Goal: Information Seeking & Learning: Learn about a topic

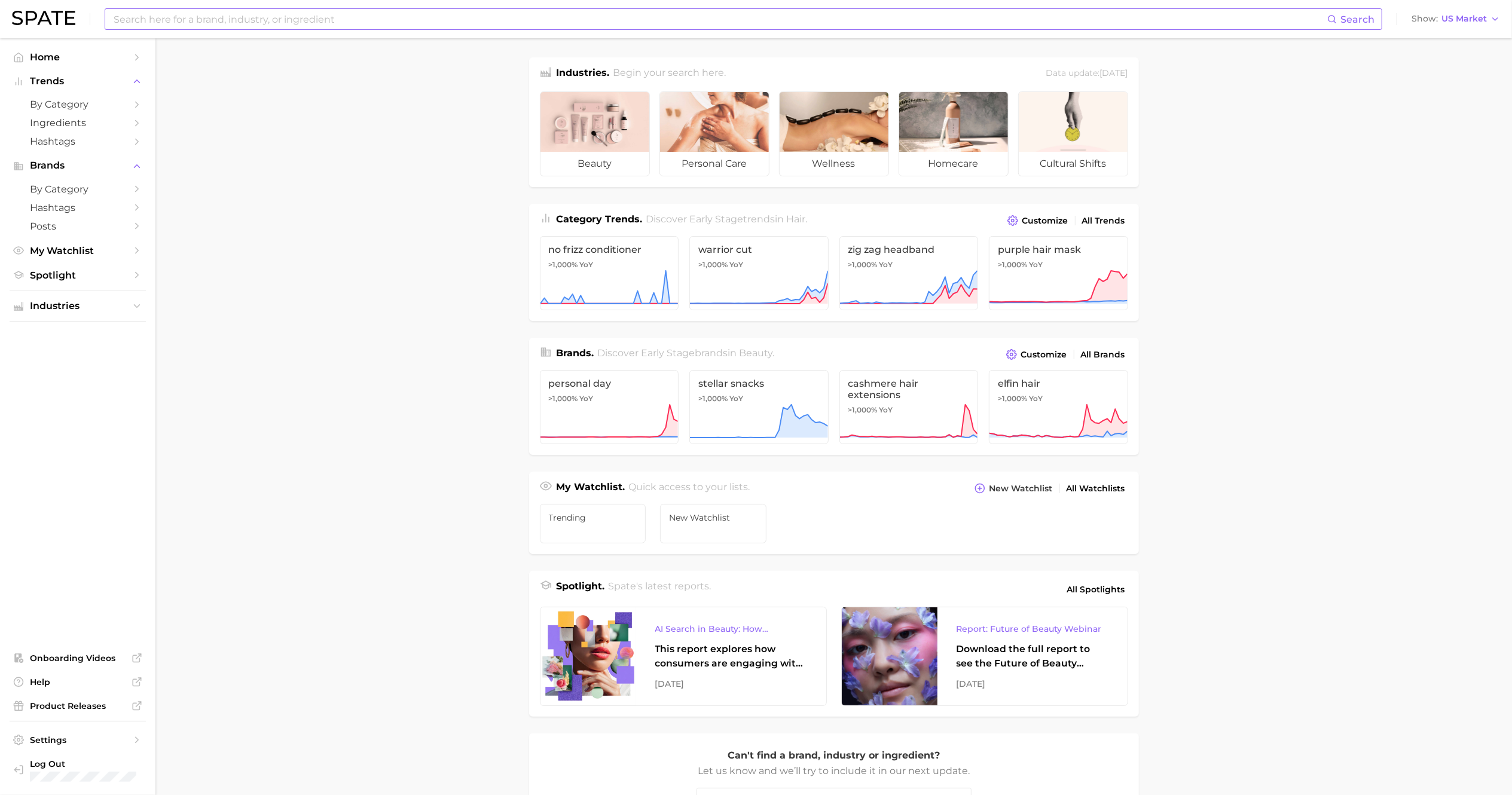
click at [422, 26] on input at bounding box center [720, 19] width 1215 height 20
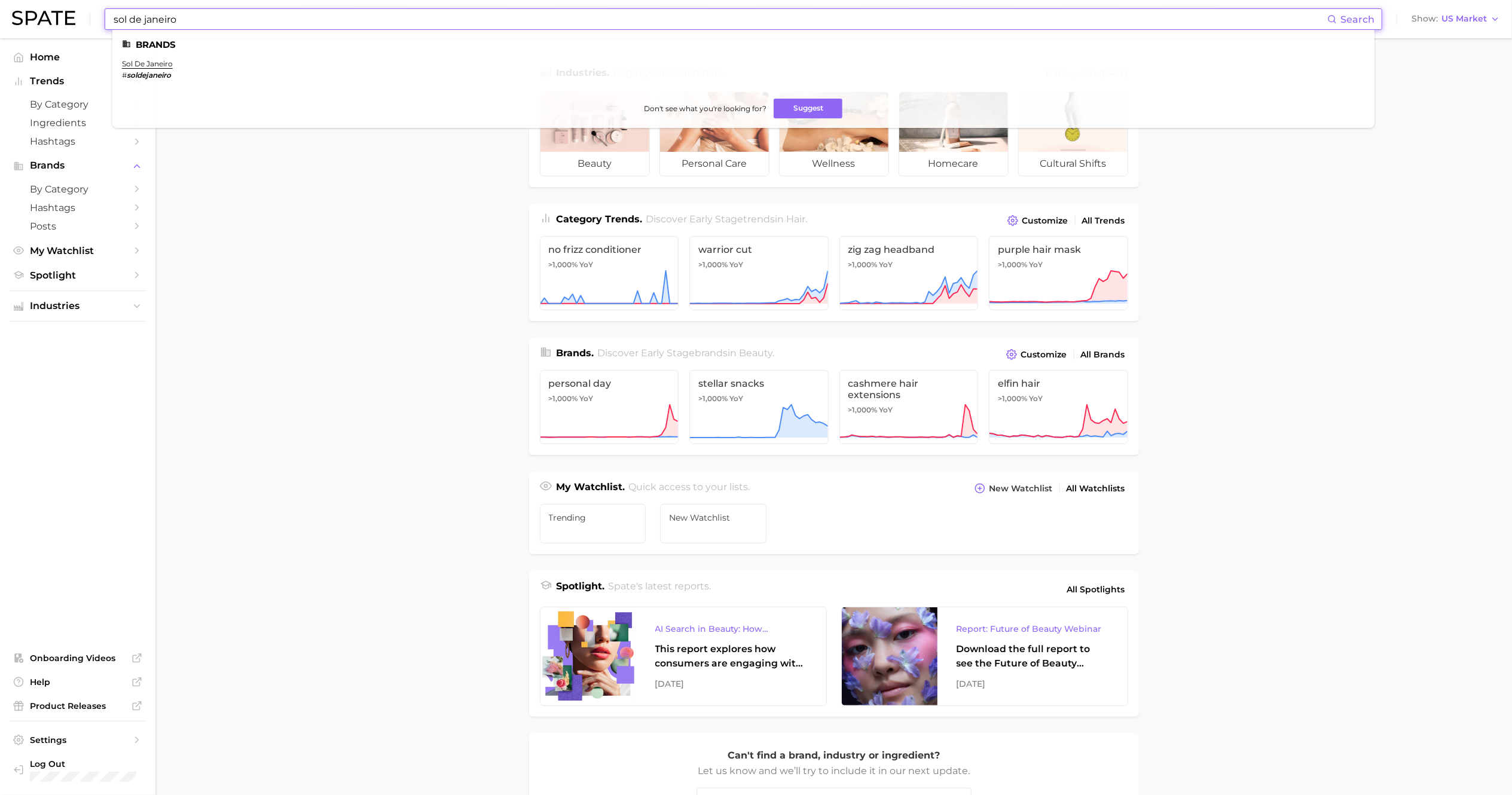
type input "sol de janeiro"
click at [151, 73] on em "soldejaneiro" at bounding box center [149, 75] width 45 height 9
click at [149, 63] on link "sol de janeiro" at bounding box center [147, 64] width 50 height 9
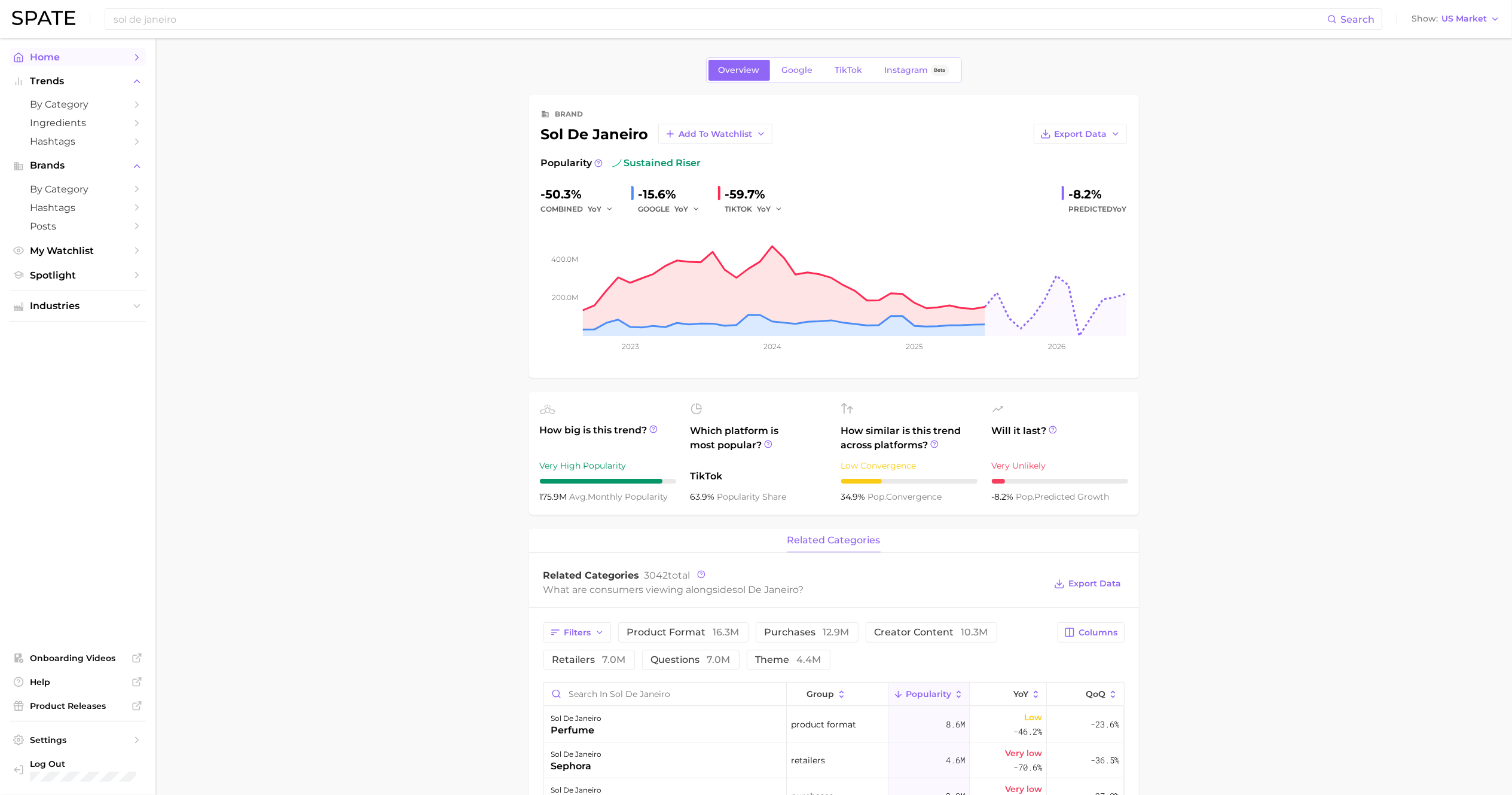
click at [39, 57] on span "Home" at bounding box center [77, 56] width 96 height 11
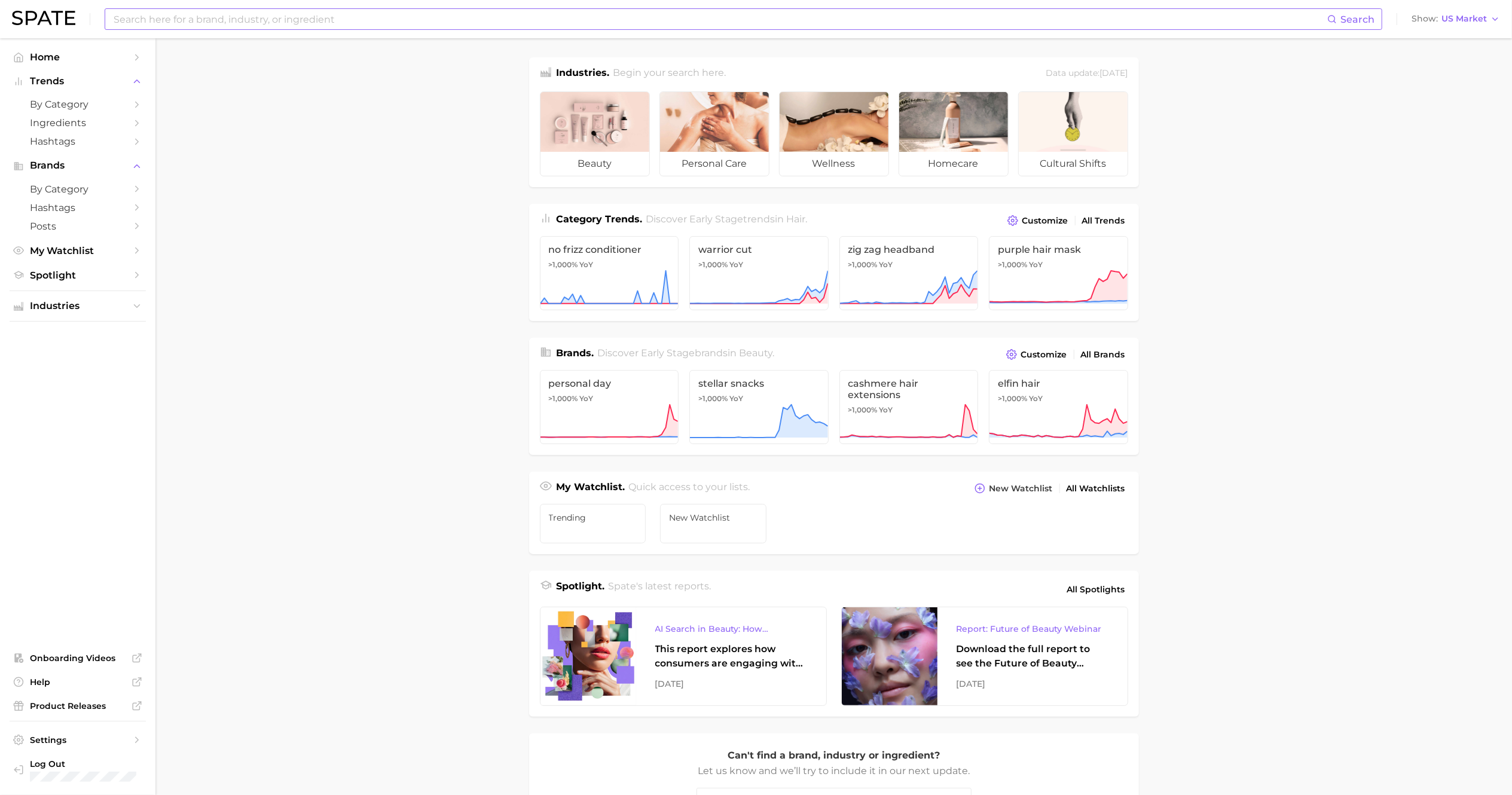
click at [264, 13] on input at bounding box center [720, 19] width 1215 height 20
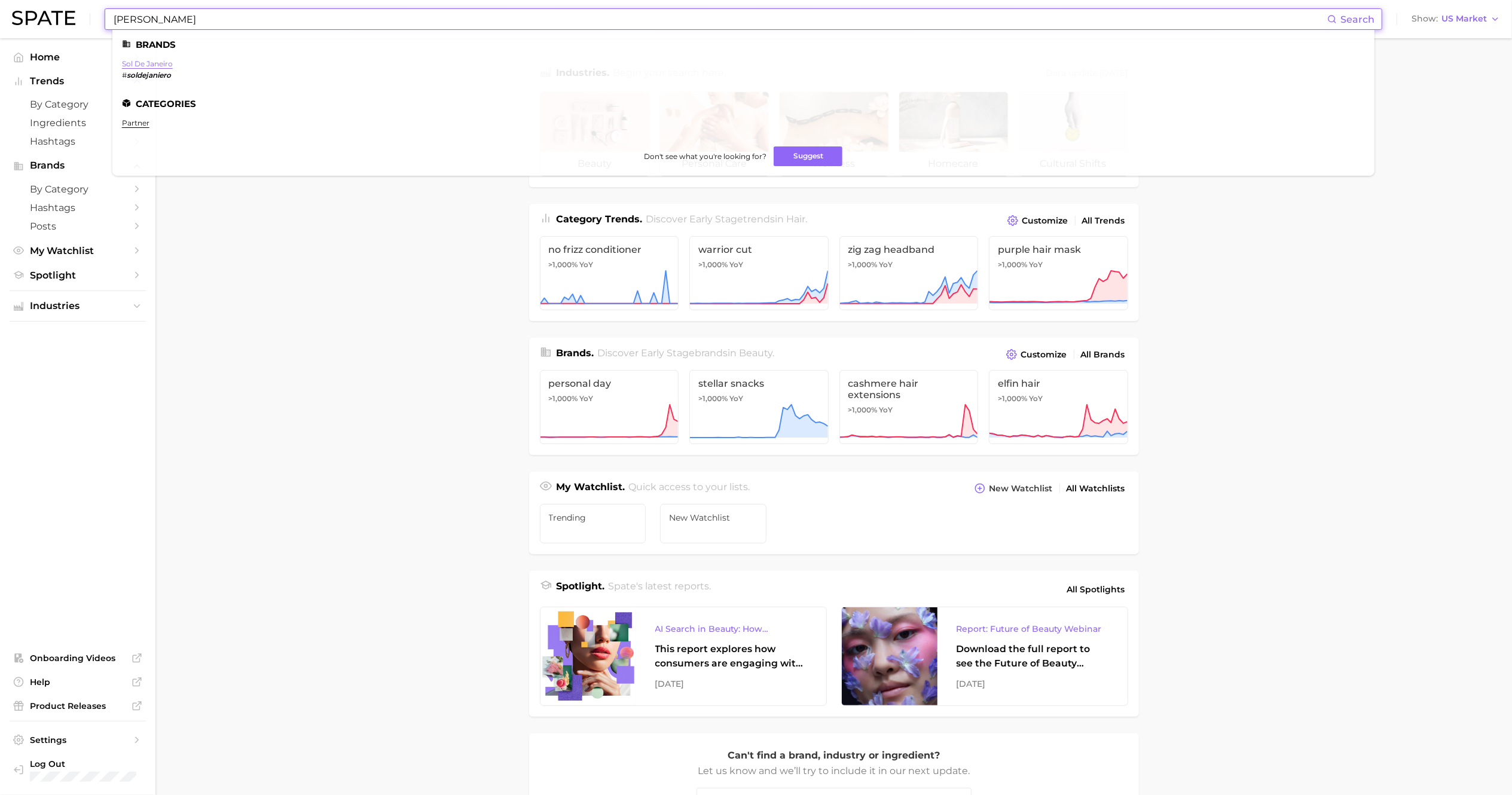
type input "[PERSON_NAME]"
click at [143, 68] on link "sol de janeiro" at bounding box center [147, 64] width 50 height 9
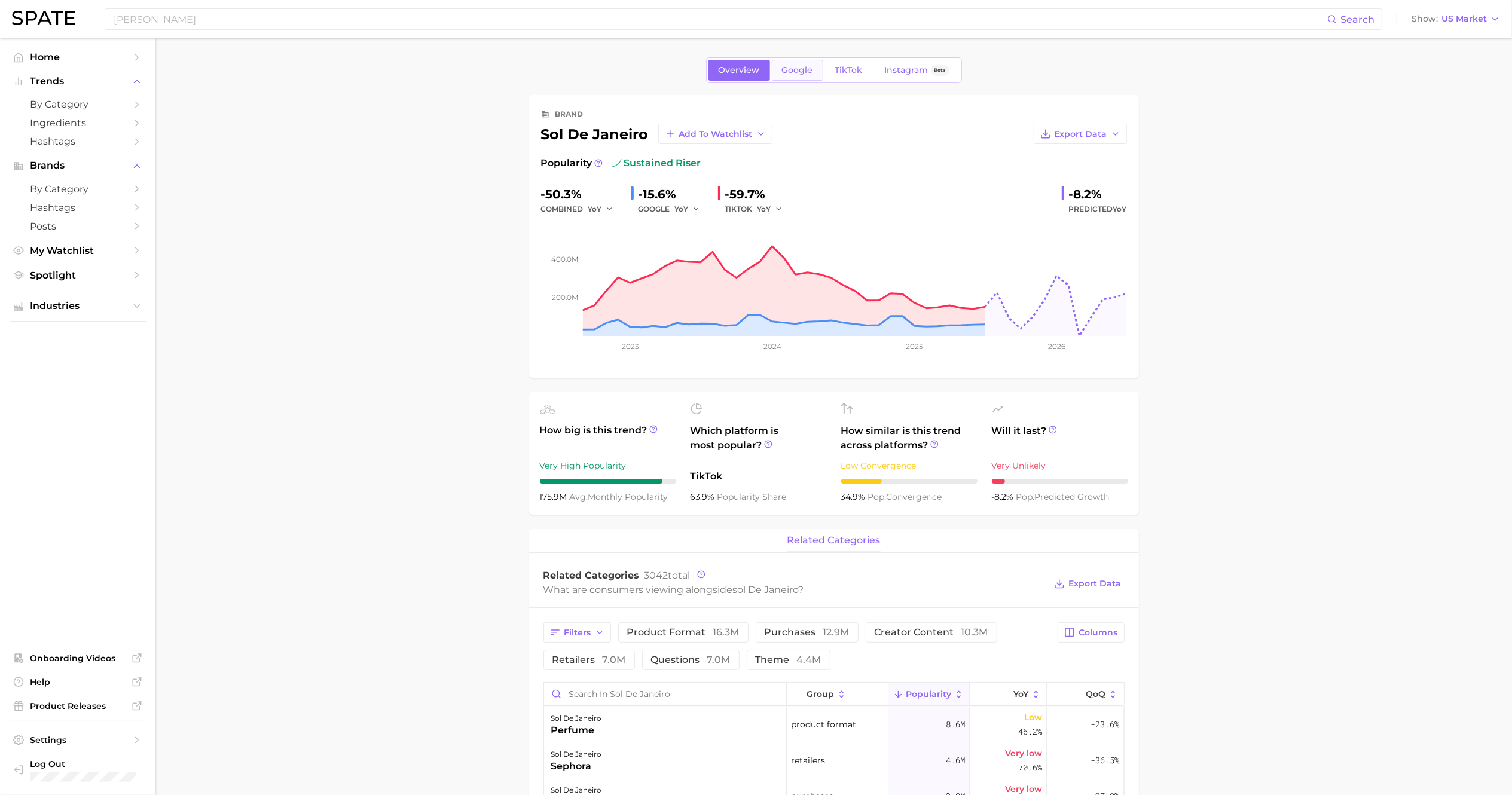
click at [799, 74] on span "Google" at bounding box center [798, 71] width 31 height 10
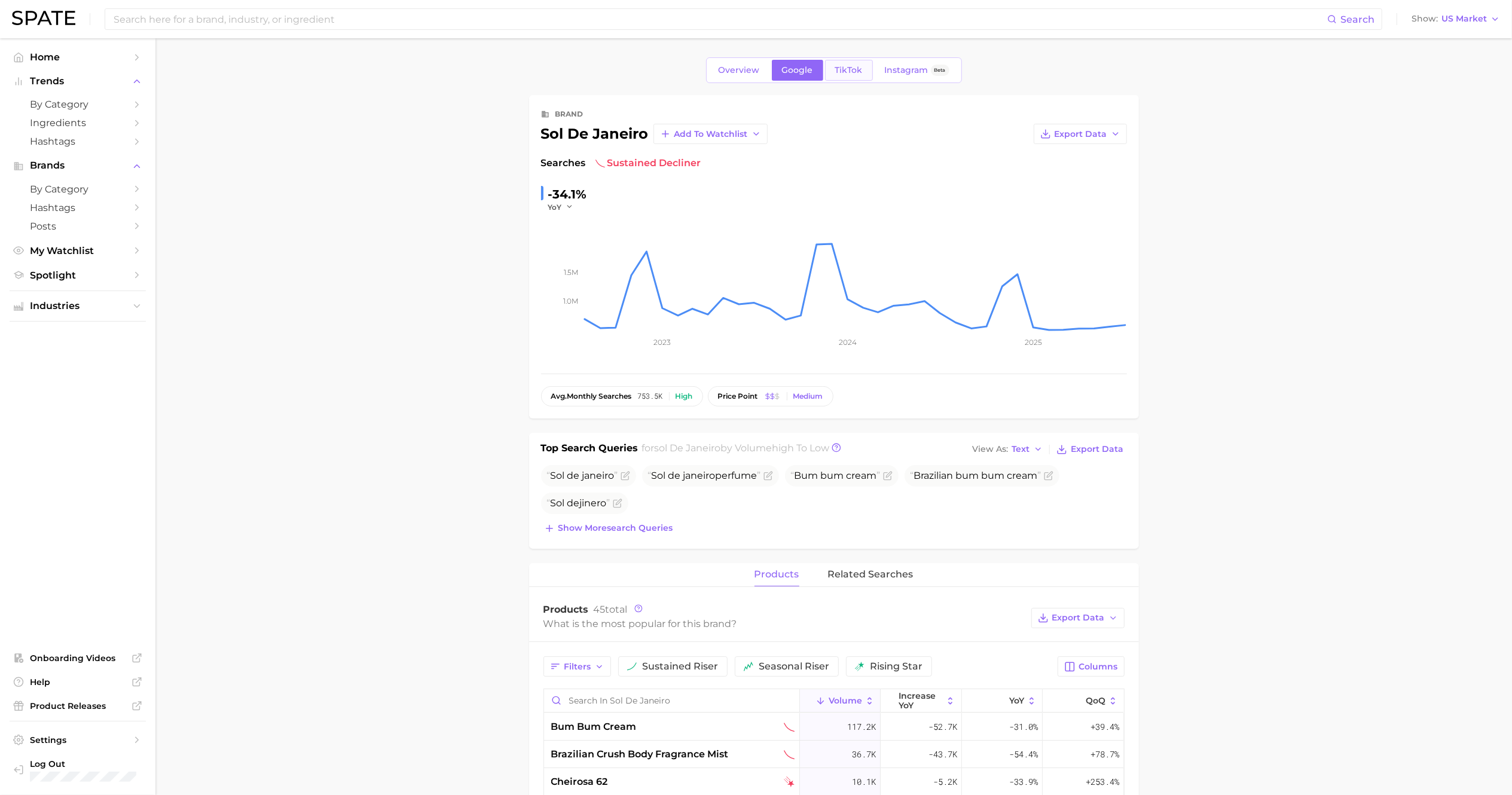
click at [850, 81] on link "TikTok" at bounding box center [849, 70] width 48 height 21
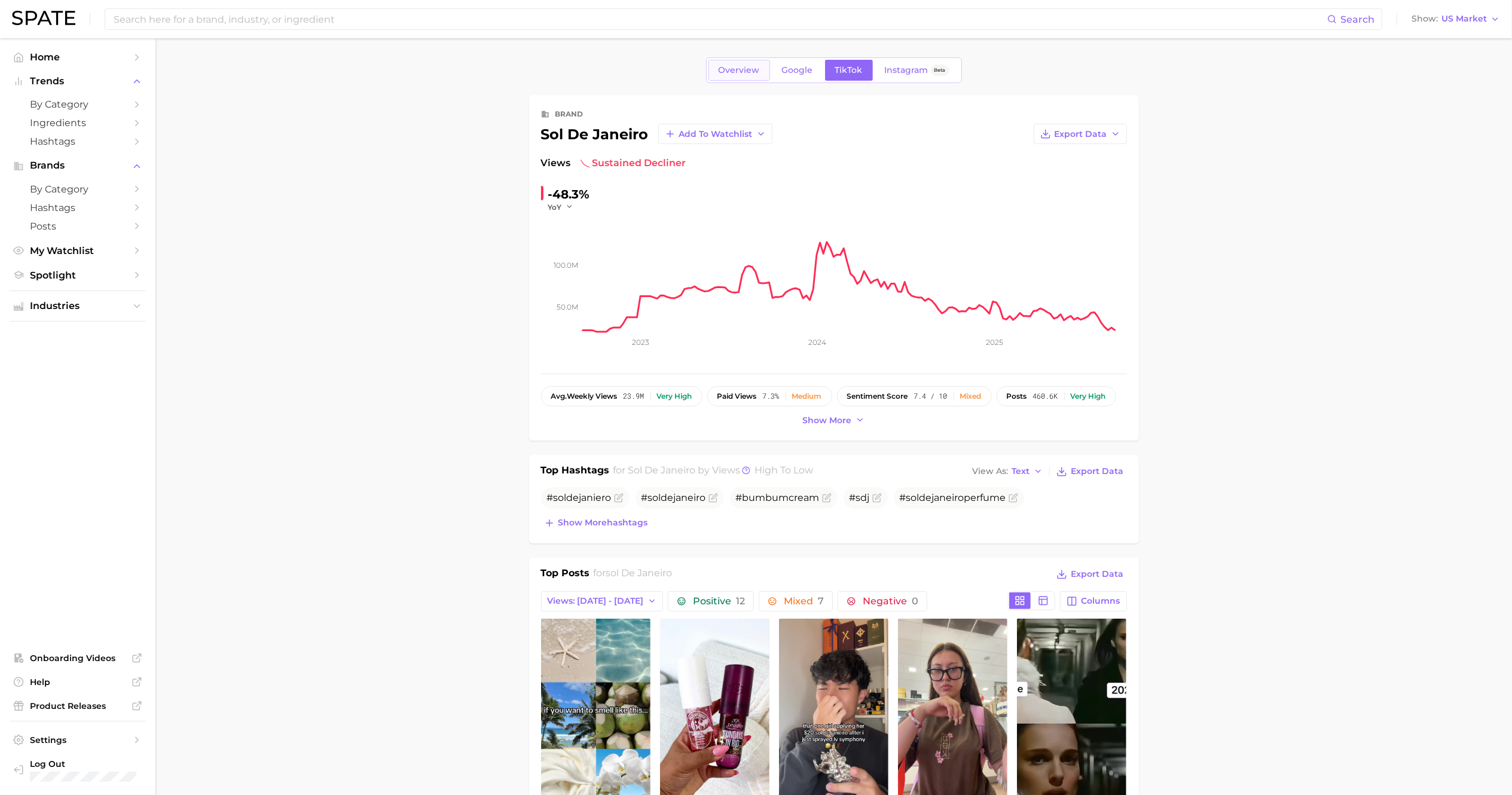
click at [734, 73] on span "Overview" at bounding box center [740, 71] width 42 height 10
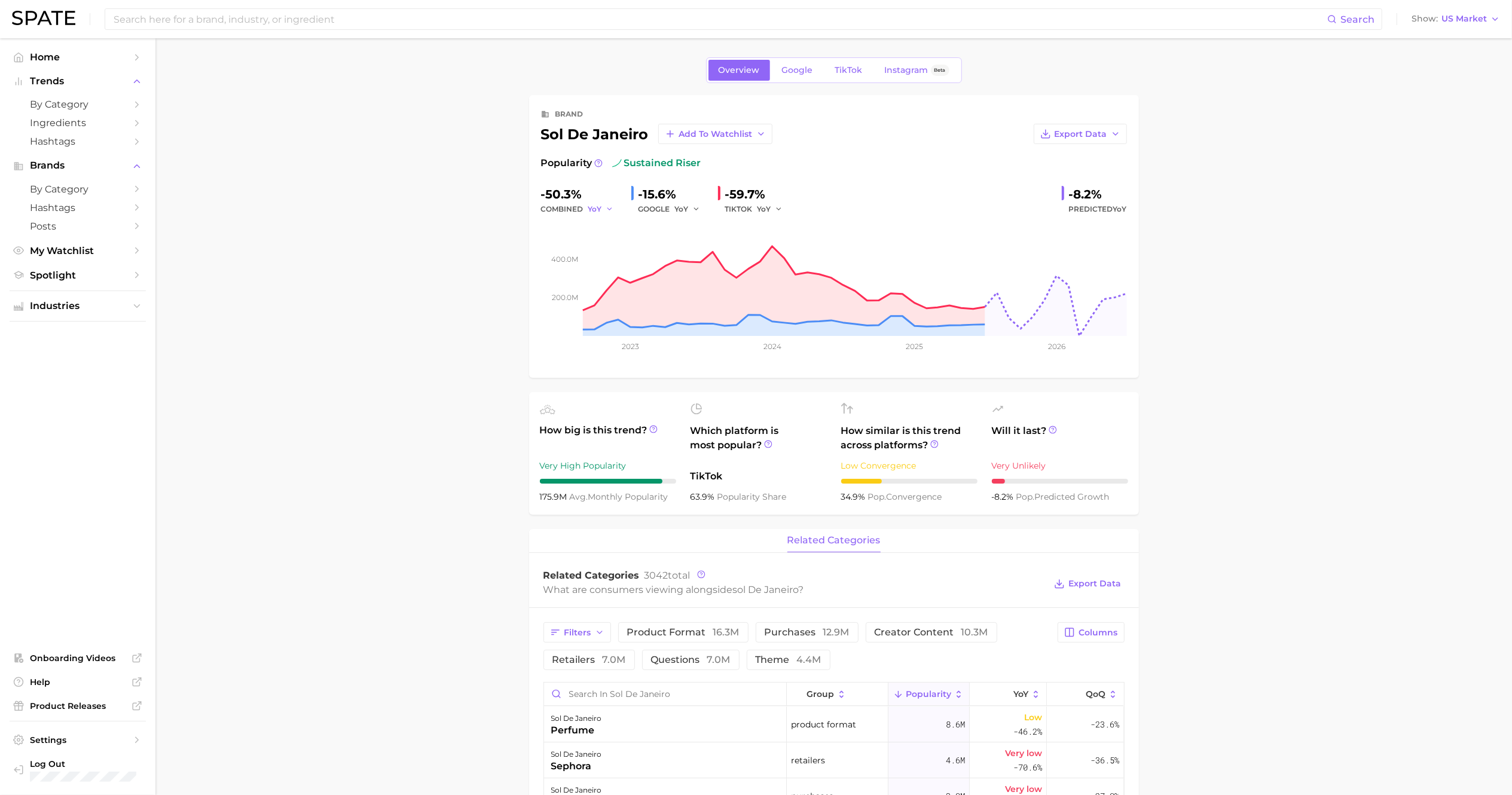
click at [612, 208] on icon "button" at bounding box center [609, 209] width 8 height 8
click at [598, 252] on span "QoQ" at bounding box center [604, 249] width 20 height 10
click at [616, 214] on button "QoQ" at bounding box center [602, 209] width 29 height 14
click at [610, 272] on span "MoM" at bounding box center [605, 271] width 21 height 10
click at [612, 209] on polyline "button" at bounding box center [614, 209] width 4 height 1
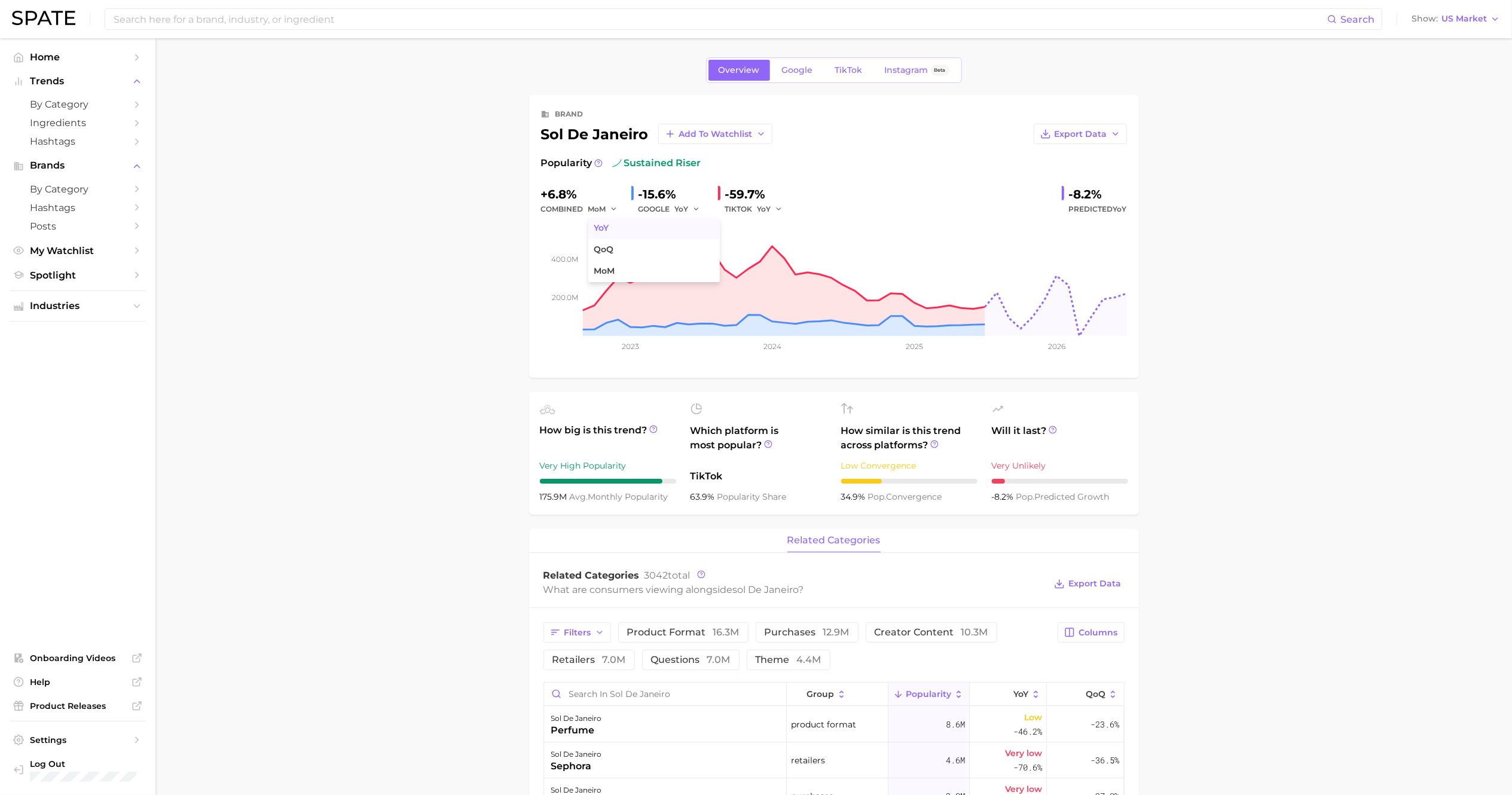
click at [607, 229] on span "YoY" at bounding box center [602, 228] width 15 height 10
click at [694, 207] on icon "button" at bounding box center [696, 209] width 8 height 8
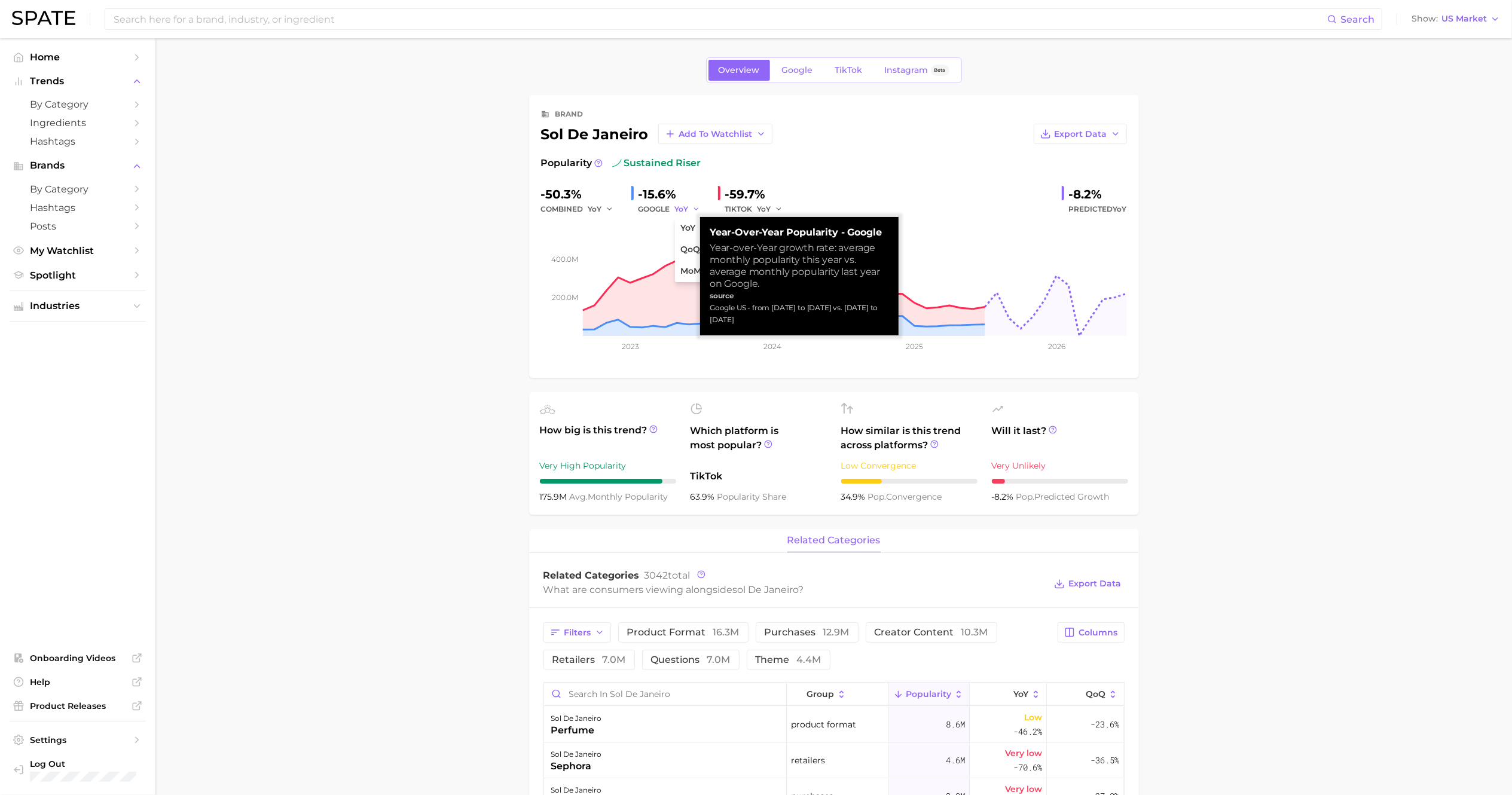
click at [694, 207] on icon "button" at bounding box center [696, 209] width 8 height 8
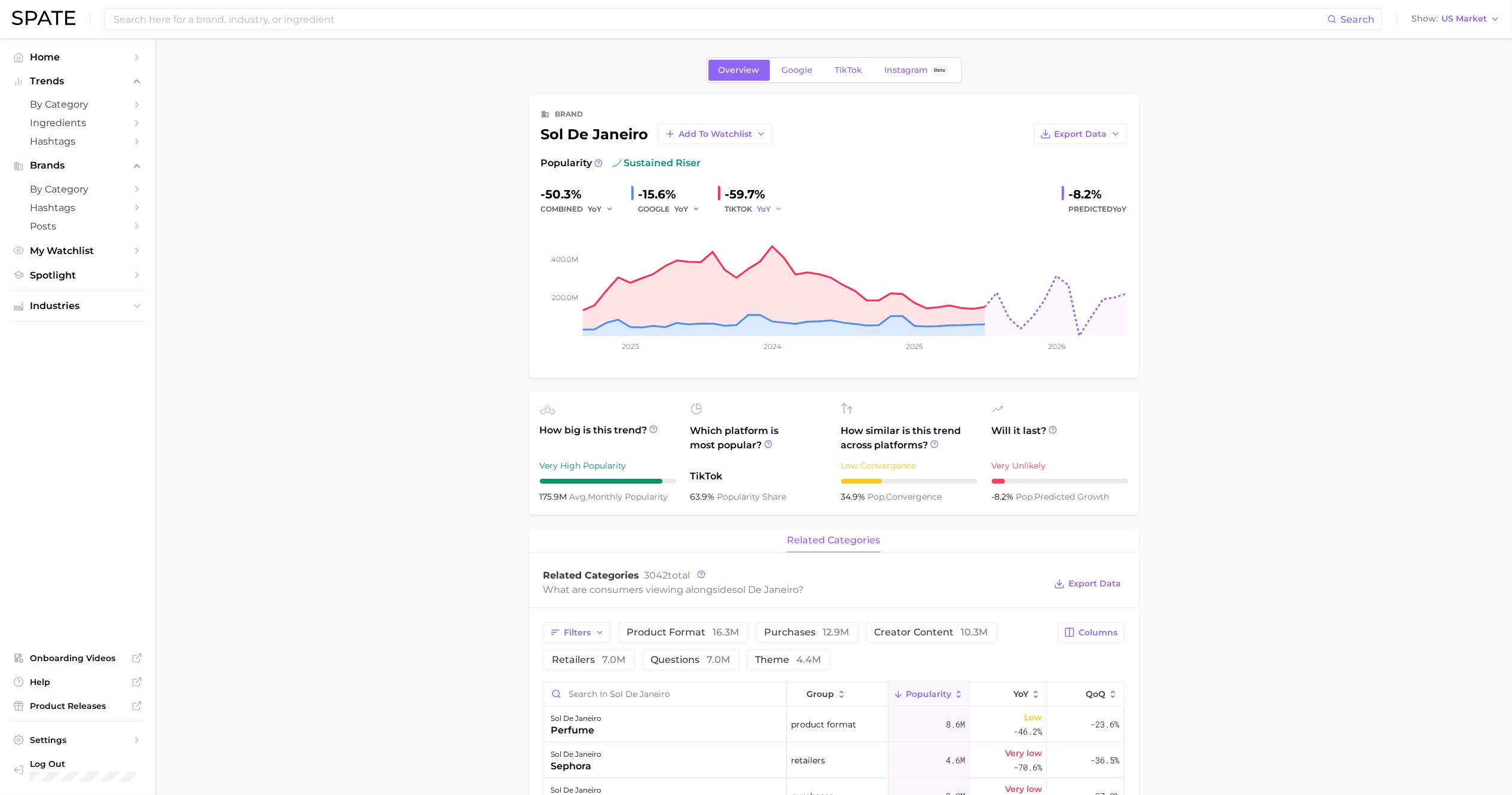
click at [776, 207] on icon "button" at bounding box center [778, 209] width 8 height 8
click at [783, 253] on button "QoQ" at bounding box center [823, 249] width 131 height 22
click at [783, 215] on button "QoQ" at bounding box center [772, 209] width 29 height 14
click at [780, 232] on button "YoY" at bounding box center [823, 228] width 131 height 22
click at [847, 71] on span "TikTok" at bounding box center [849, 71] width 27 height 10
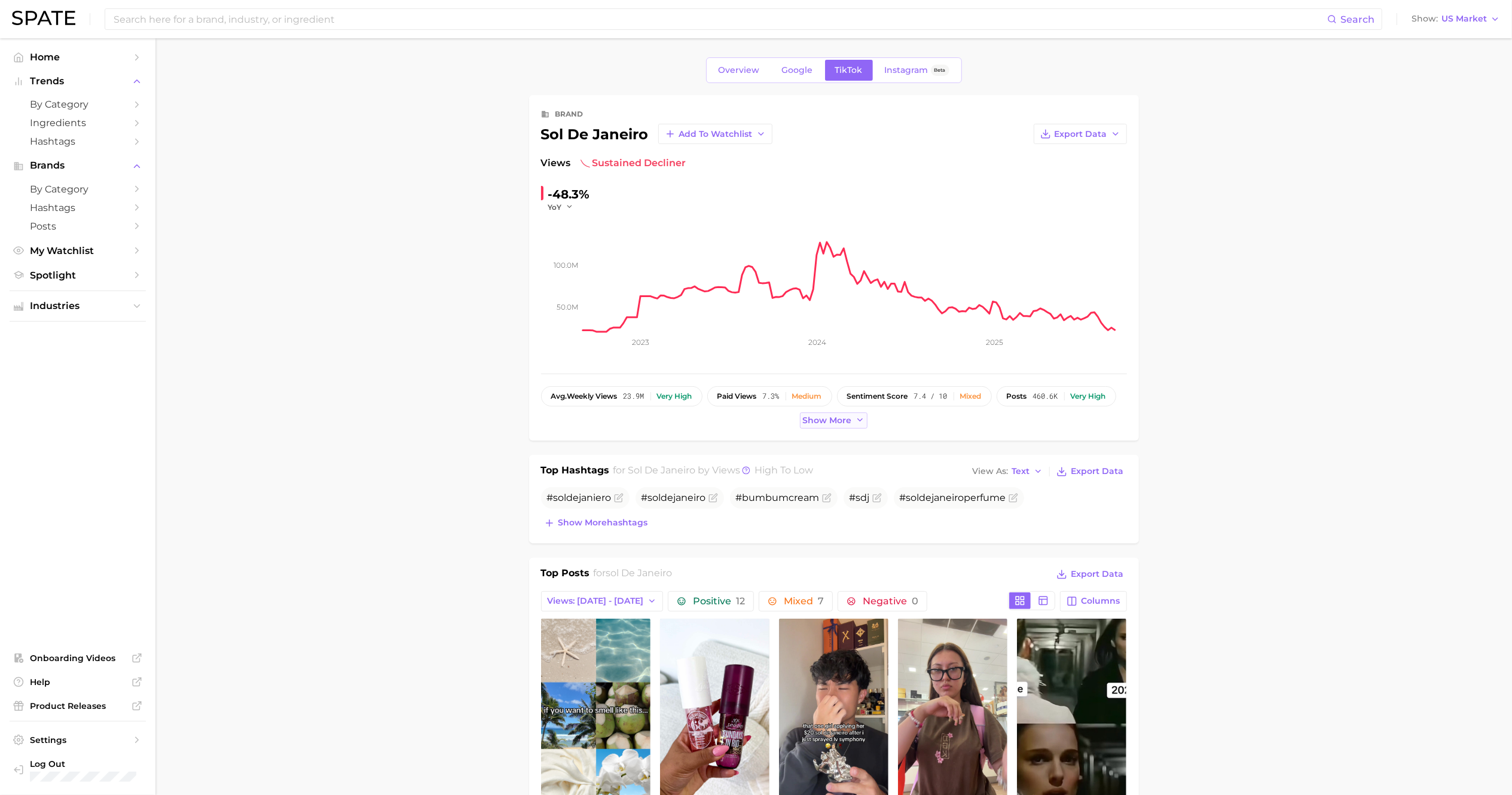
click at [820, 423] on span "Show more" at bounding box center [827, 420] width 49 height 10
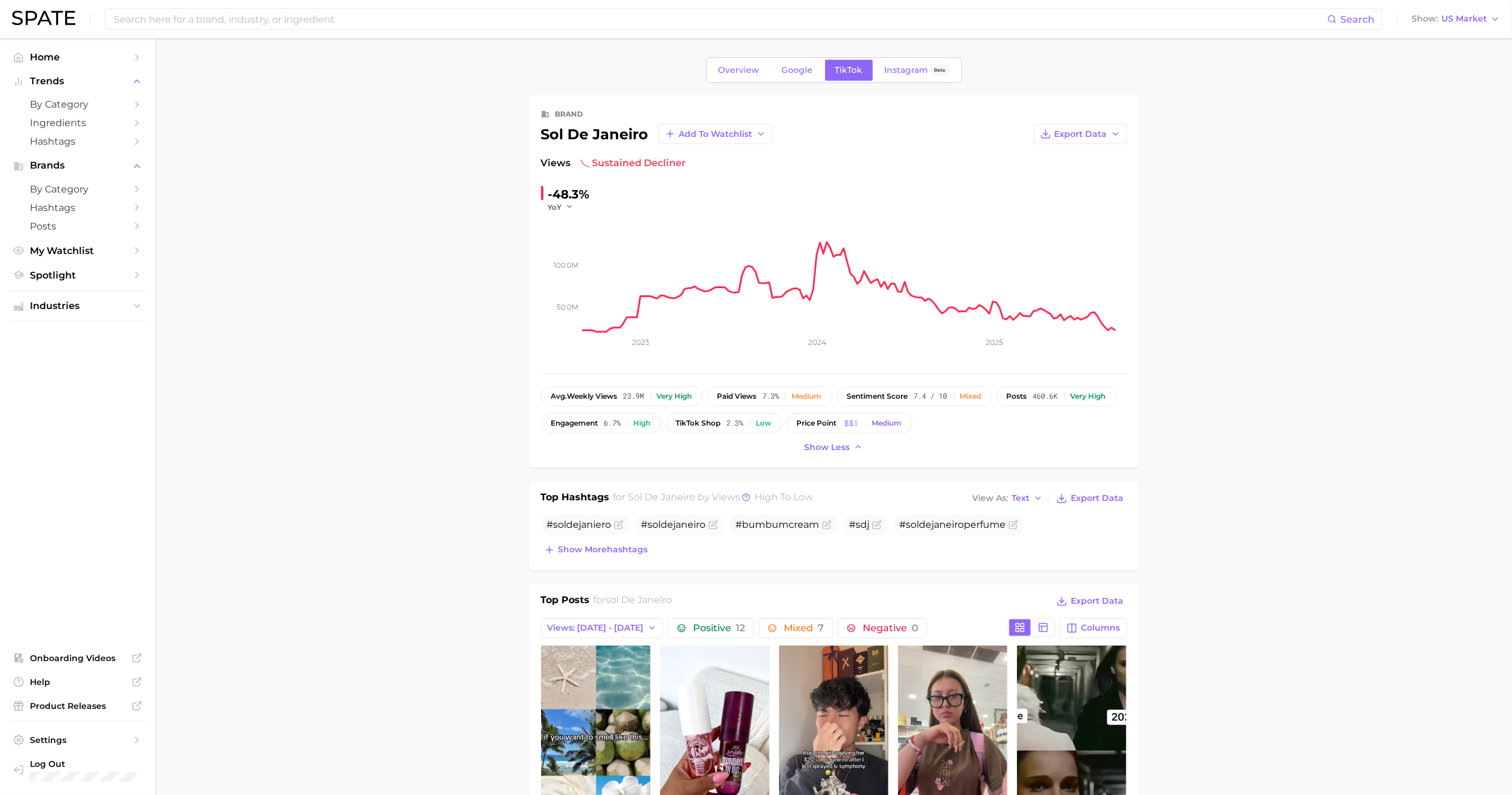
click at [740, 83] on div "Overview Google TikTok Instagram Beta" at bounding box center [834, 70] width 256 height 26
click at [732, 73] on span "Overview" at bounding box center [740, 71] width 42 height 10
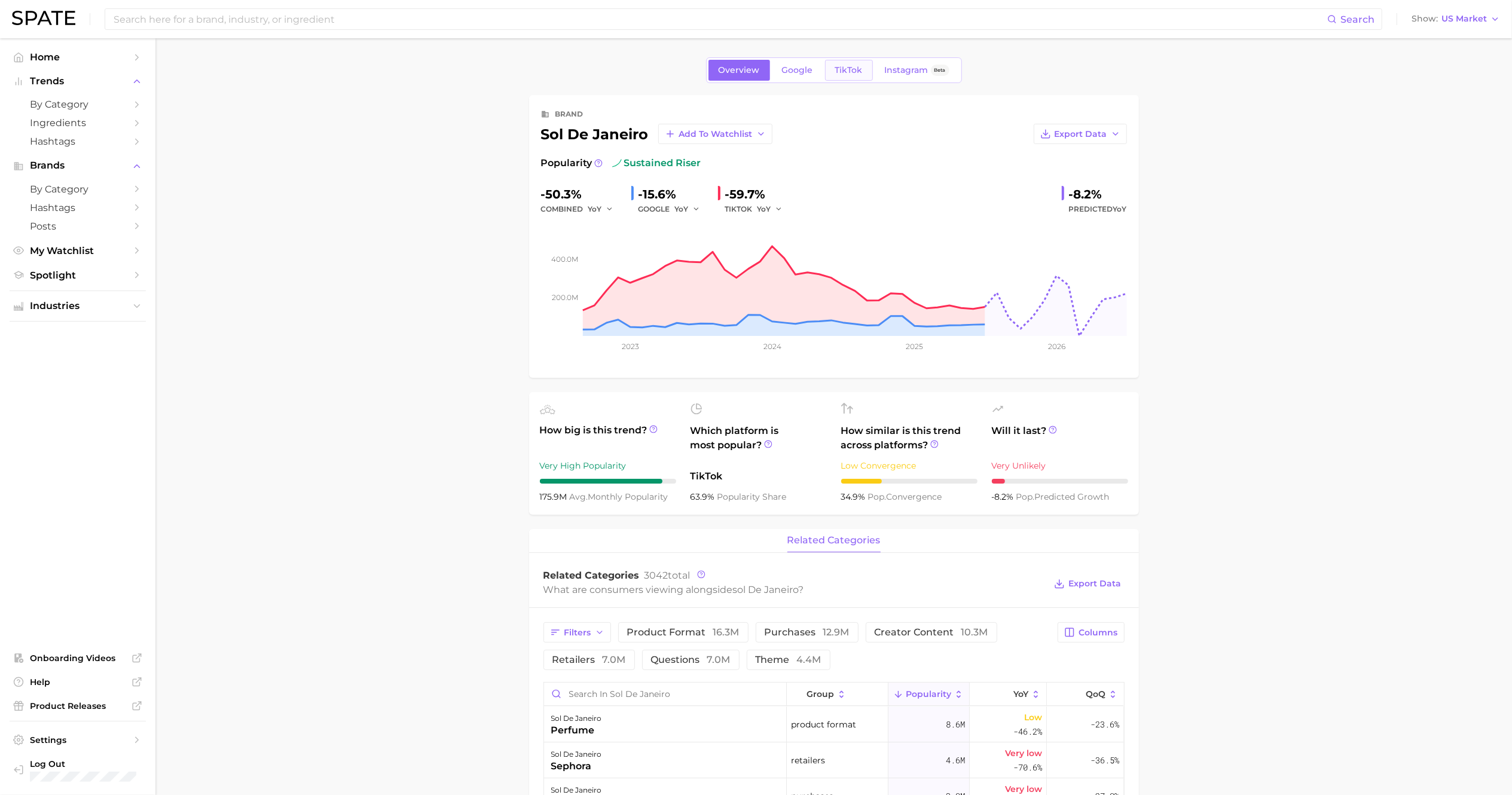
click at [857, 66] on span "TikTok" at bounding box center [849, 71] width 27 height 10
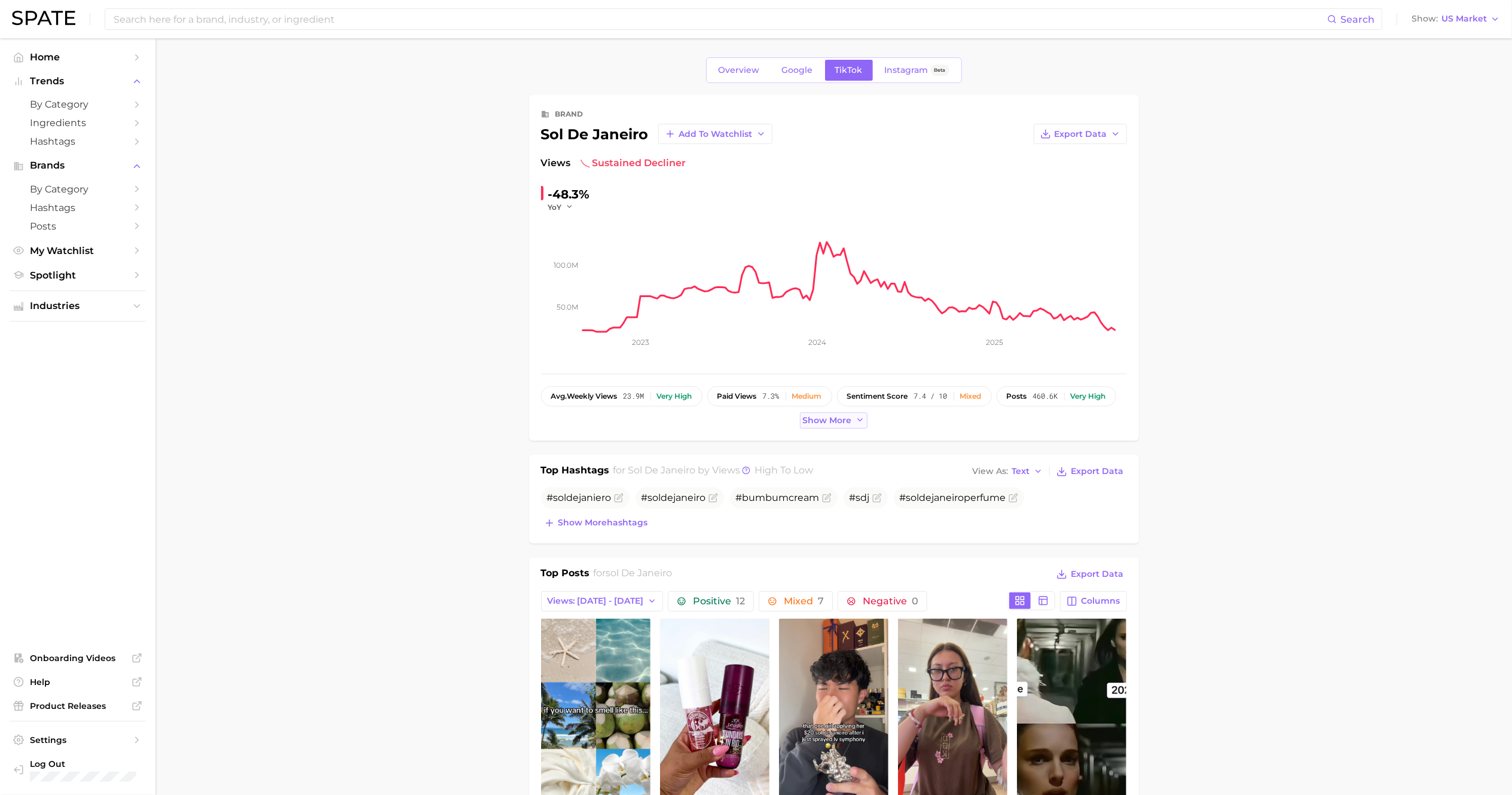
click at [841, 422] on span "Show more" at bounding box center [827, 420] width 49 height 10
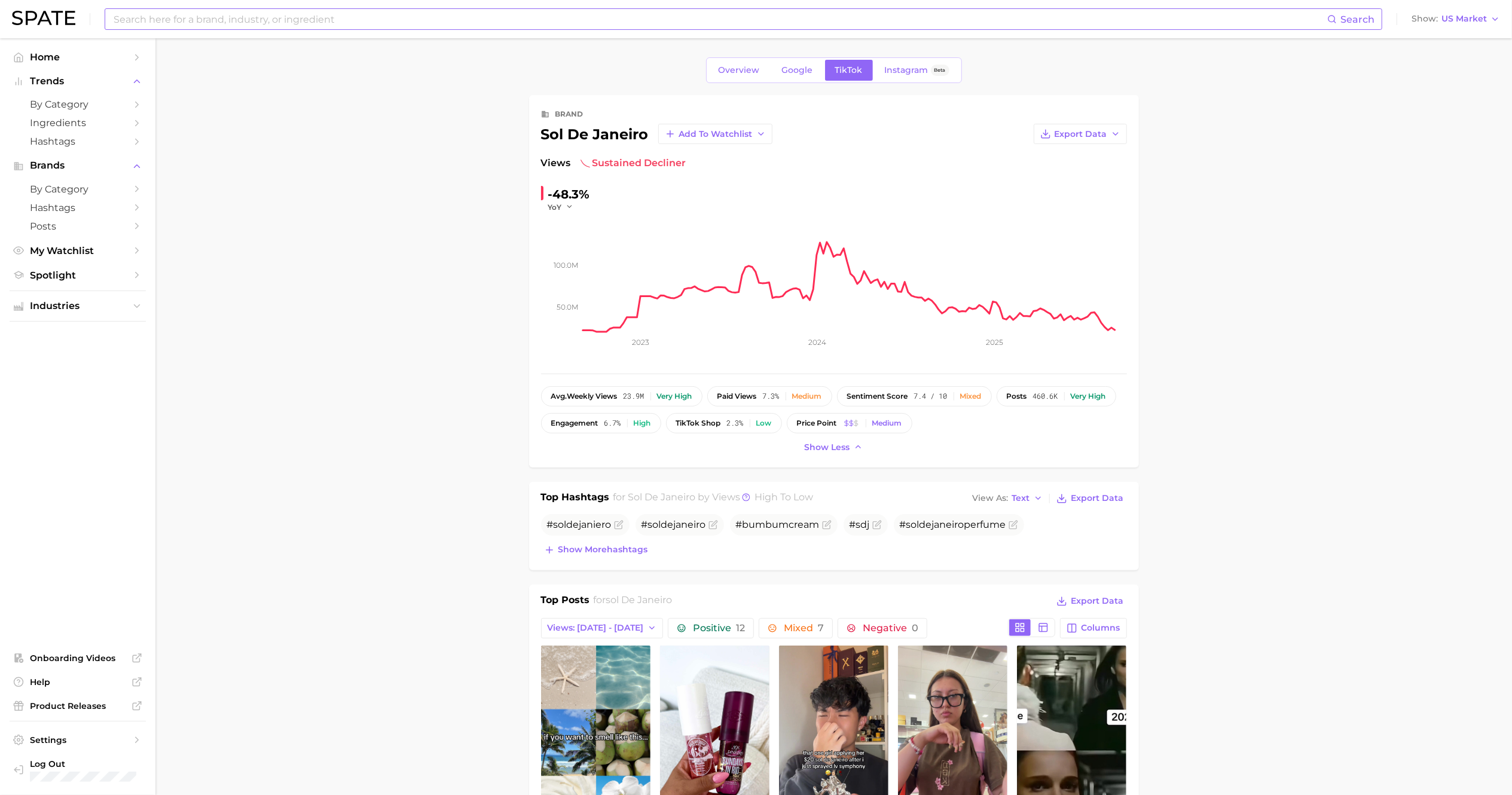
click at [316, 24] on input at bounding box center [720, 19] width 1215 height 20
type input "oakcha"
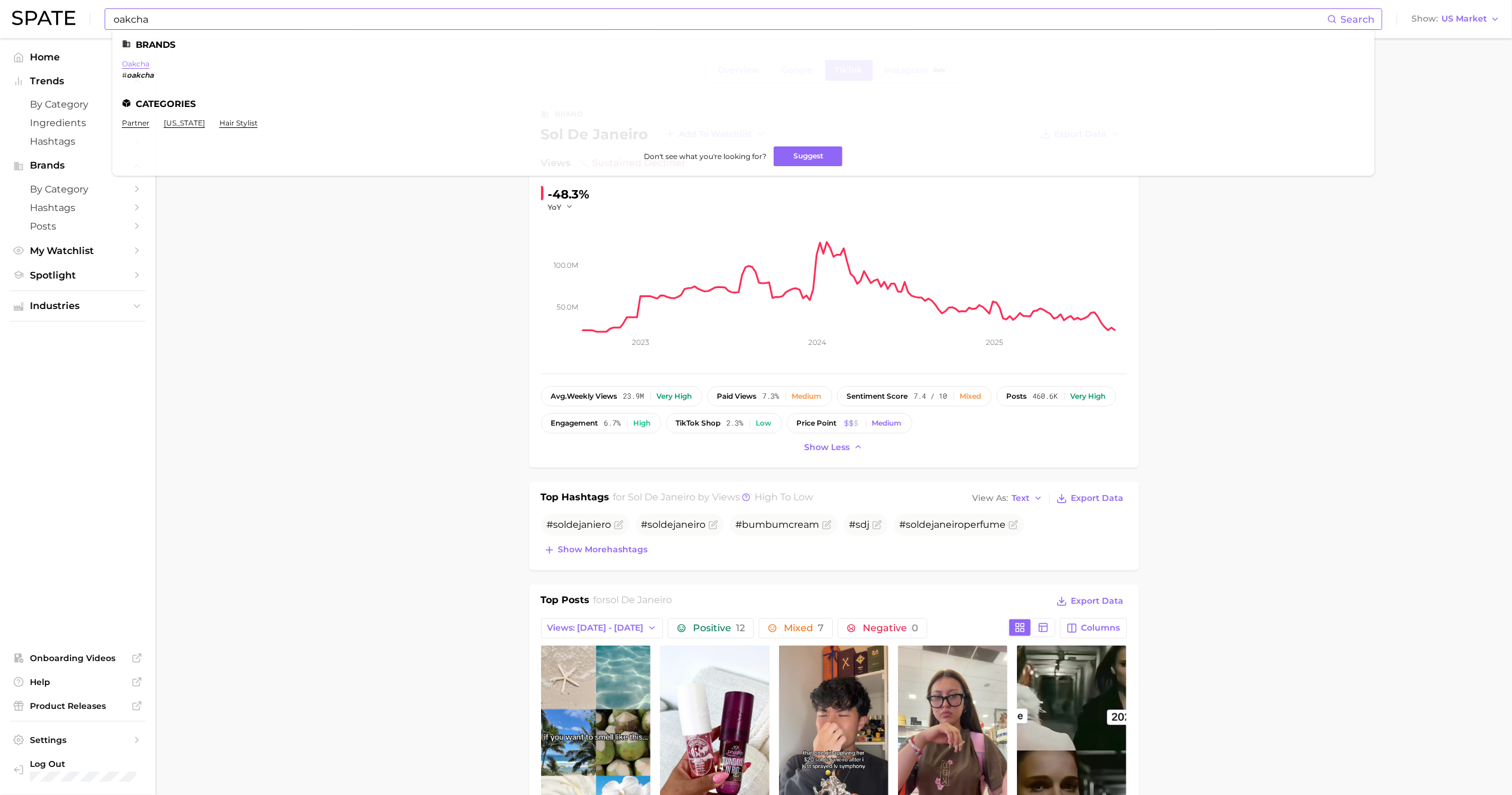
click at [133, 63] on link "oakcha" at bounding box center [135, 64] width 27 height 9
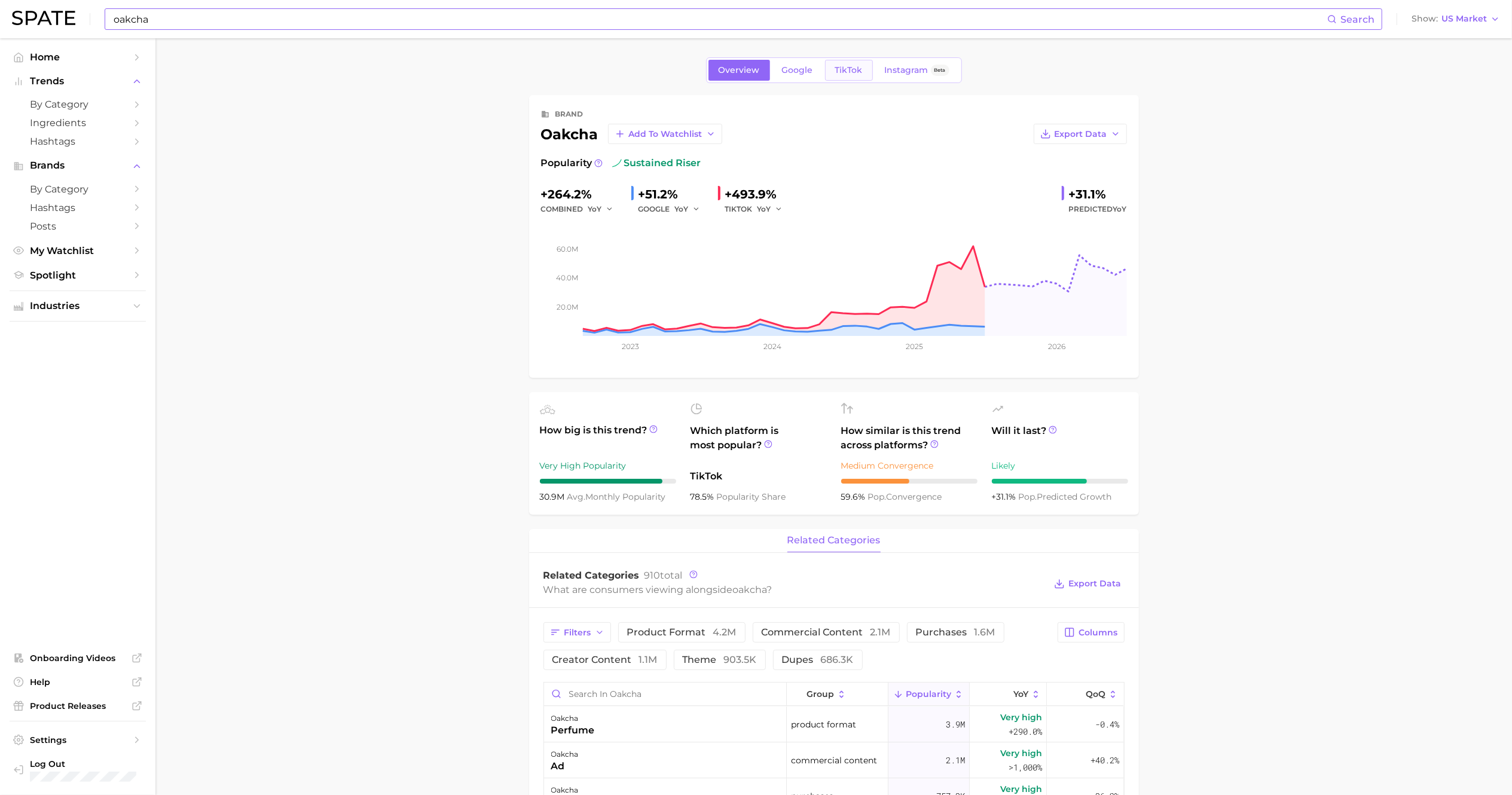
click at [847, 73] on span "TikTok" at bounding box center [849, 71] width 27 height 10
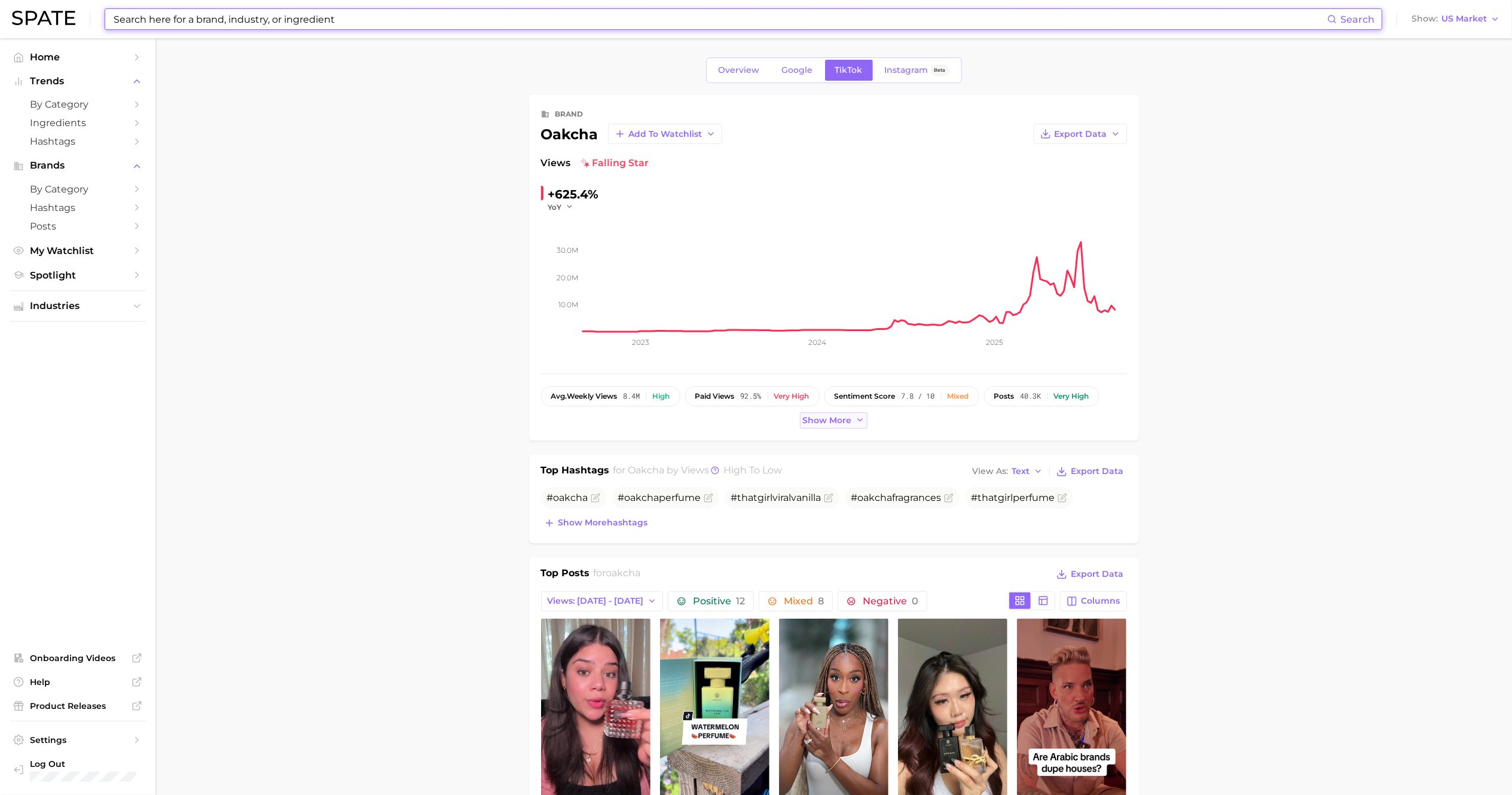
click at [833, 419] on span "Show more" at bounding box center [827, 420] width 49 height 10
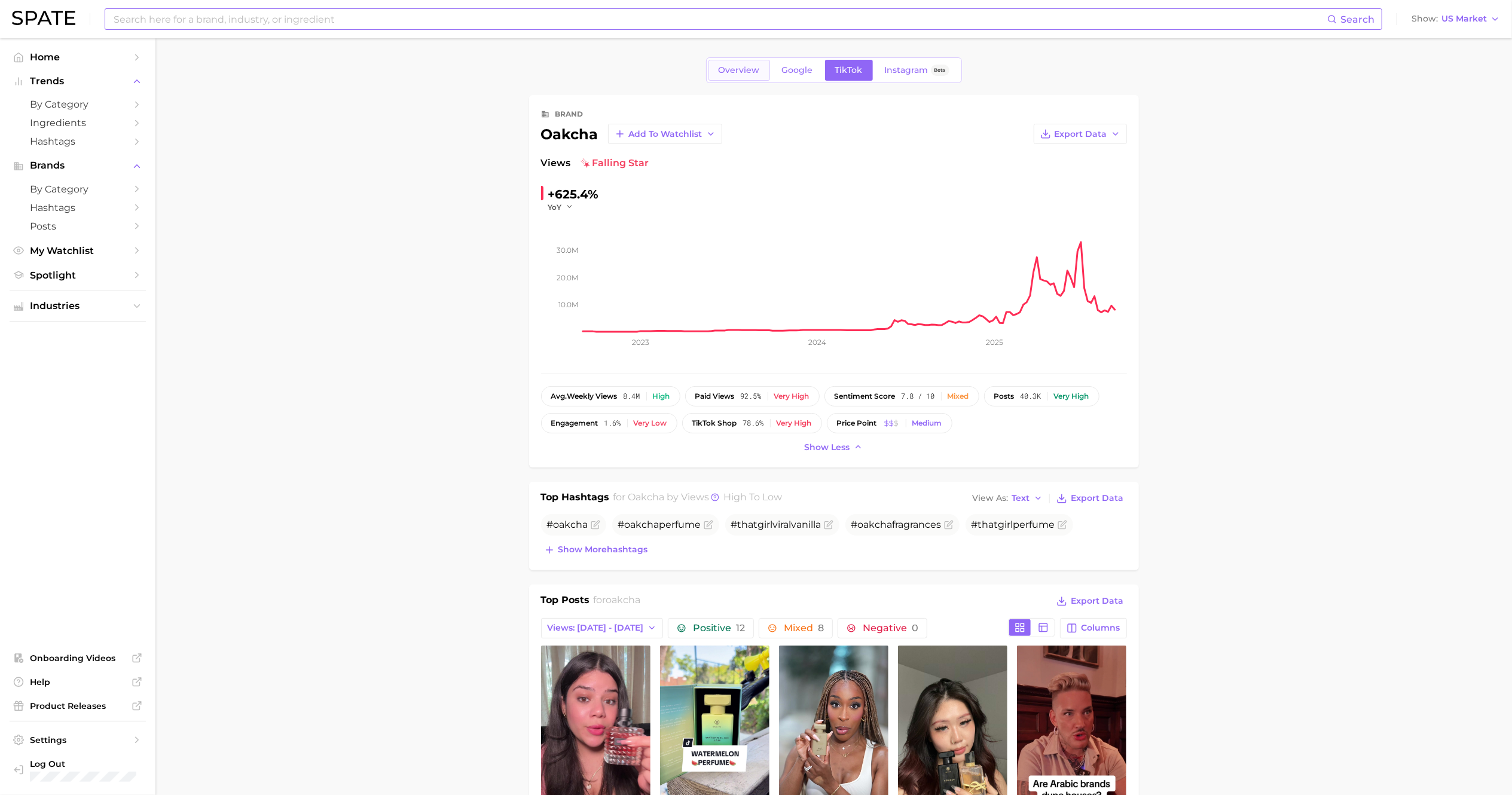
click at [734, 59] on link "Overview" at bounding box center [739, 70] width 62 height 21
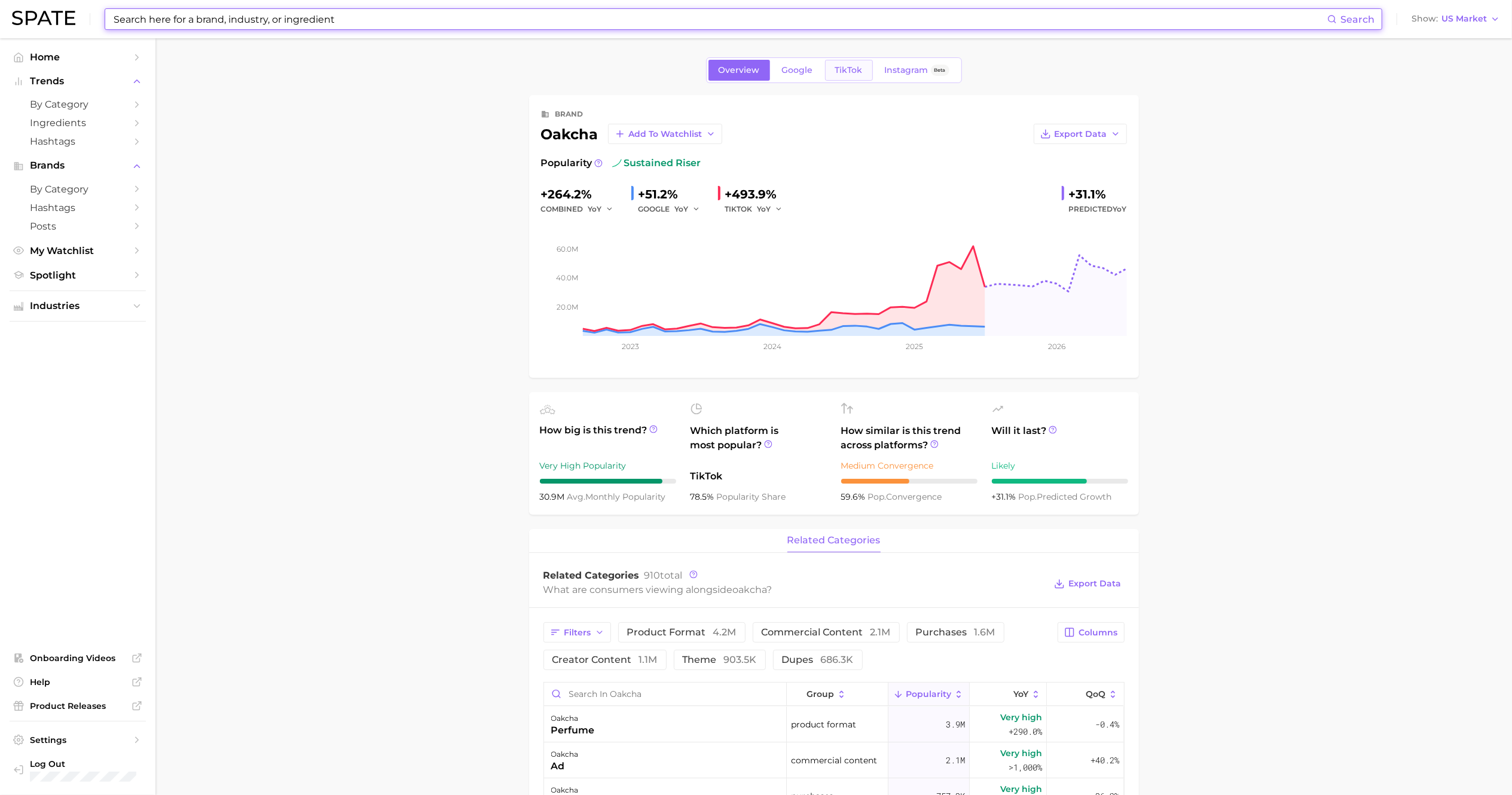
click at [835, 81] on link "TikTok" at bounding box center [849, 70] width 48 height 21
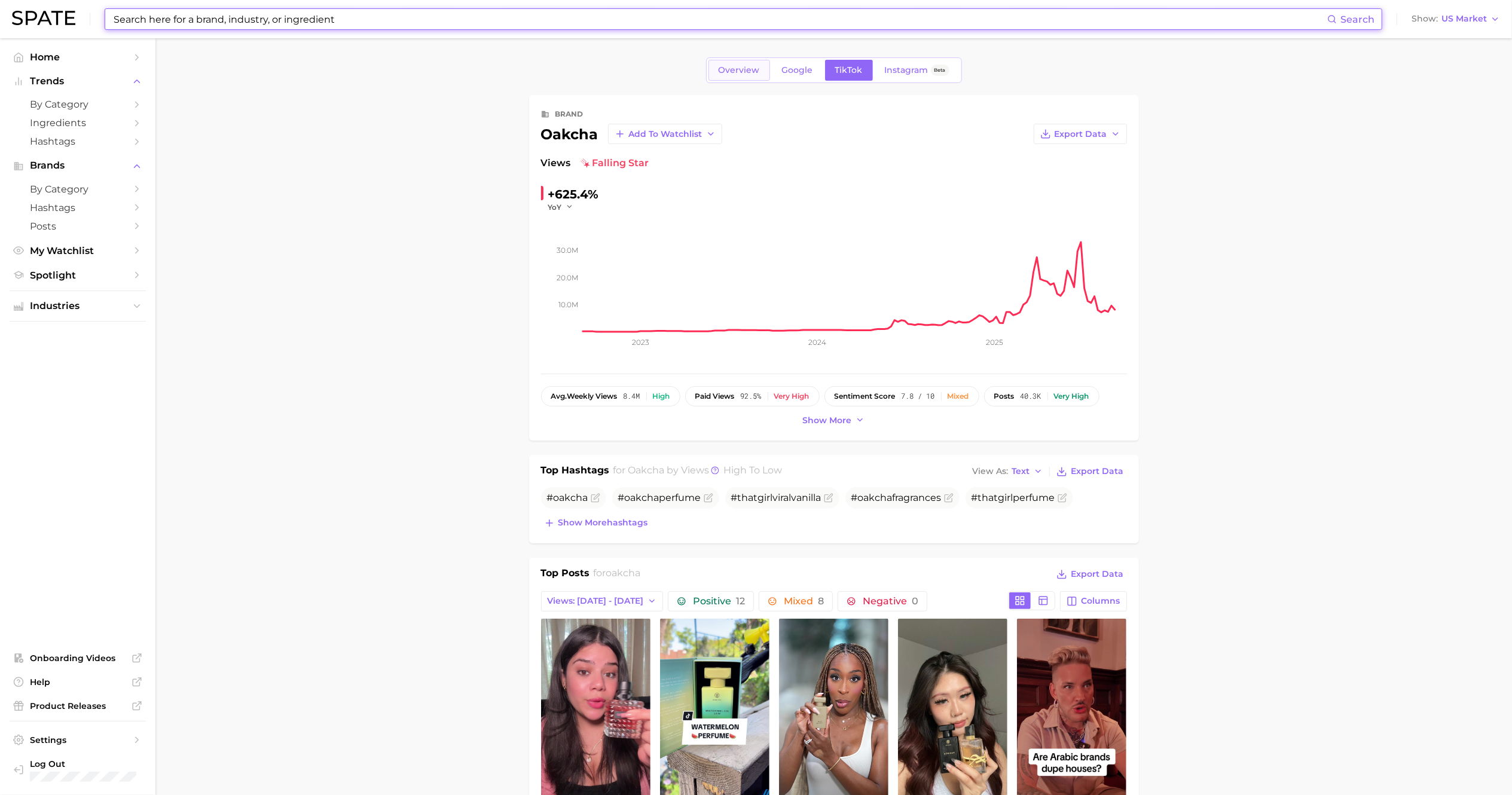
click at [734, 62] on link "Overview" at bounding box center [739, 70] width 62 height 21
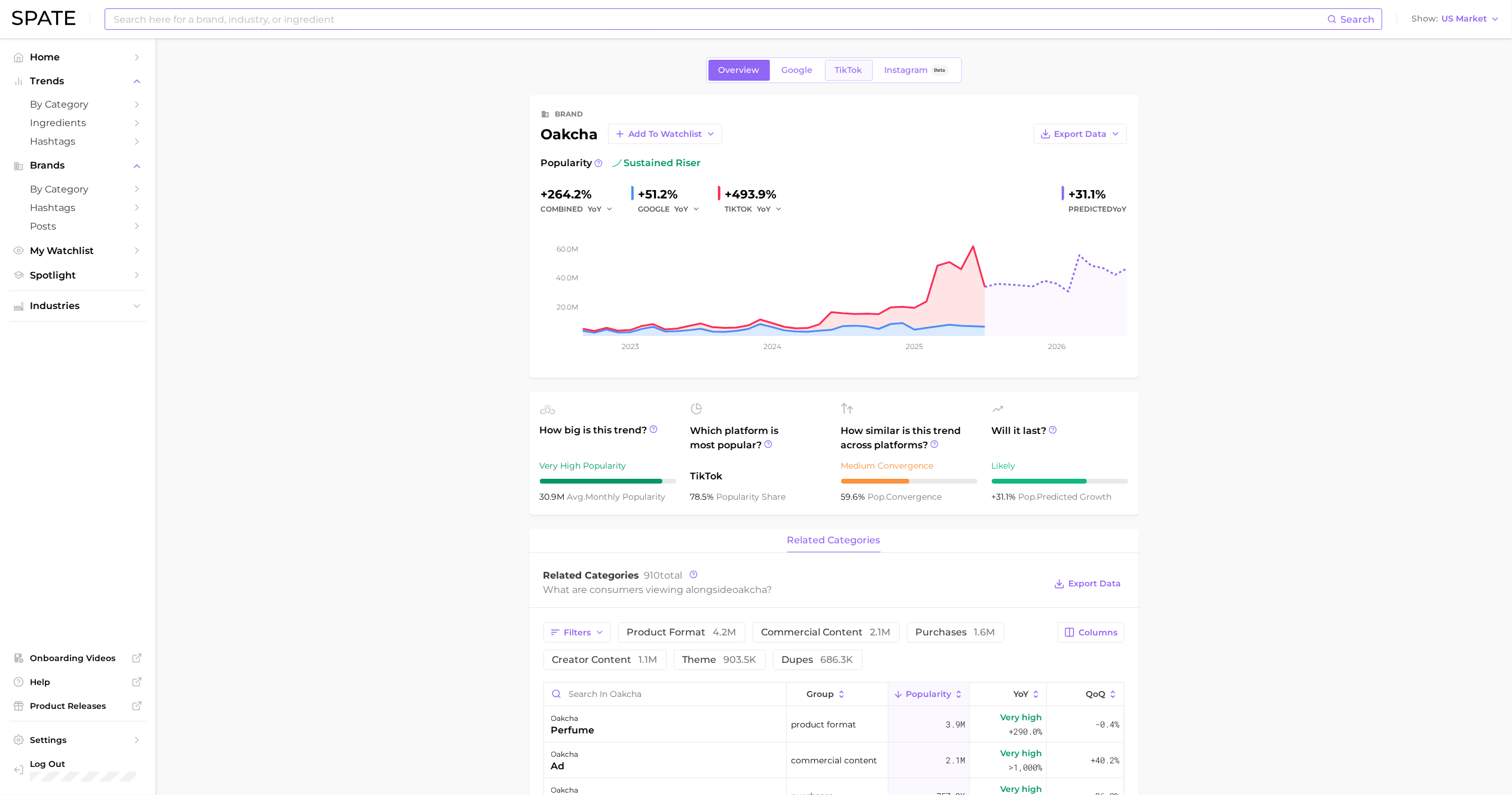
click at [847, 59] on link "TikTok" at bounding box center [849, 70] width 48 height 21
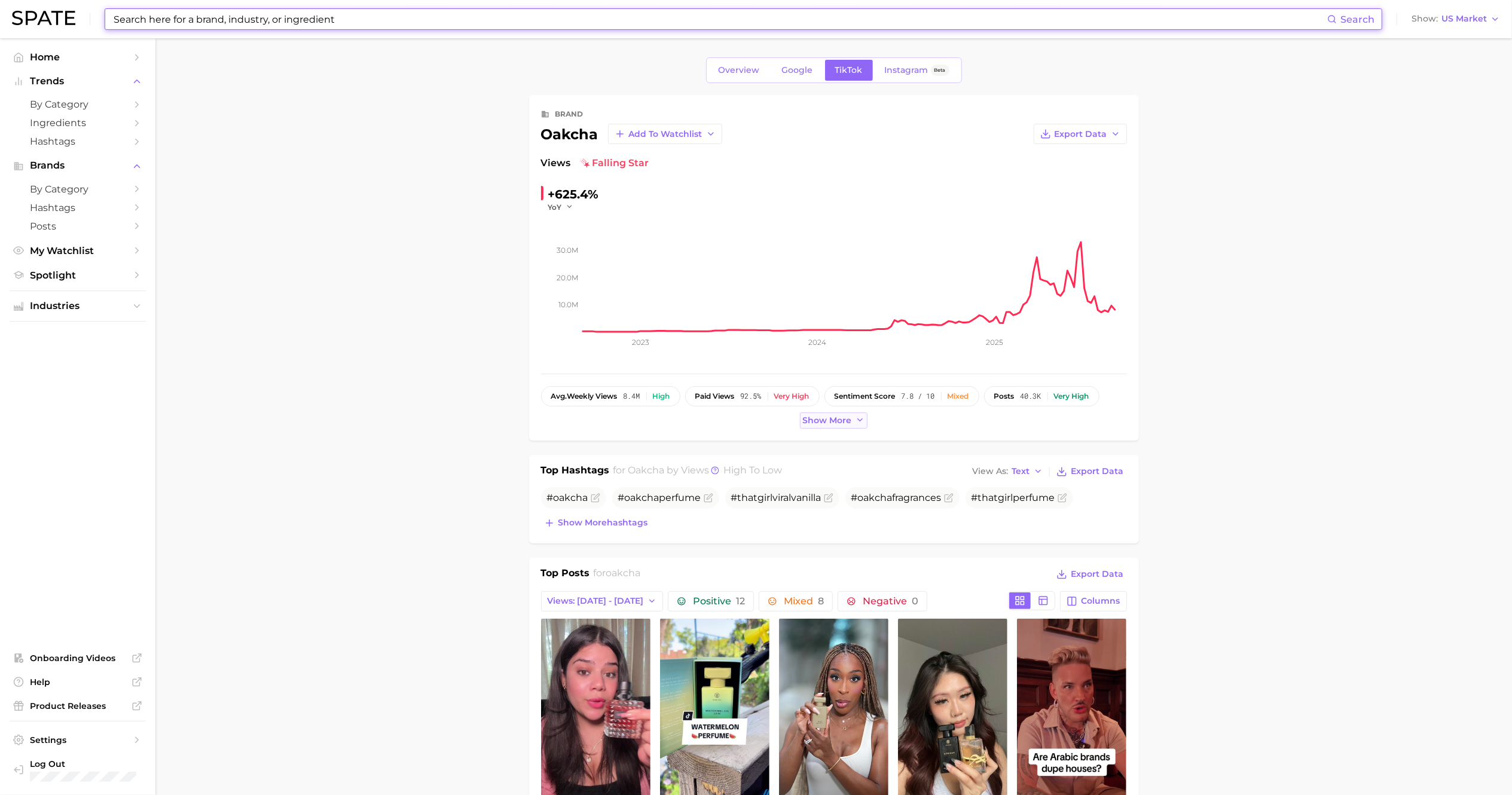
click at [827, 419] on span "Show more" at bounding box center [827, 420] width 49 height 10
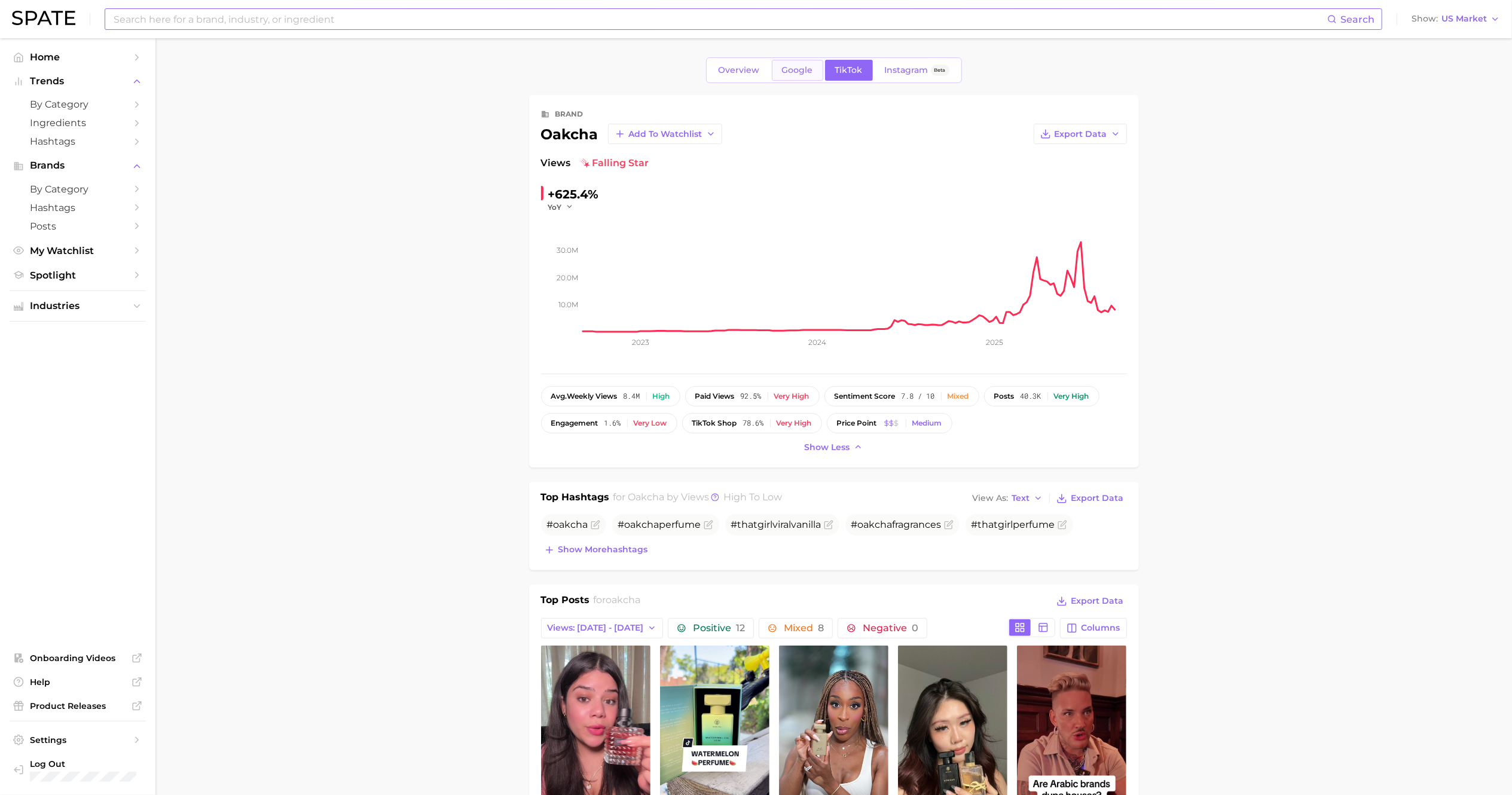
click at [787, 67] on span "Google" at bounding box center [798, 71] width 31 height 10
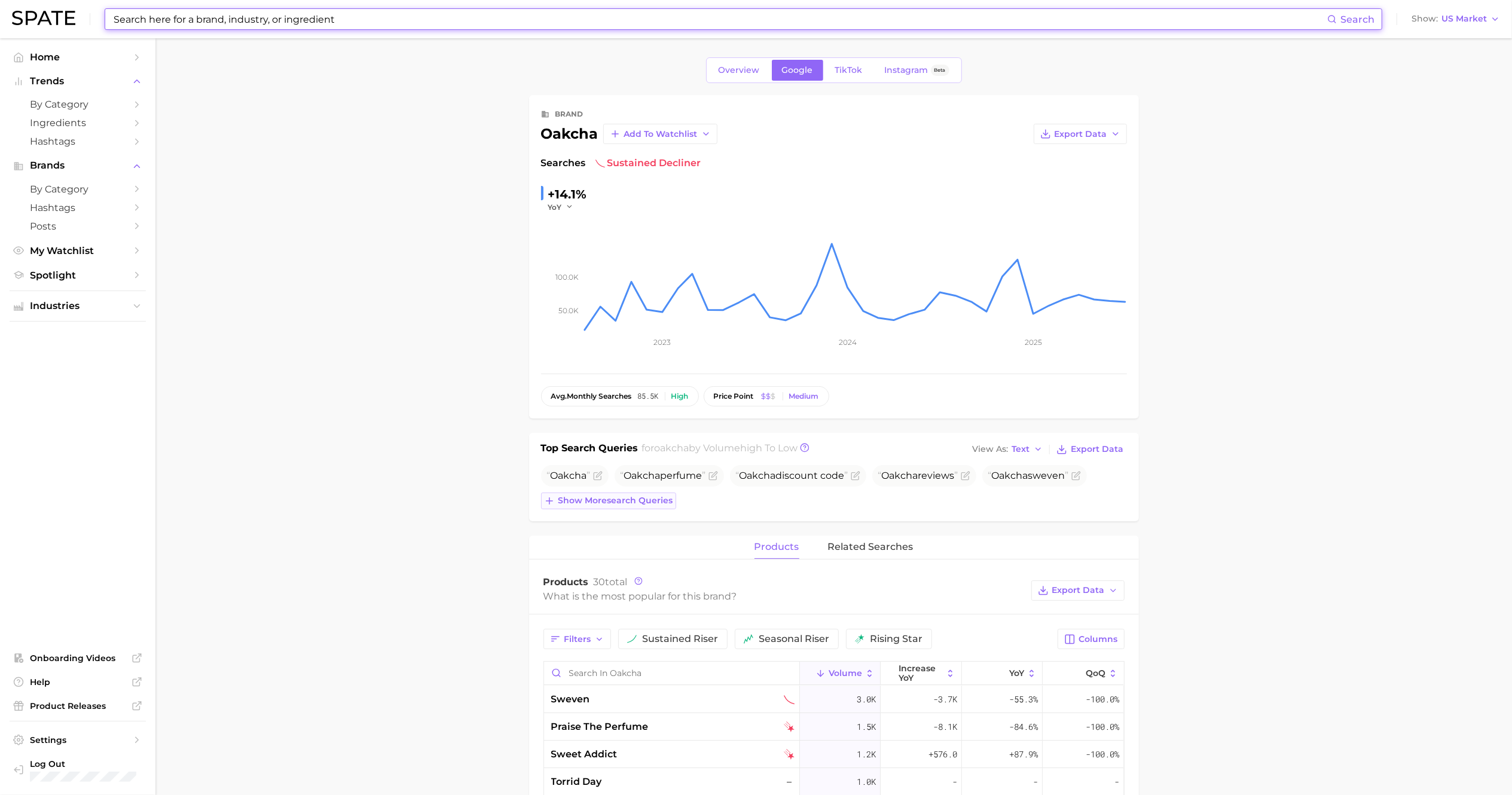
click at [622, 504] on span "Show more search queries" at bounding box center [616, 500] width 115 height 10
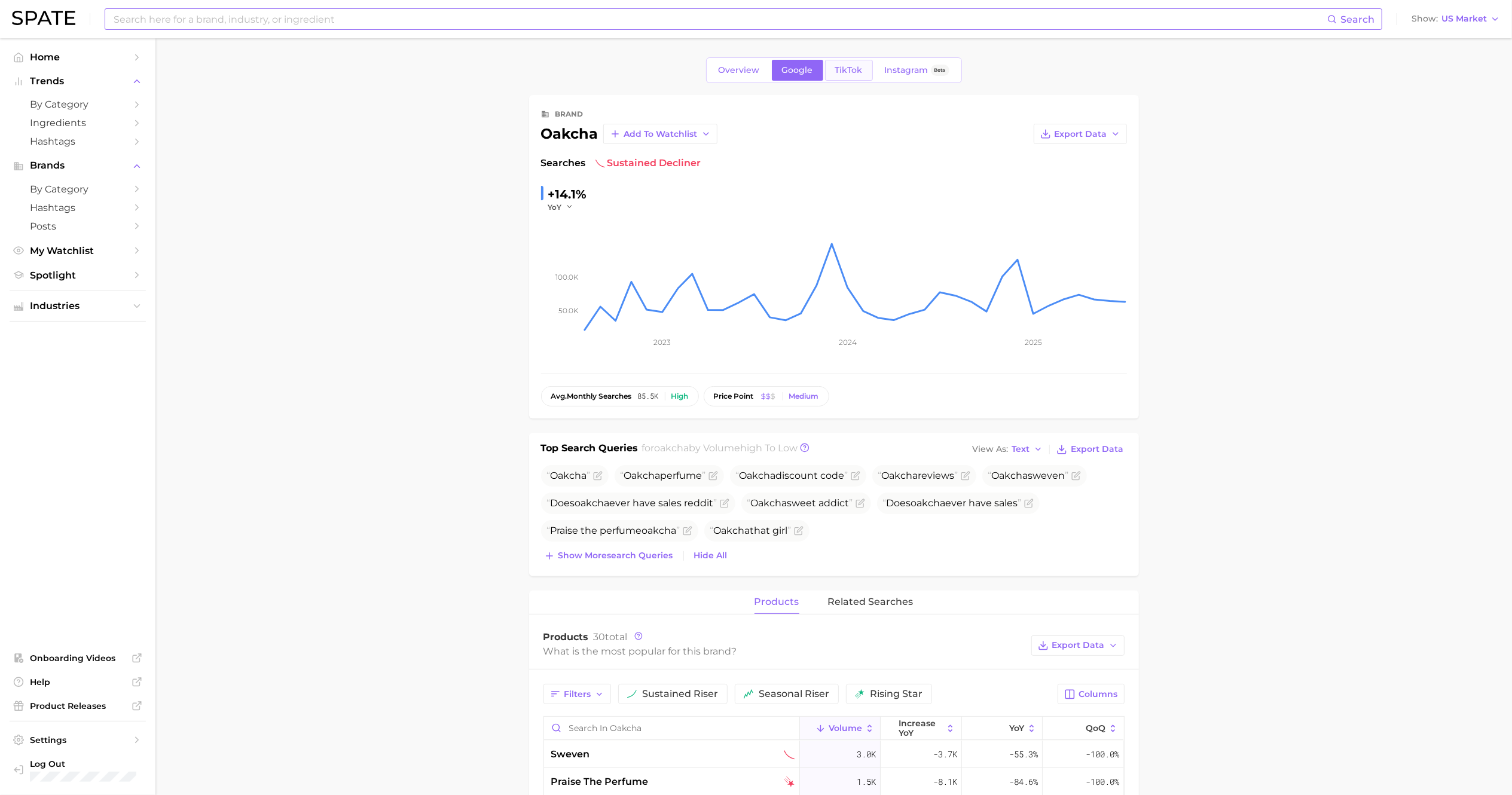
click at [844, 65] on span "TikTok" at bounding box center [849, 71] width 27 height 10
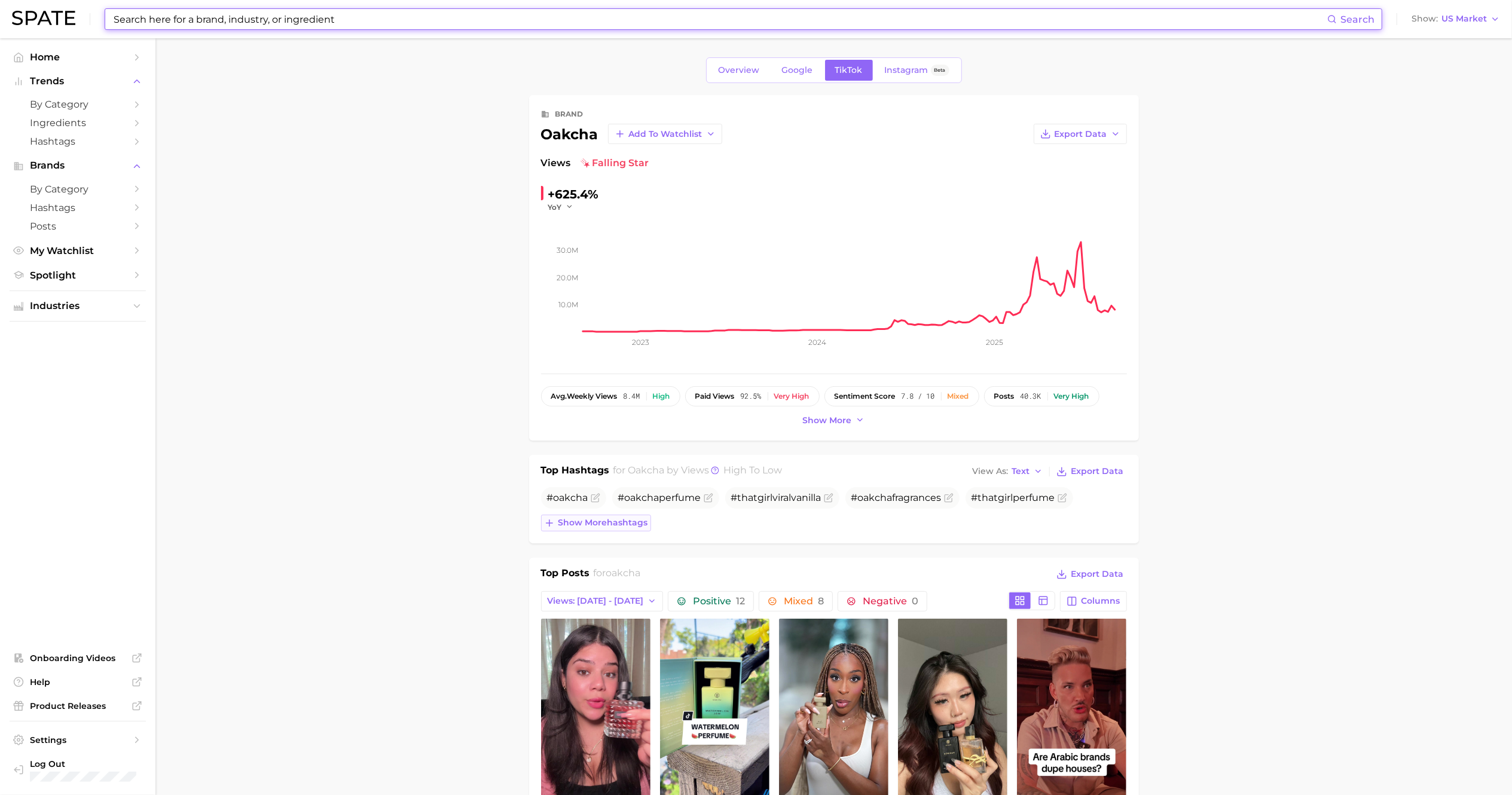
click at [592, 523] on span "Show more hashtags" at bounding box center [603, 523] width 90 height 10
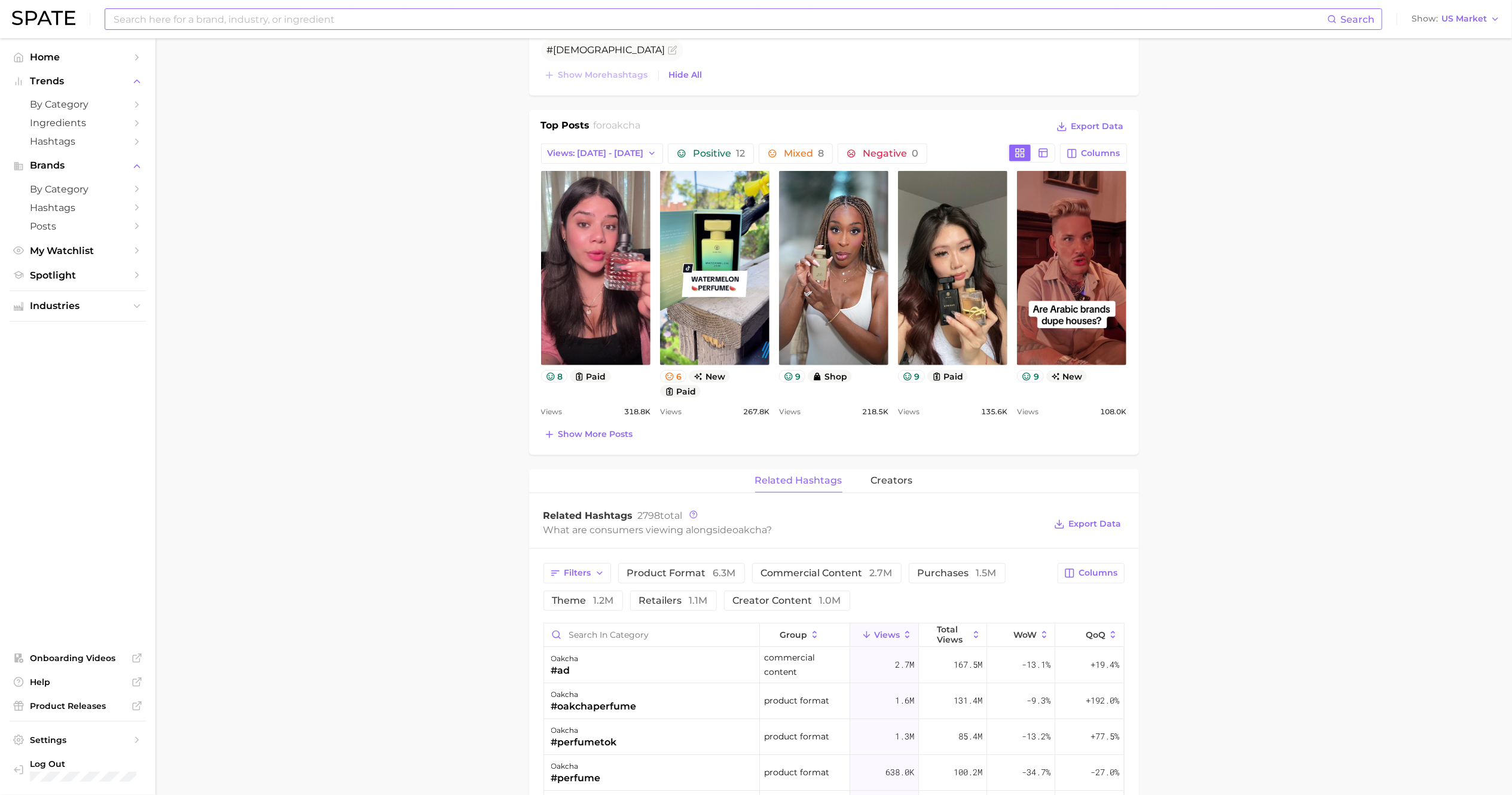
scroll to position [520, 0]
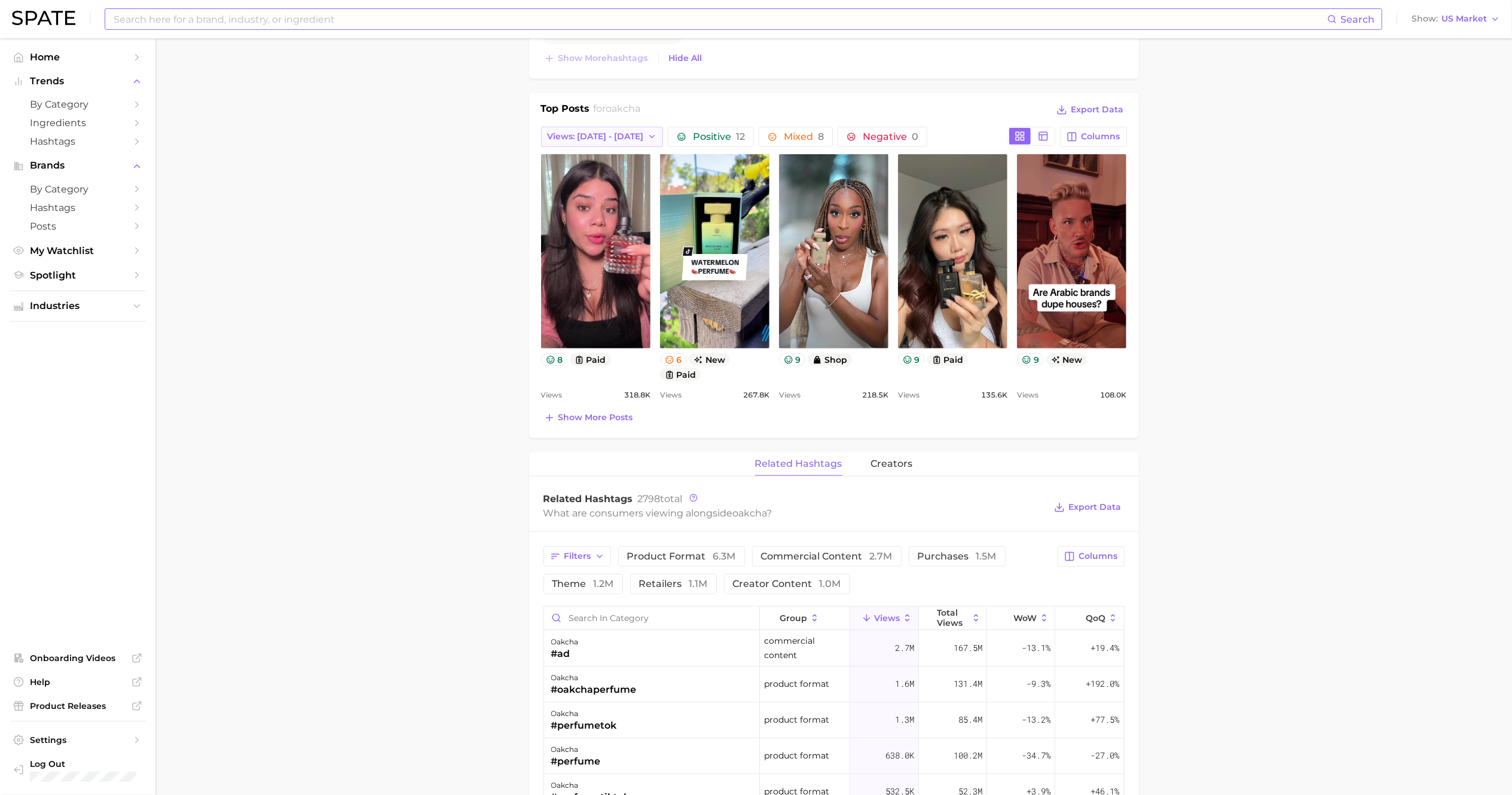
click at [649, 139] on icon "button" at bounding box center [652, 137] width 10 height 10
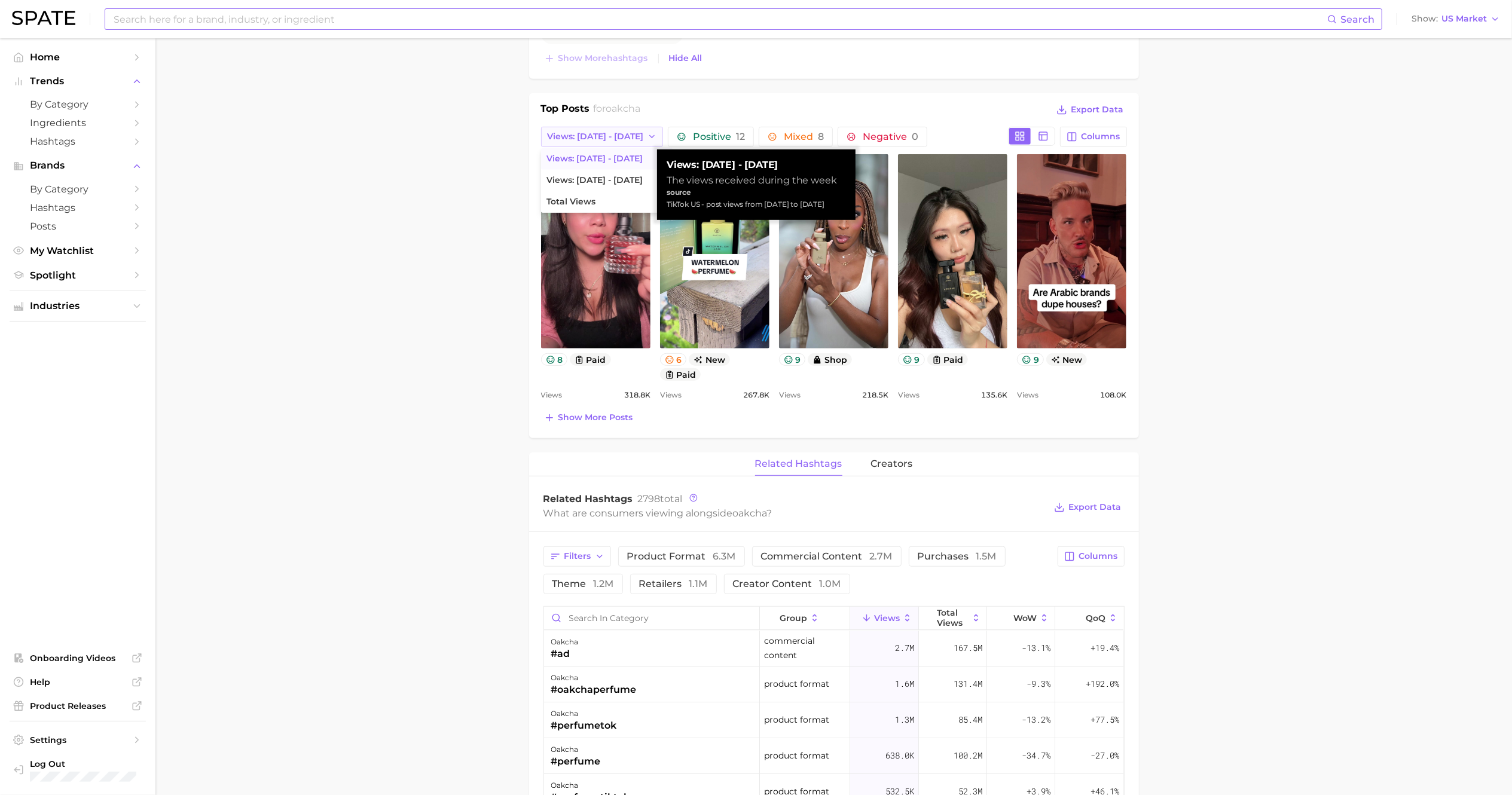
click at [648, 140] on icon "button" at bounding box center [652, 137] width 10 height 10
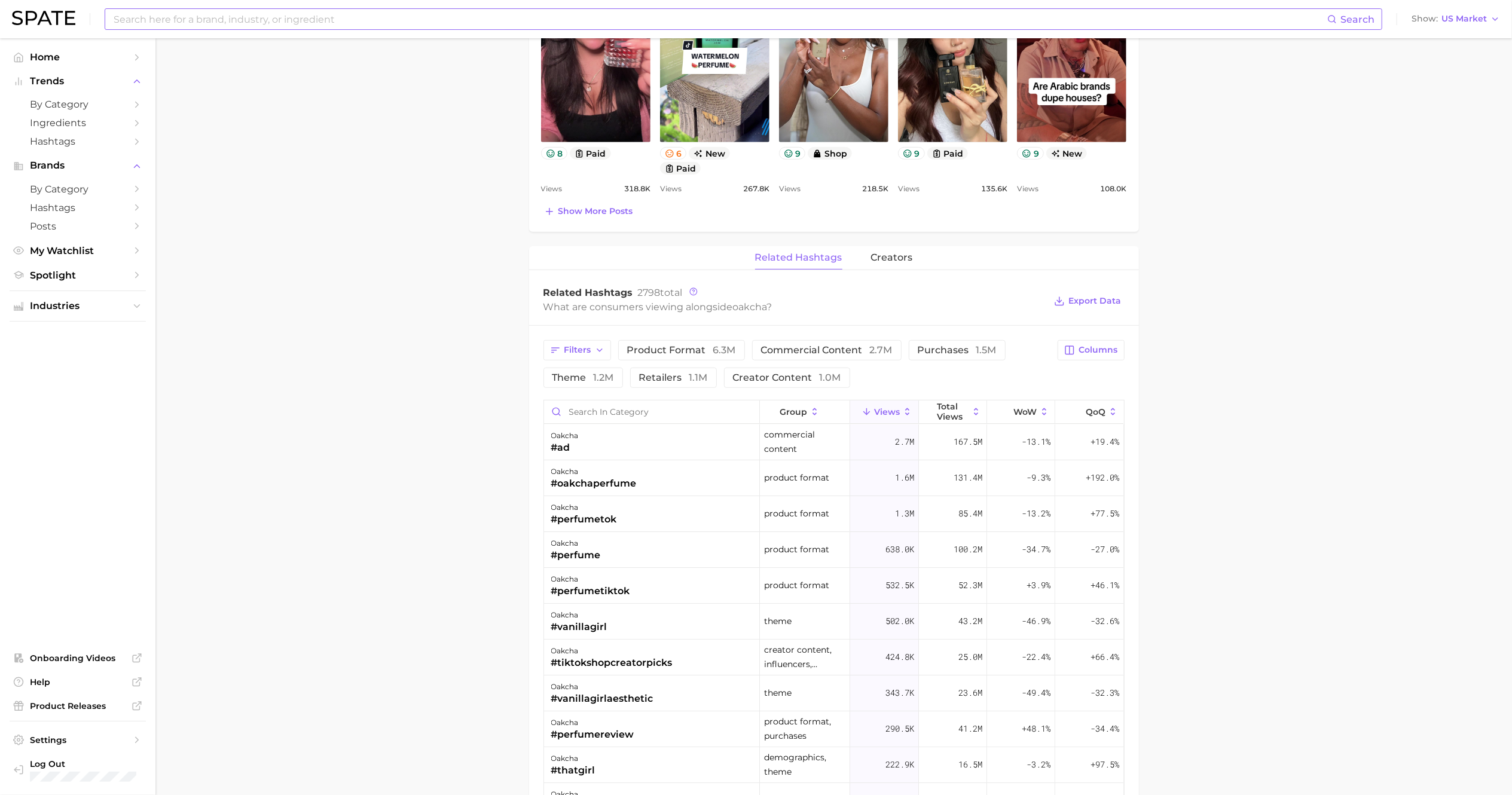
scroll to position [732, 0]
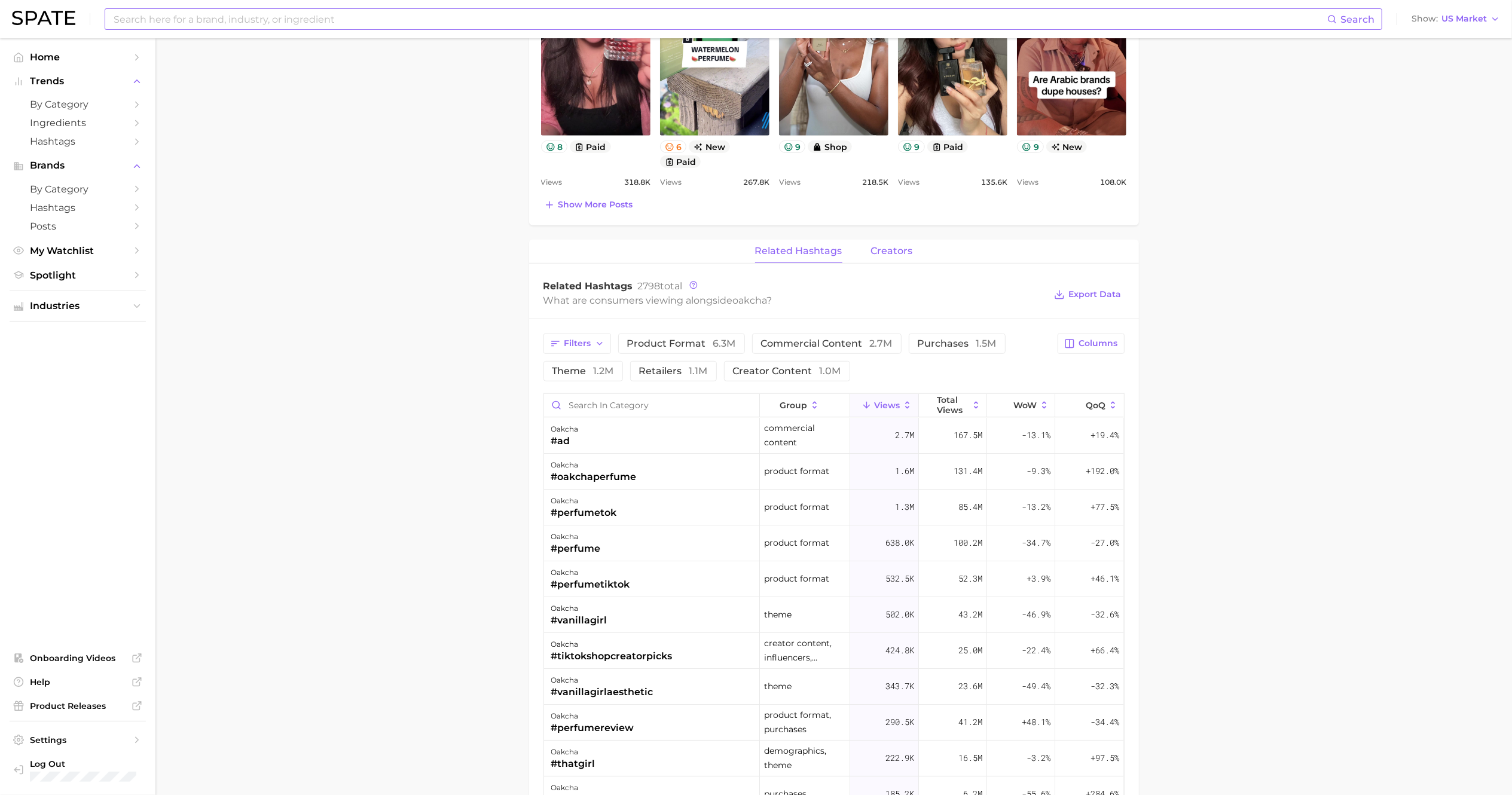
click at [896, 256] on span "creators" at bounding box center [892, 251] width 42 height 10
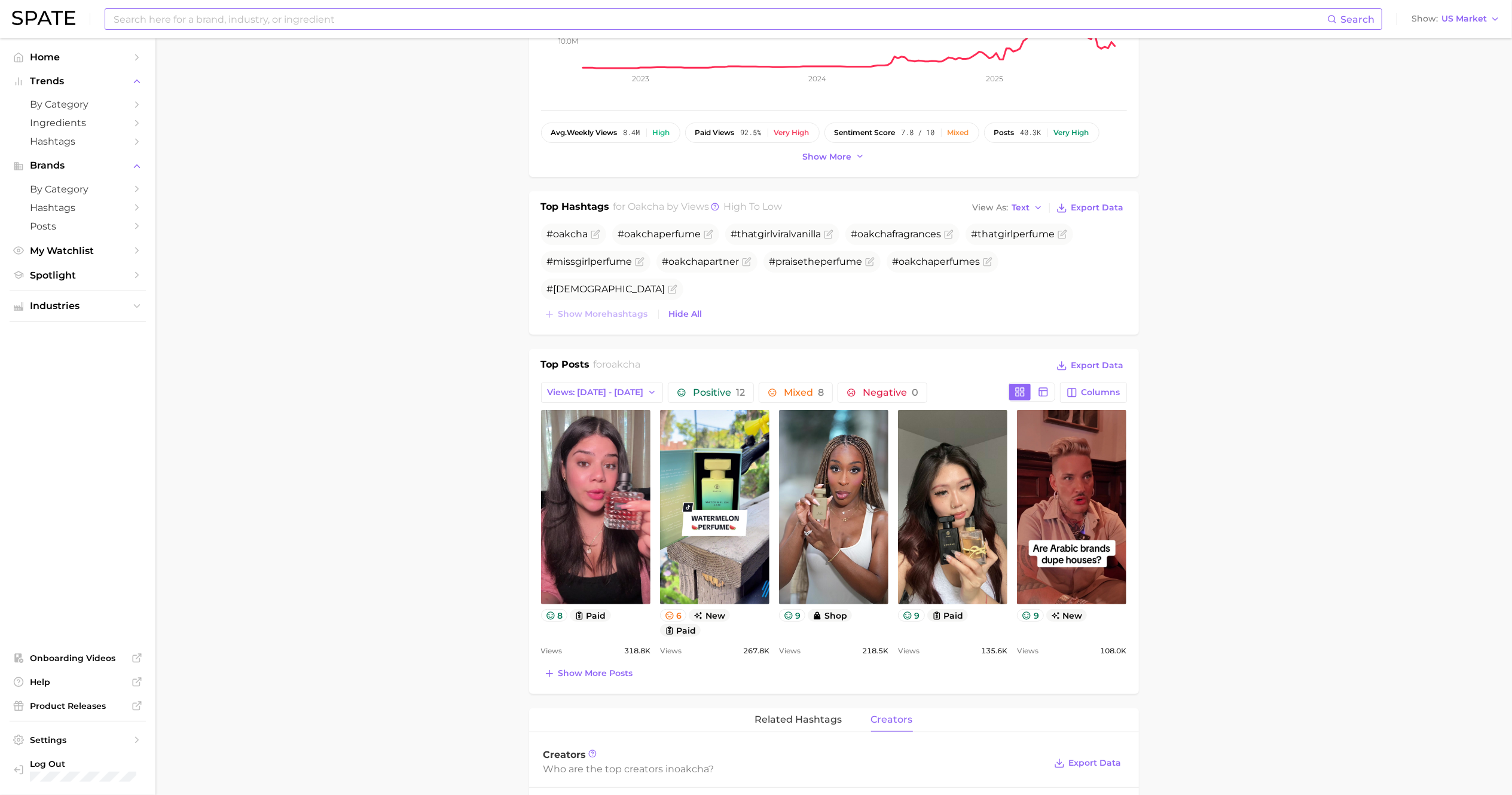
scroll to position [0, 0]
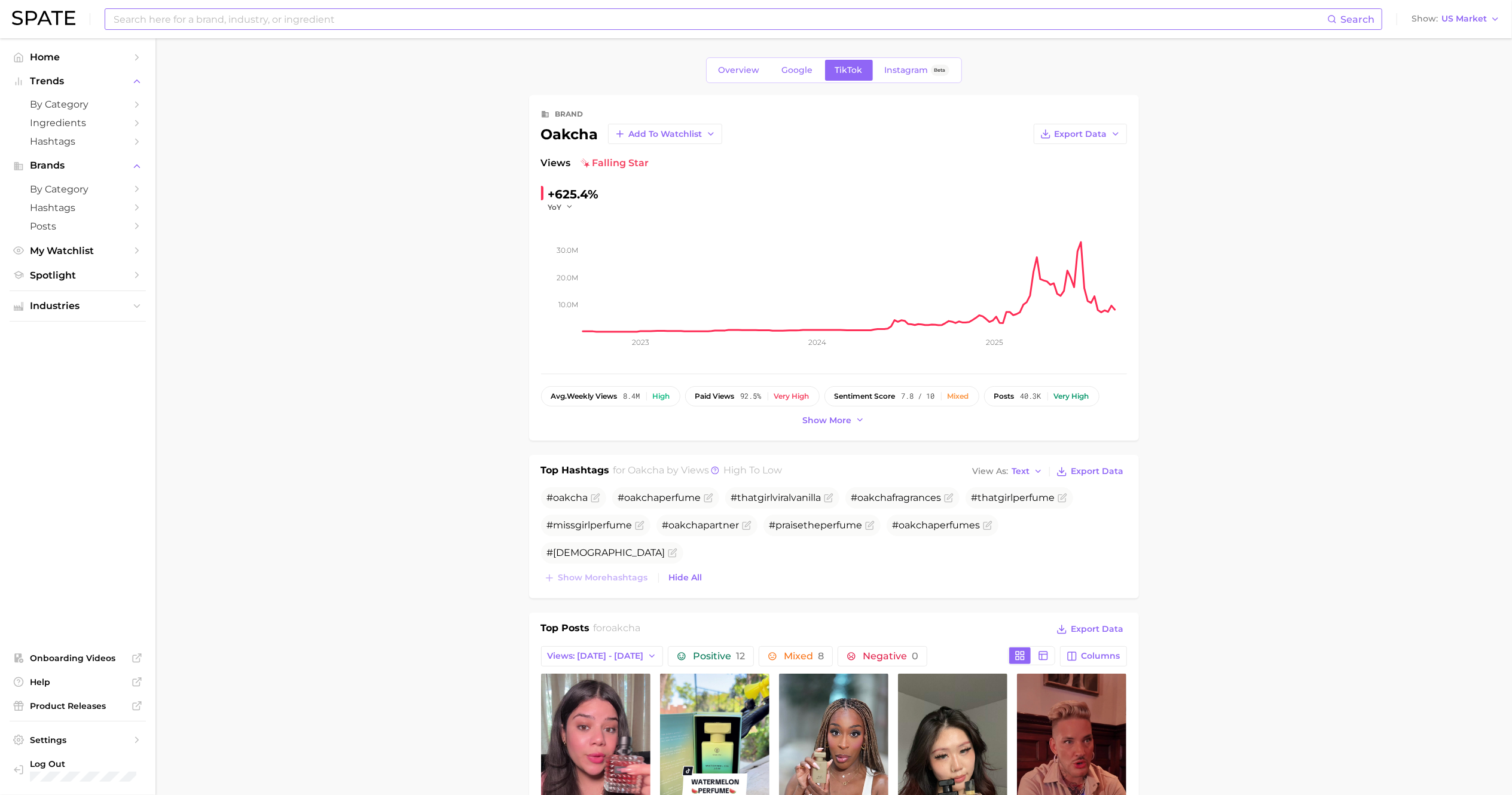
click at [235, 18] on input at bounding box center [720, 19] width 1215 height 20
click at [43, 59] on span "Home" at bounding box center [77, 56] width 96 height 11
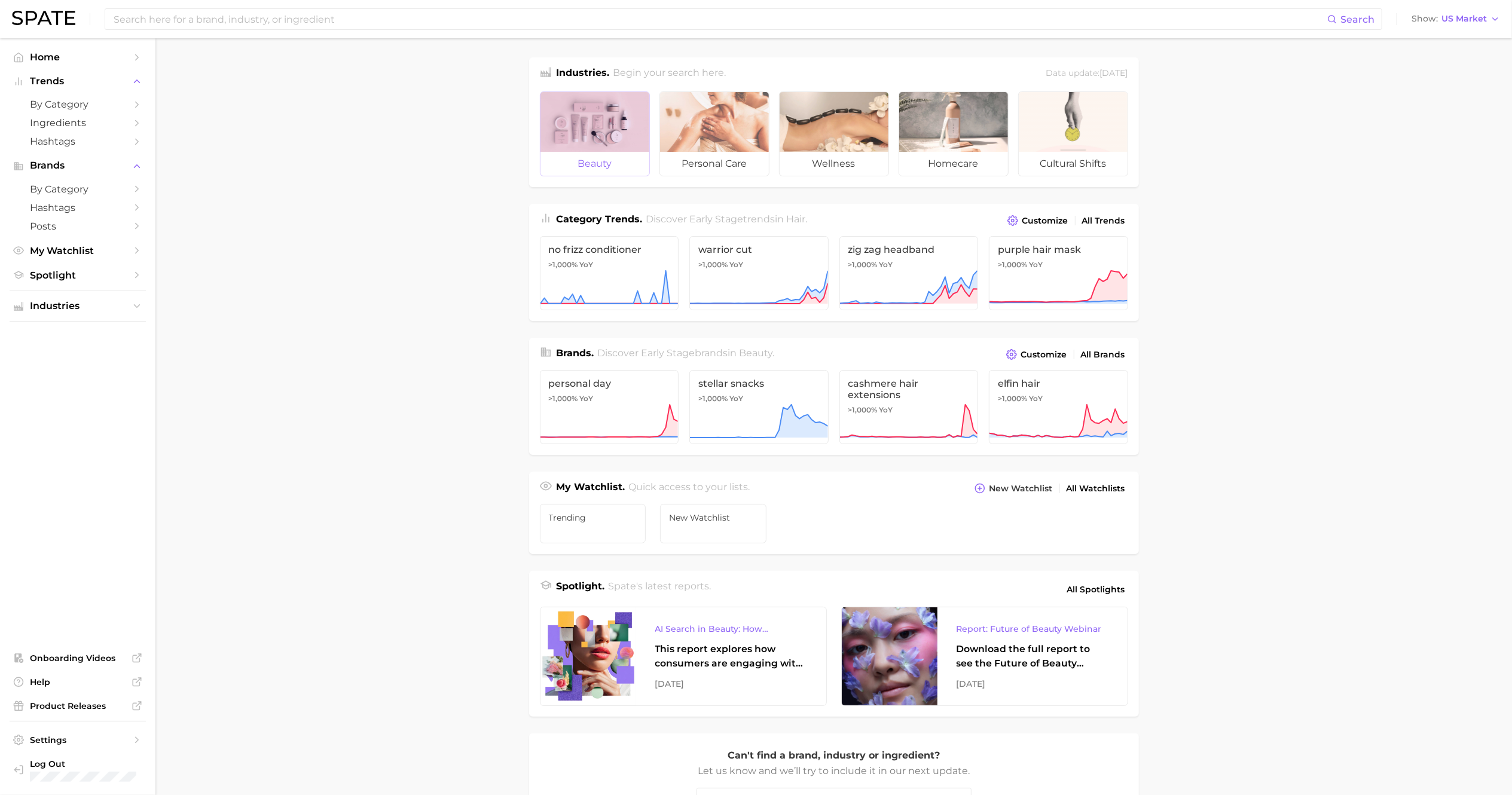
click at [613, 131] on div at bounding box center [595, 122] width 109 height 59
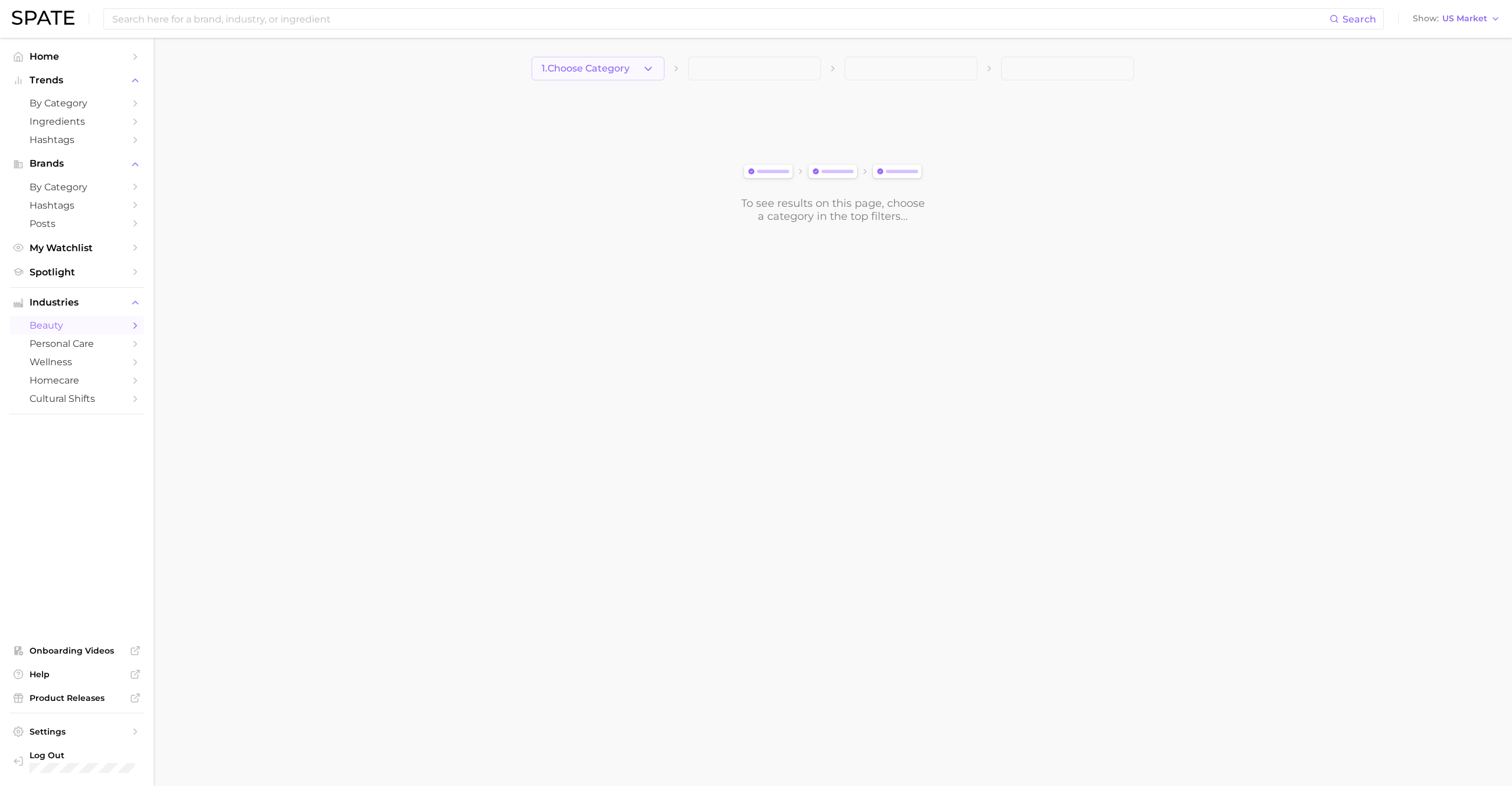
click at [649, 74] on icon "button" at bounding box center [648, 68] width 12 height 12
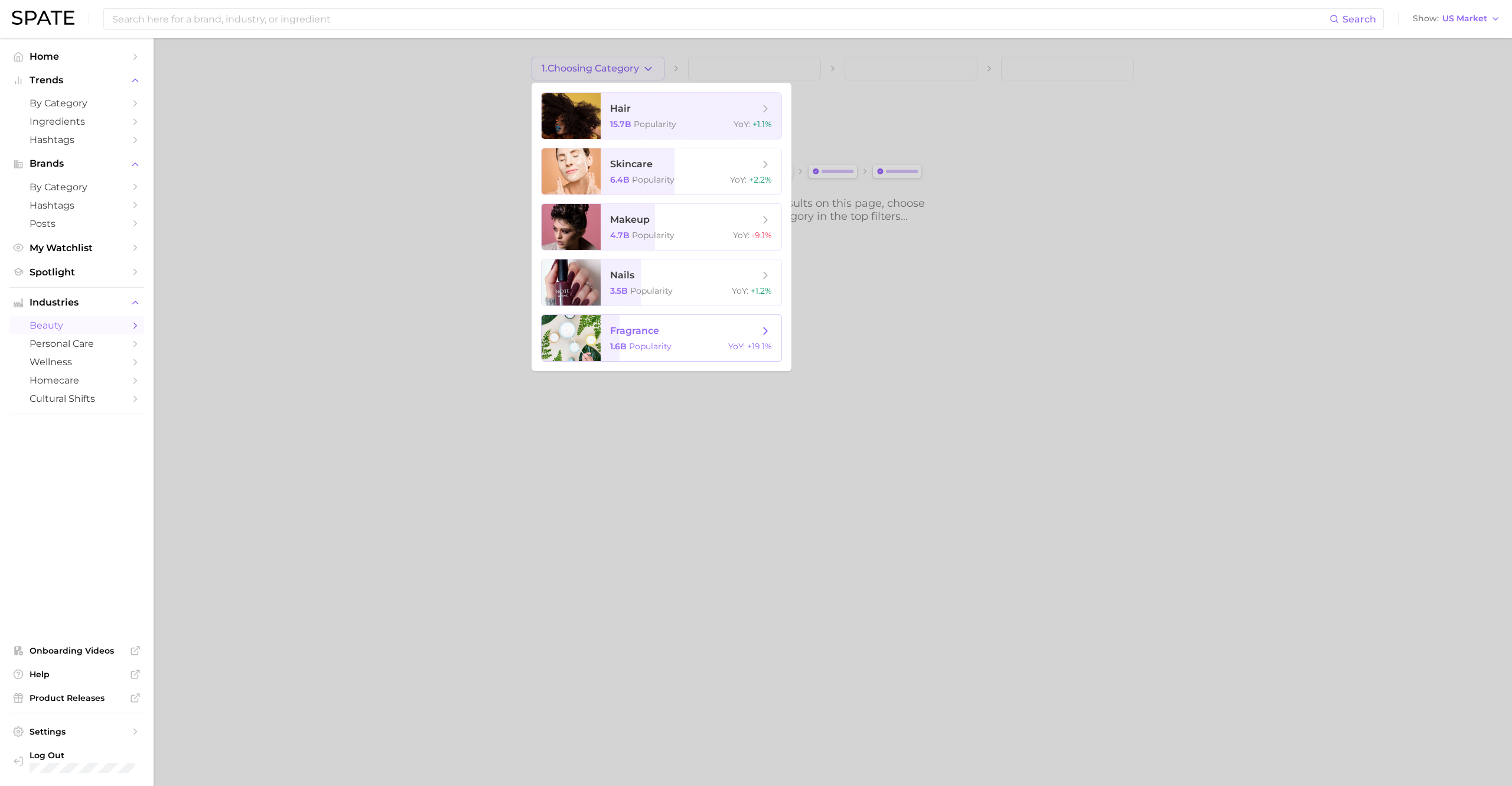
click at [658, 339] on span "fragrance 1.6b Popularity YoY : +19.1%" at bounding box center [691, 338] width 180 height 46
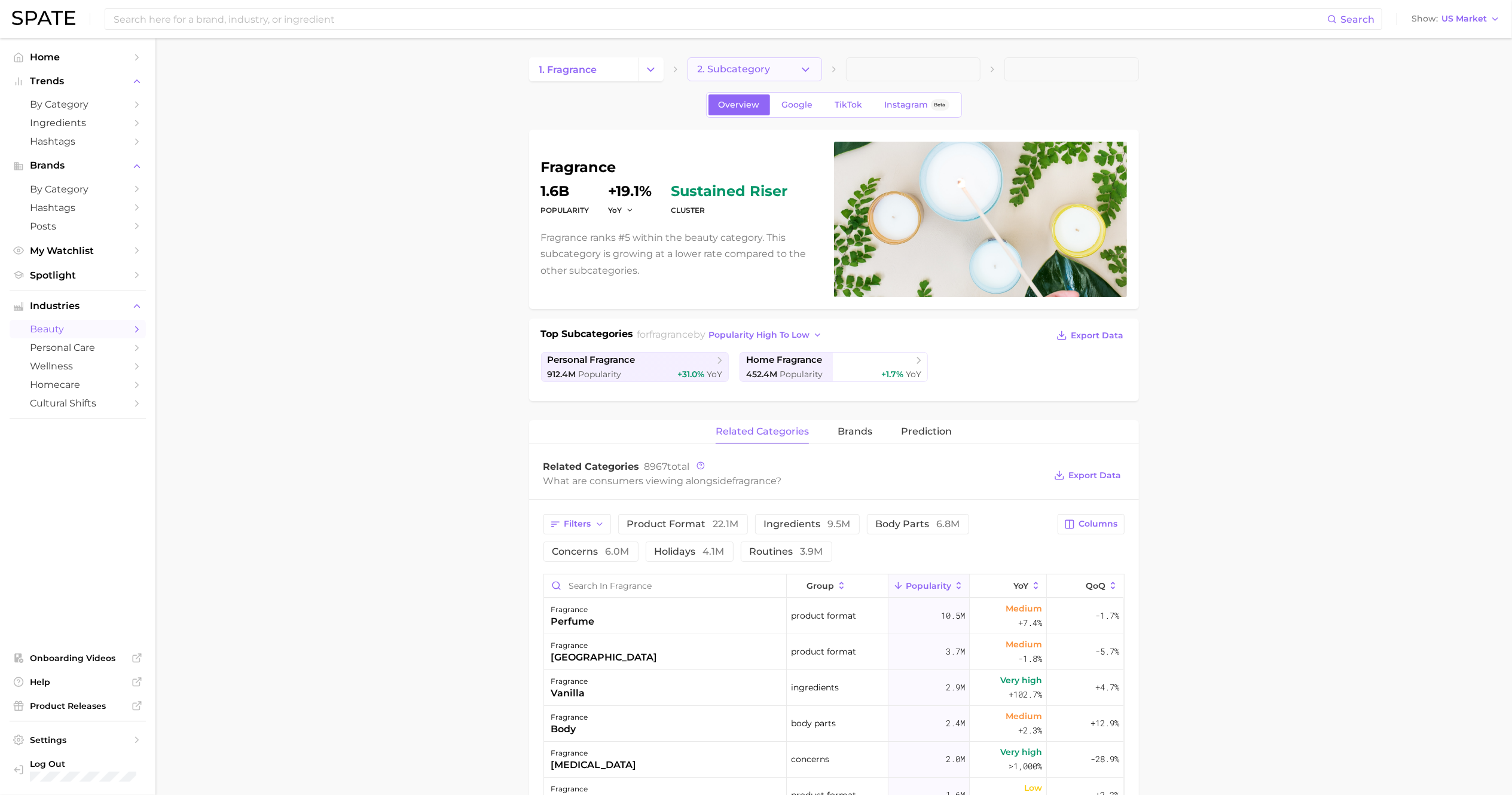
click at [820, 68] on button "2. Subcategory" at bounding box center [755, 69] width 134 height 24
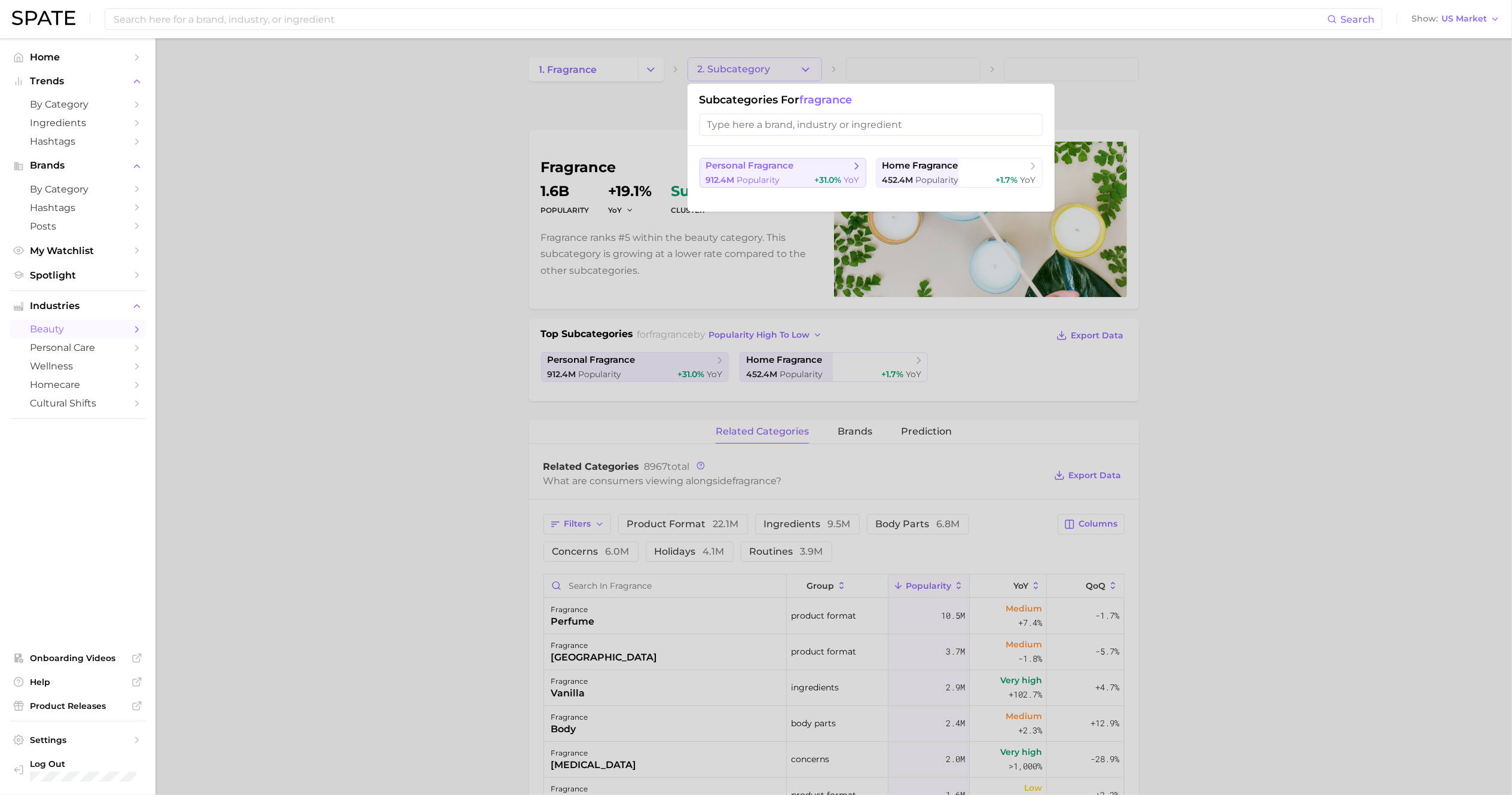
click at [811, 172] on button "personal fragrance 912.4m Popularity +31.0% YoY" at bounding box center [783, 173] width 167 height 30
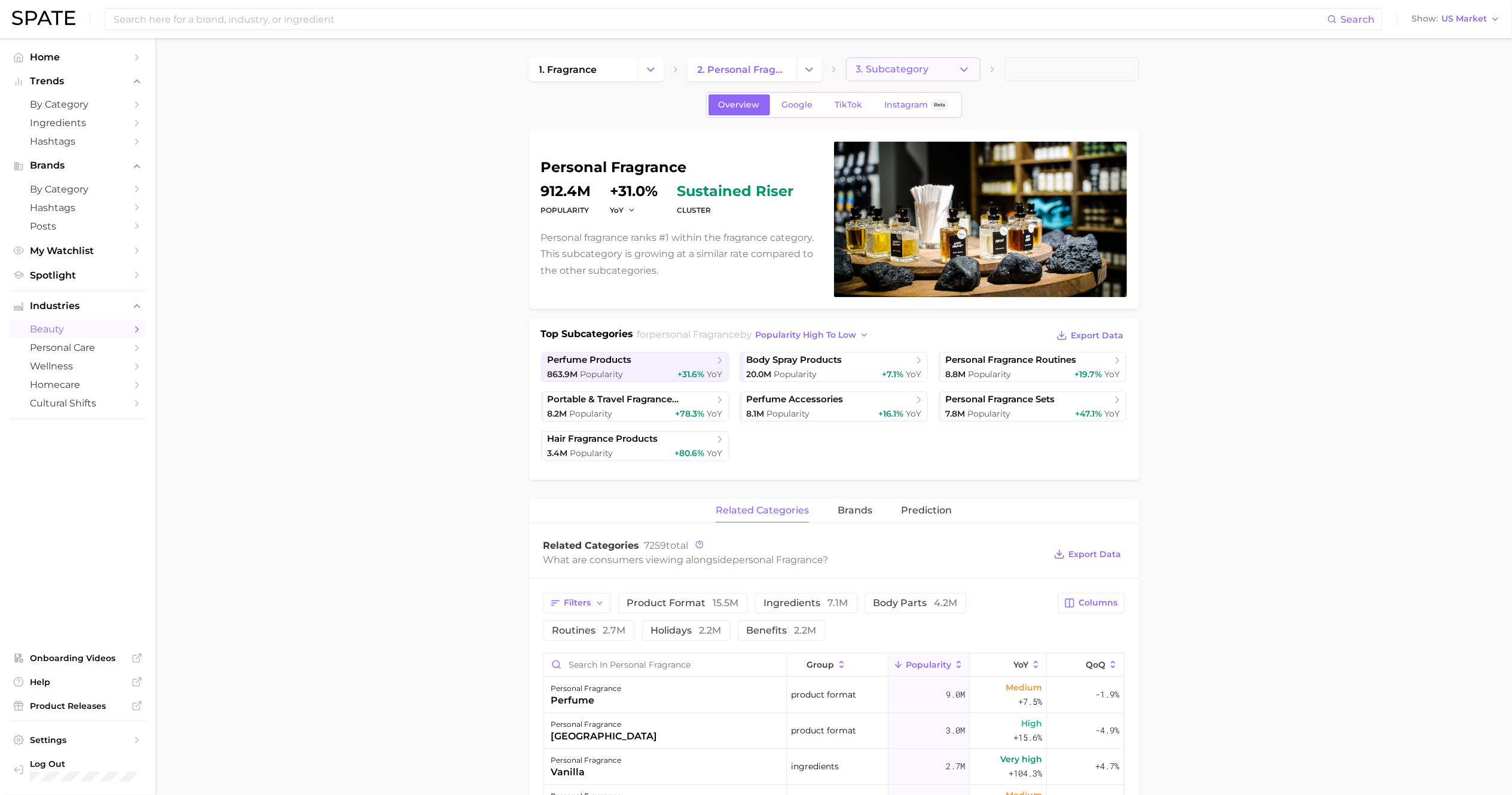
click at [966, 66] on icon "button" at bounding box center [964, 69] width 13 height 13
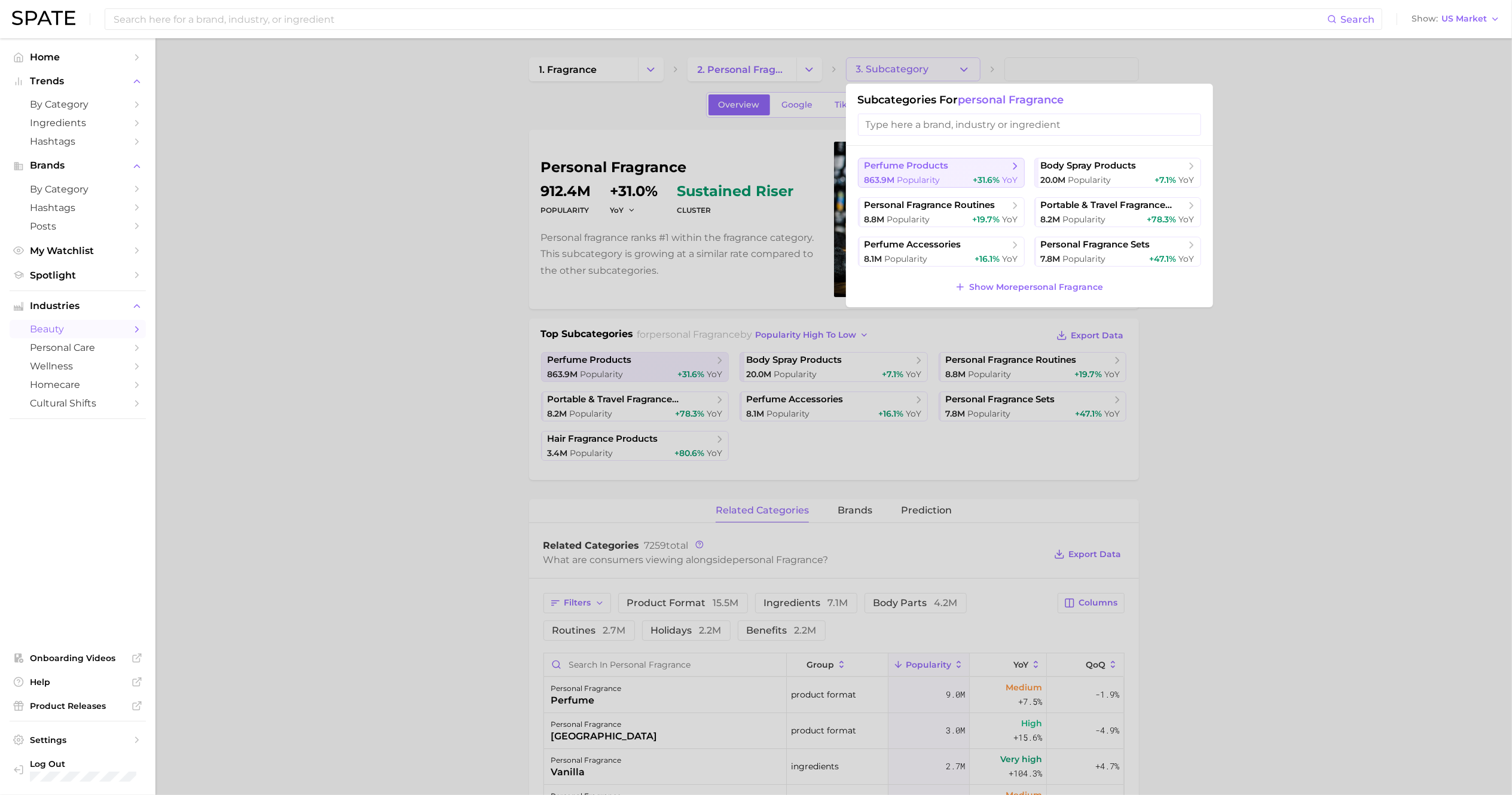
click at [936, 170] on span "perfume products" at bounding box center [907, 166] width 85 height 11
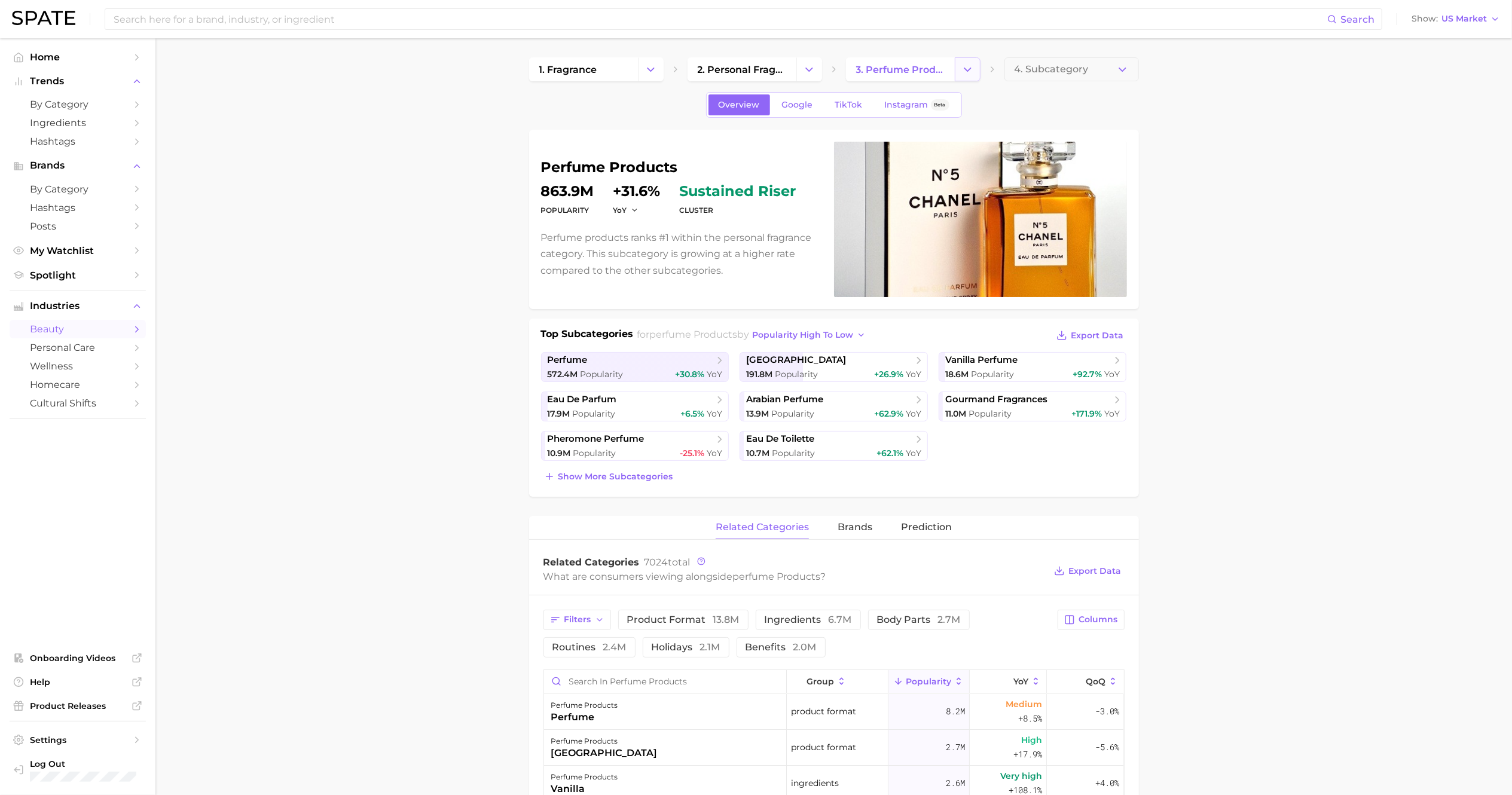
click at [959, 65] on button "Change Category" at bounding box center [968, 69] width 26 height 24
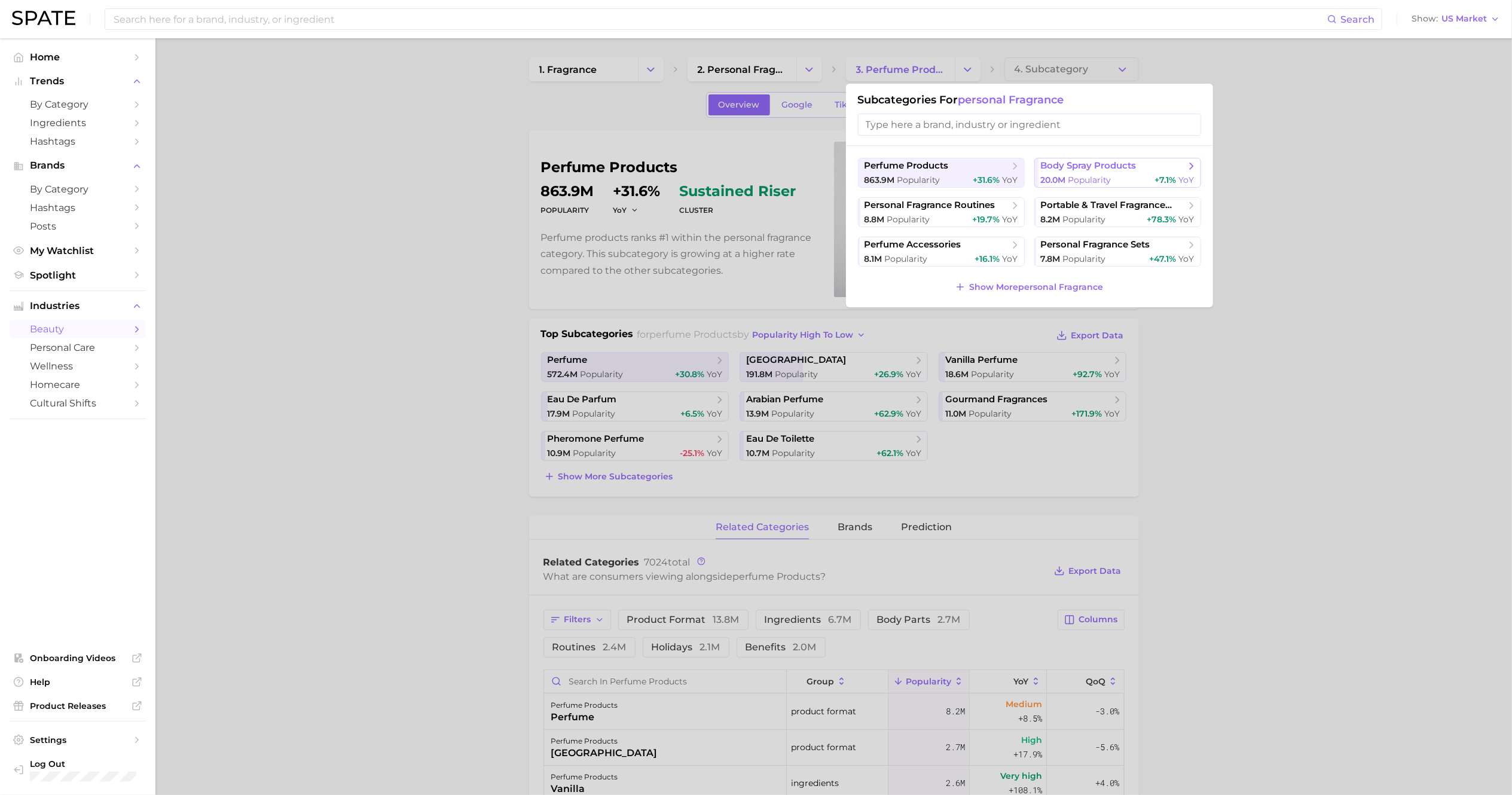
click at [1088, 165] on span "body spray products" at bounding box center [1088, 166] width 96 height 11
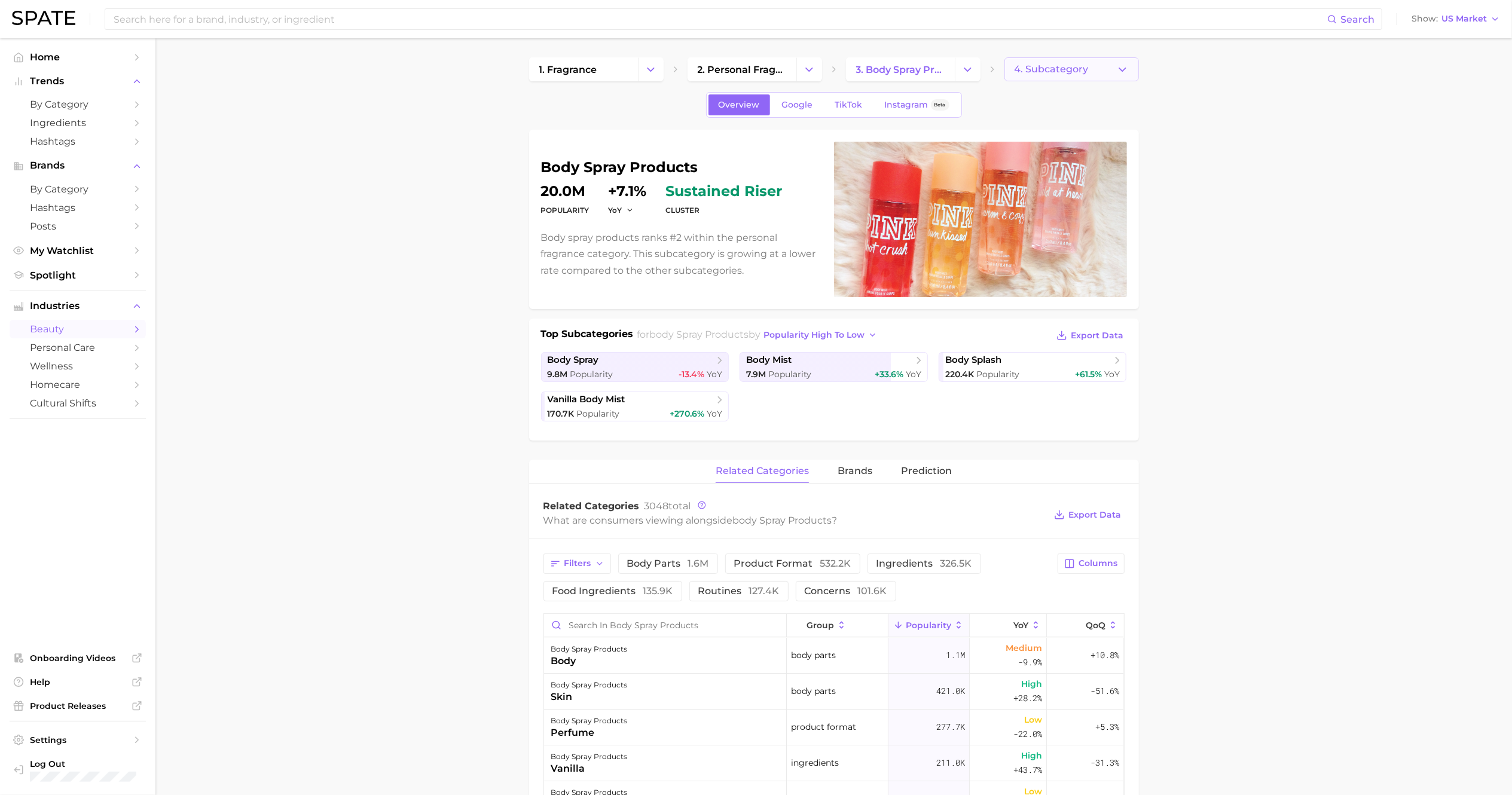
click at [1120, 67] on icon "button" at bounding box center [1122, 69] width 13 height 13
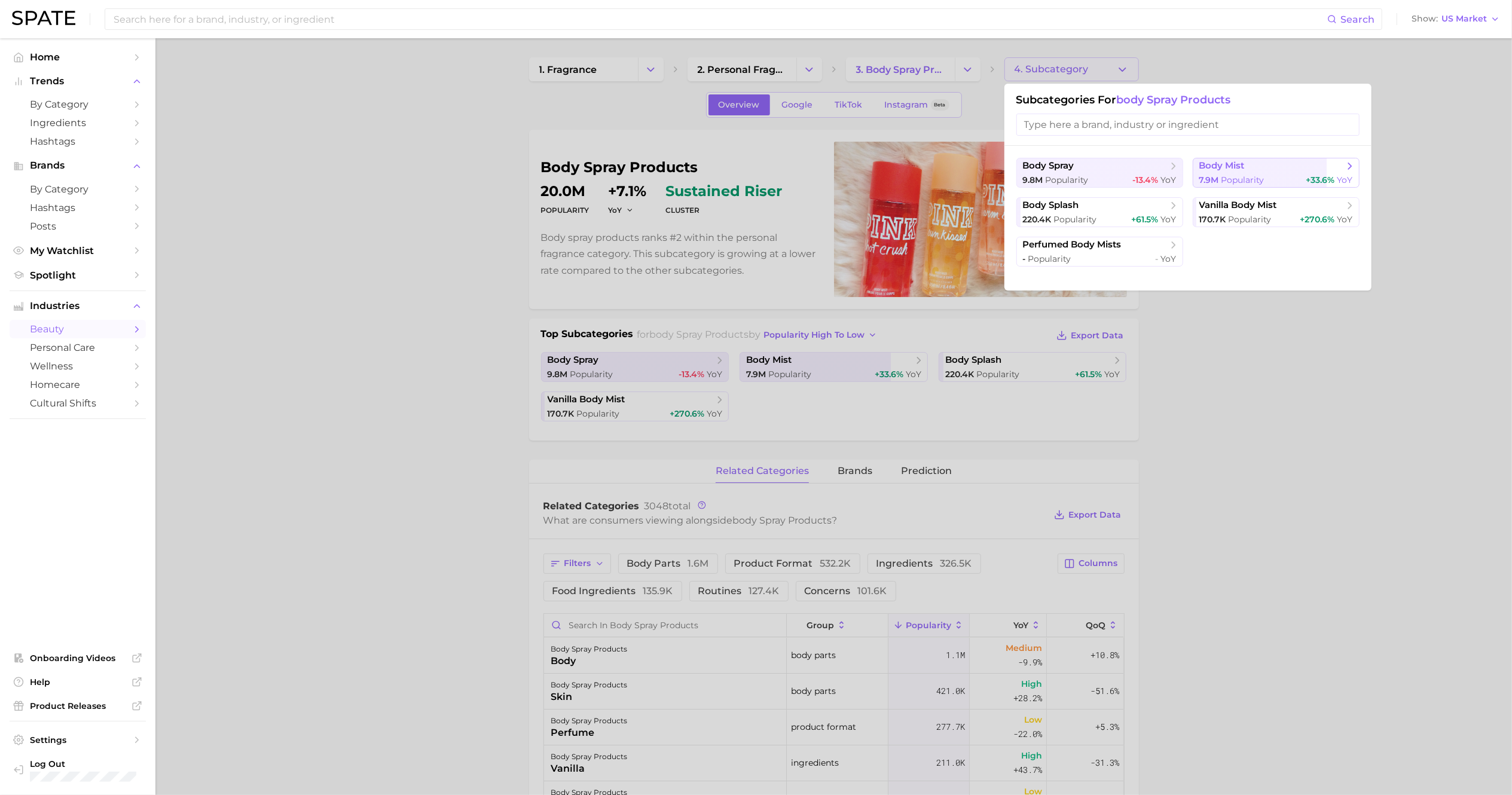
click at [1211, 181] on span "7.9m" at bounding box center [1209, 180] width 20 height 10
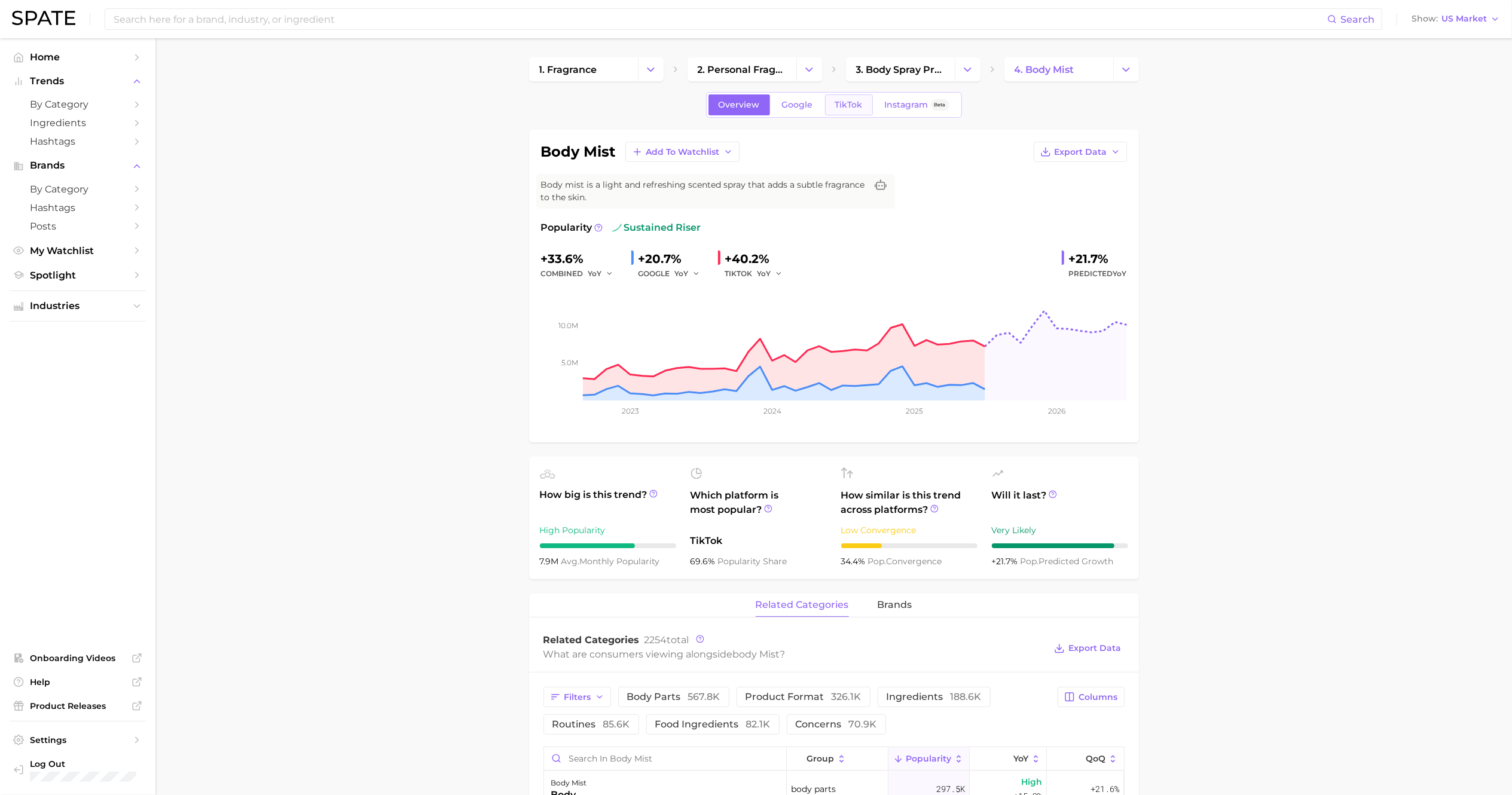
click at [854, 102] on span "TikTok" at bounding box center [849, 105] width 27 height 10
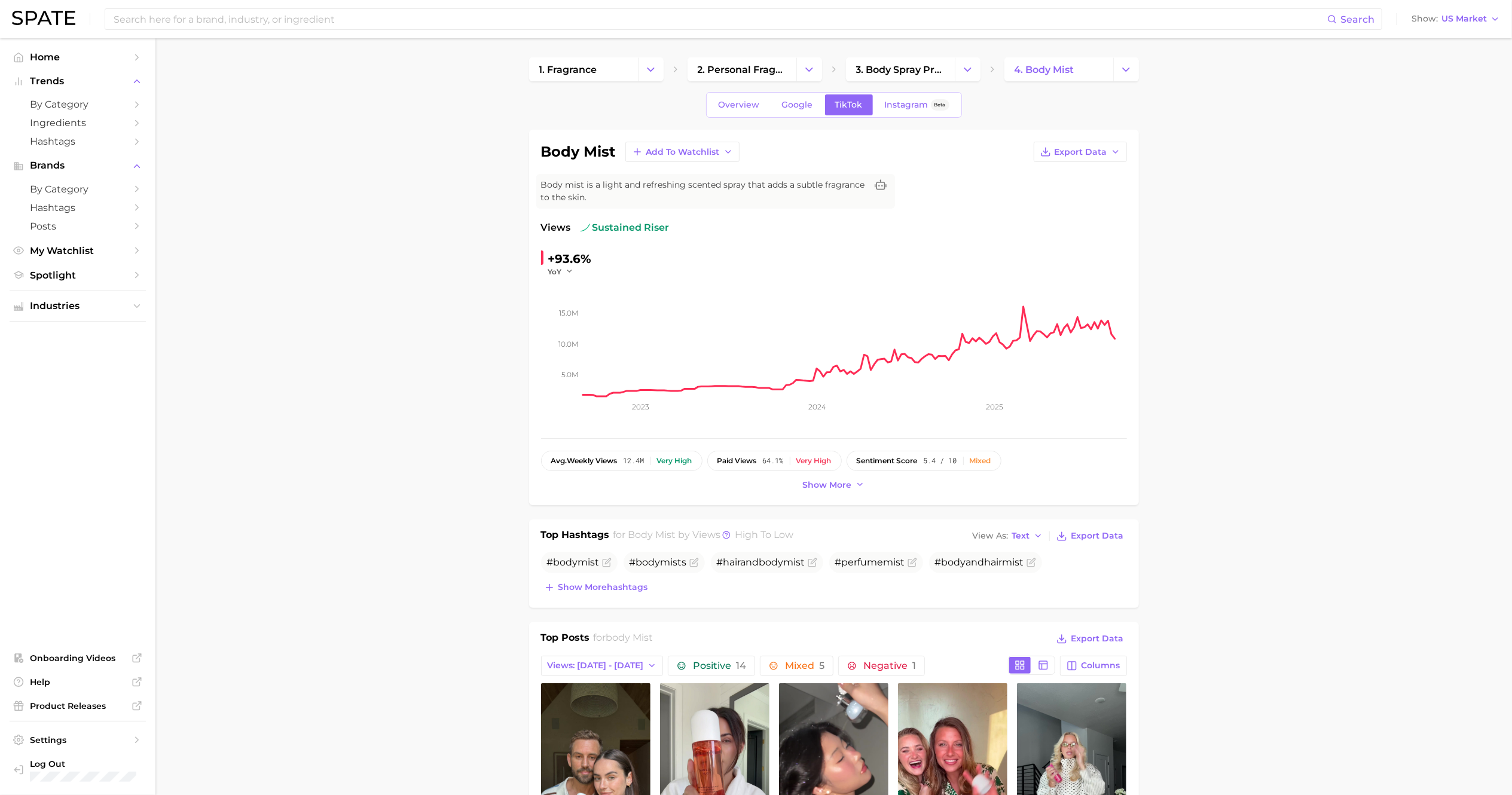
scroll to position [121, 0]
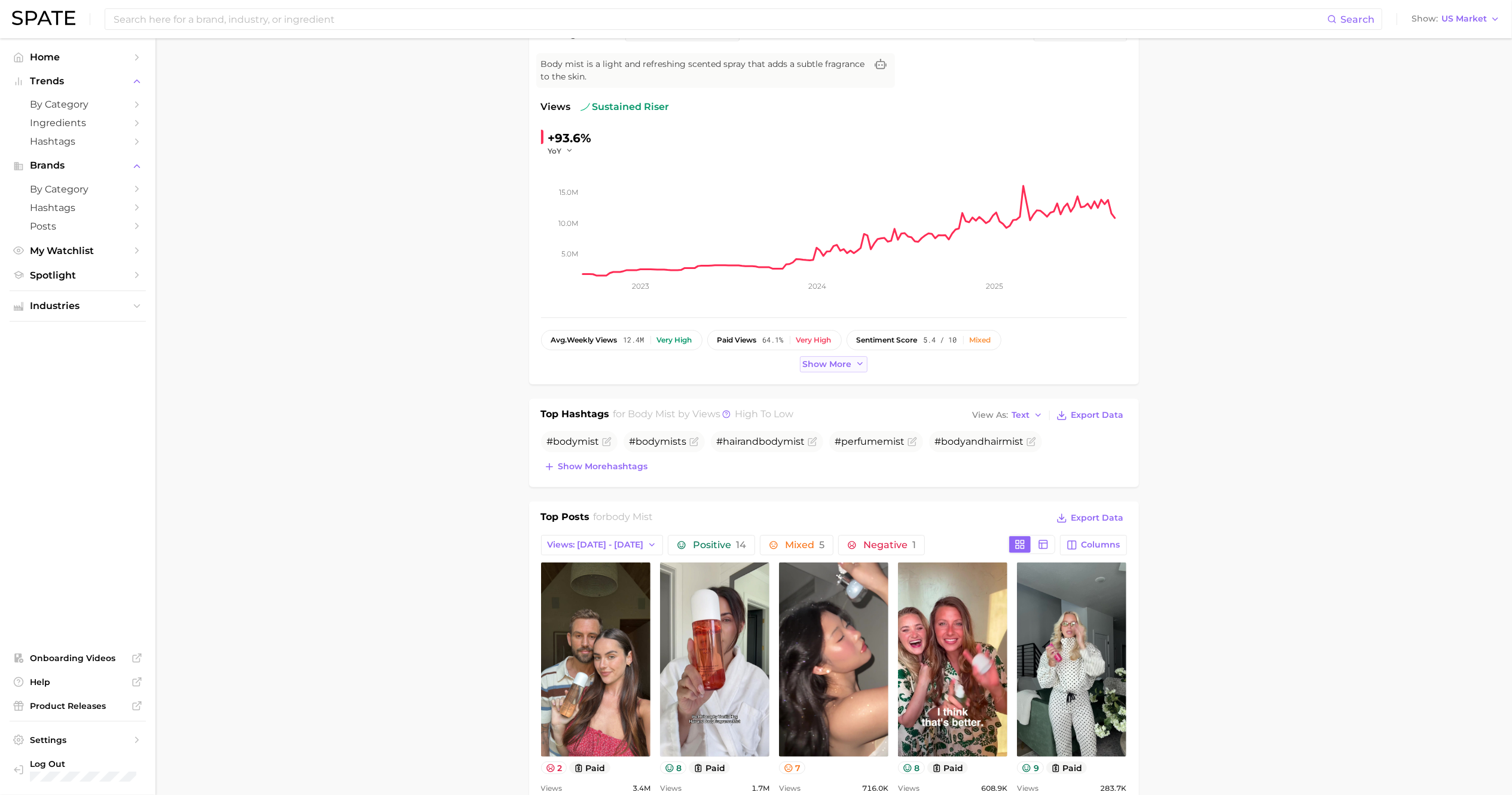
click at [824, 363] on span "Show more" at bounding box center [827, 364] width 49 height 10
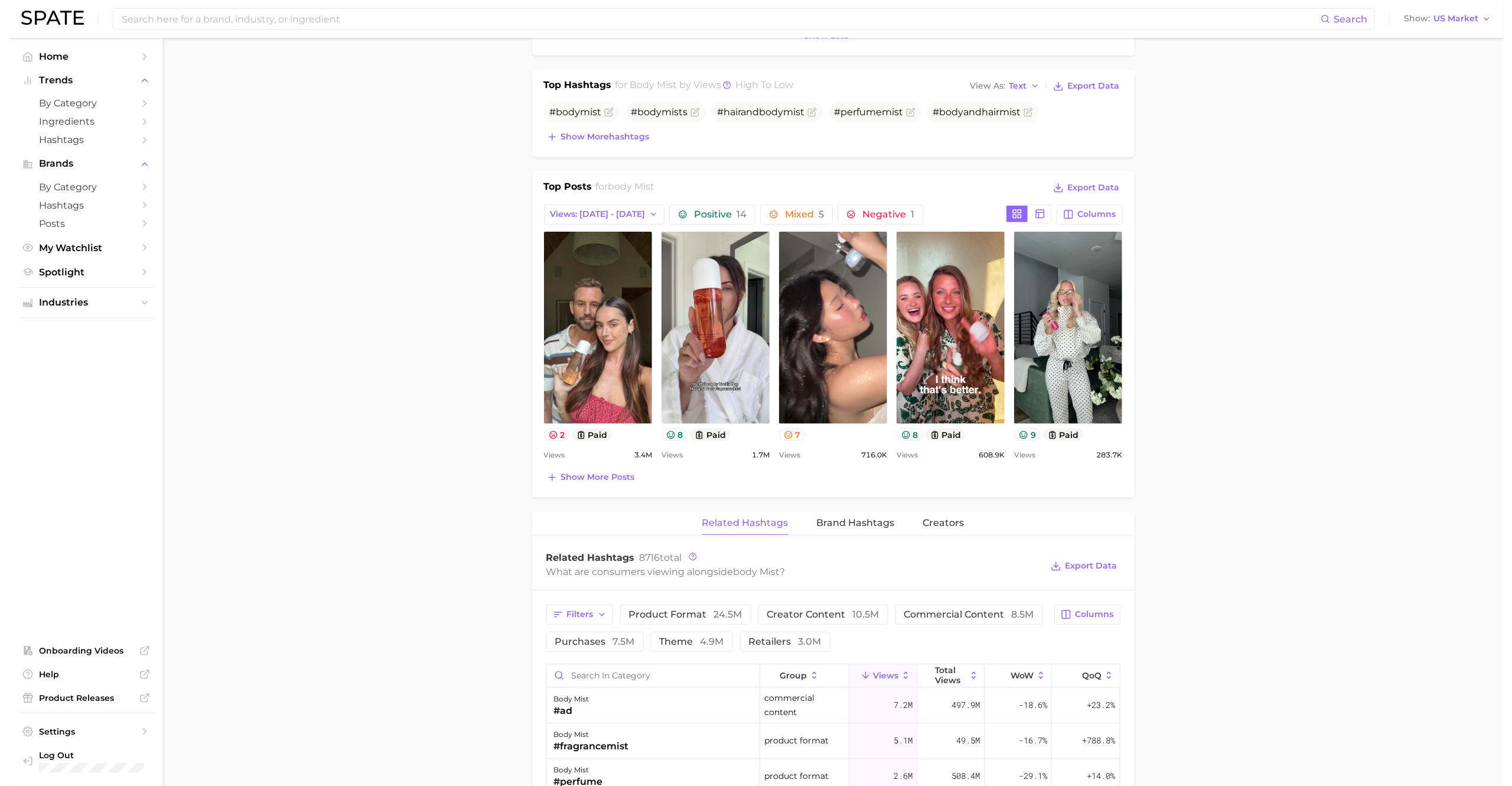
scroll to position [804, 0]
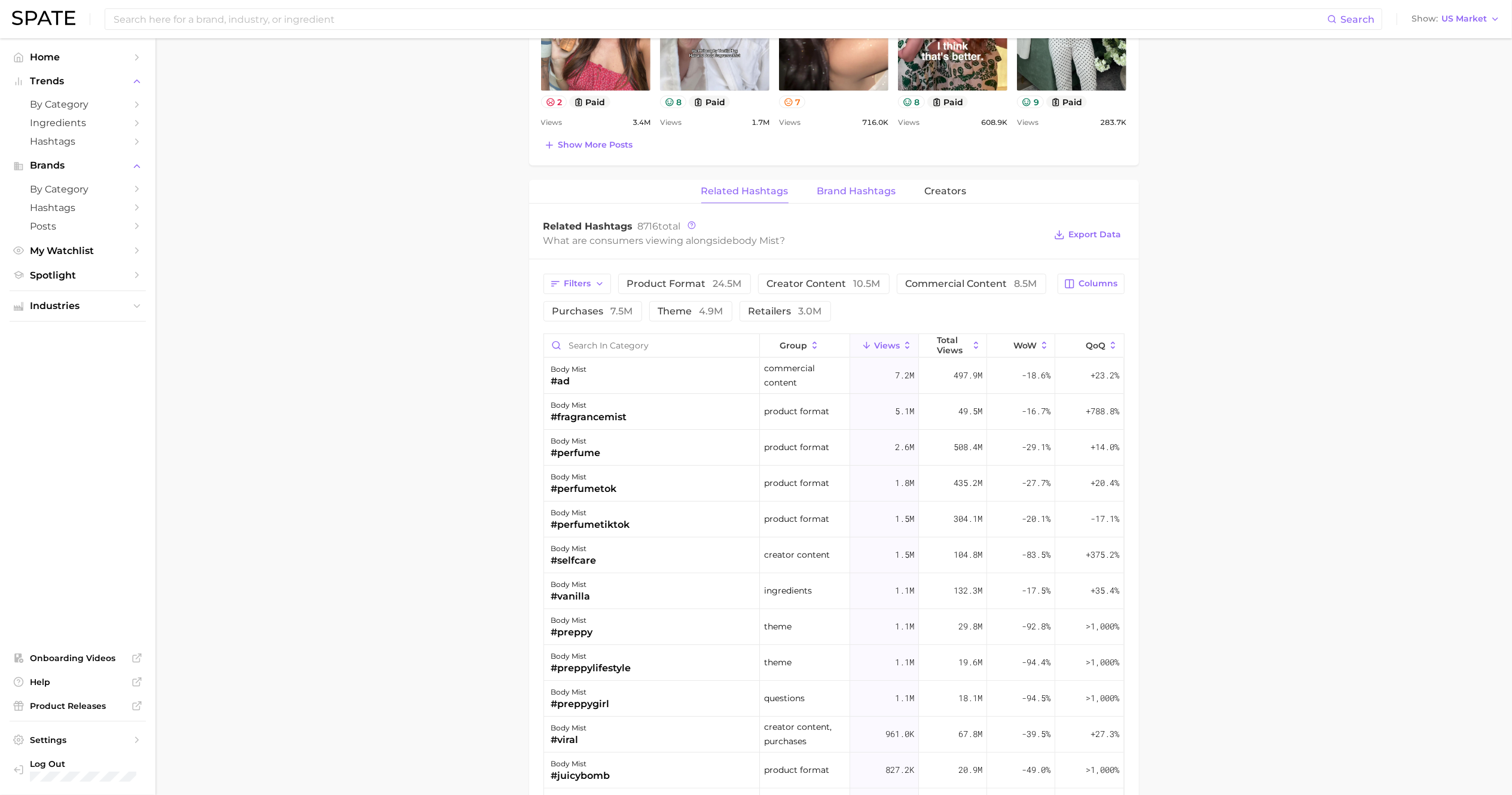
click at [832, 192] on span "Brand Hashtags" at bounding box center [856, 191] width 79 height 10
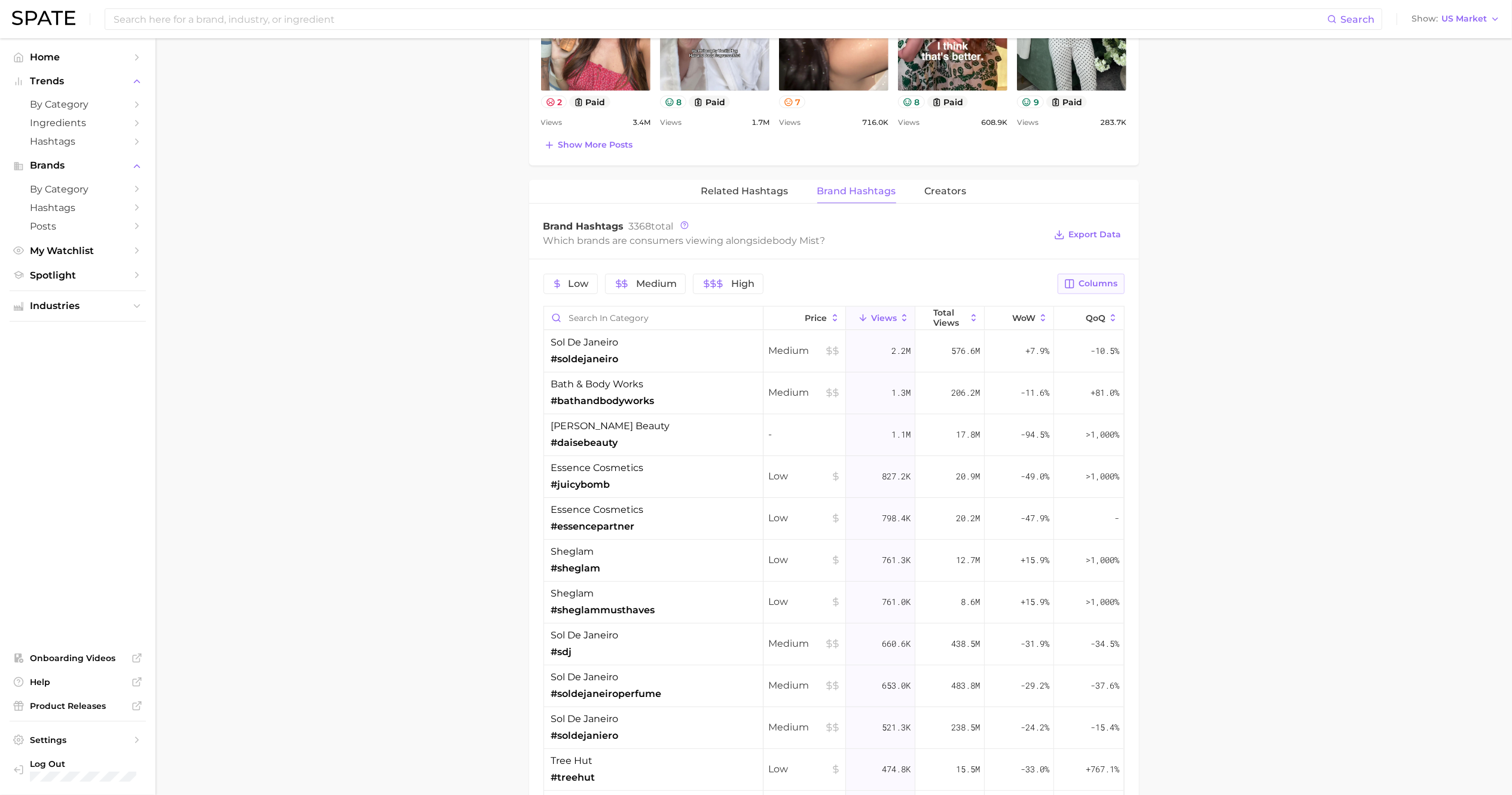
click at [1084, 294] on button "Columns" at bounding box center [1090, 284] width 66 height 20
click at [964, 487] on span "YoY" at bounding box center [966, 488] width 17 height 10
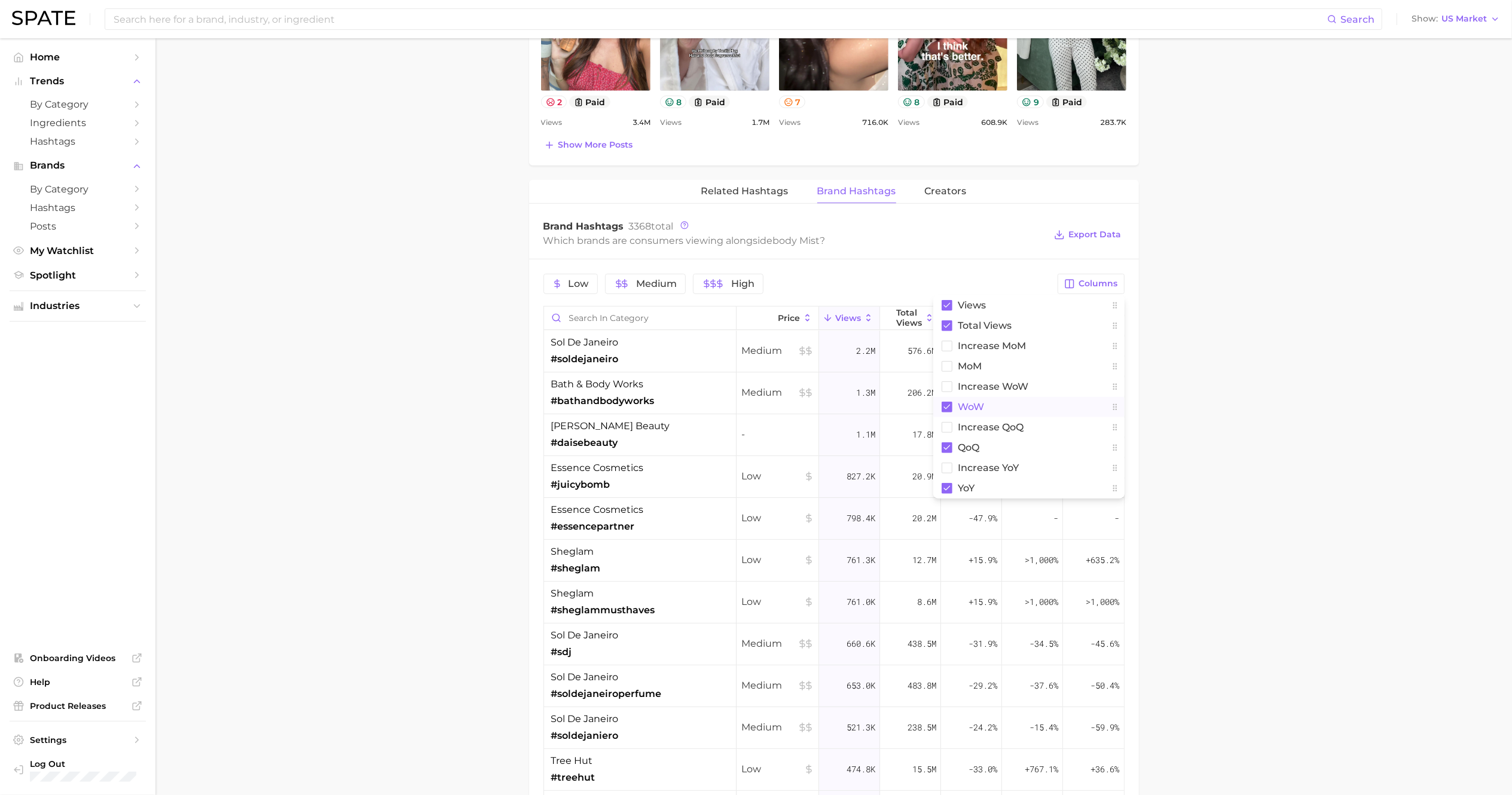
click at [945, 404] on rect at bounding box center [947, 407] width 10 height 10
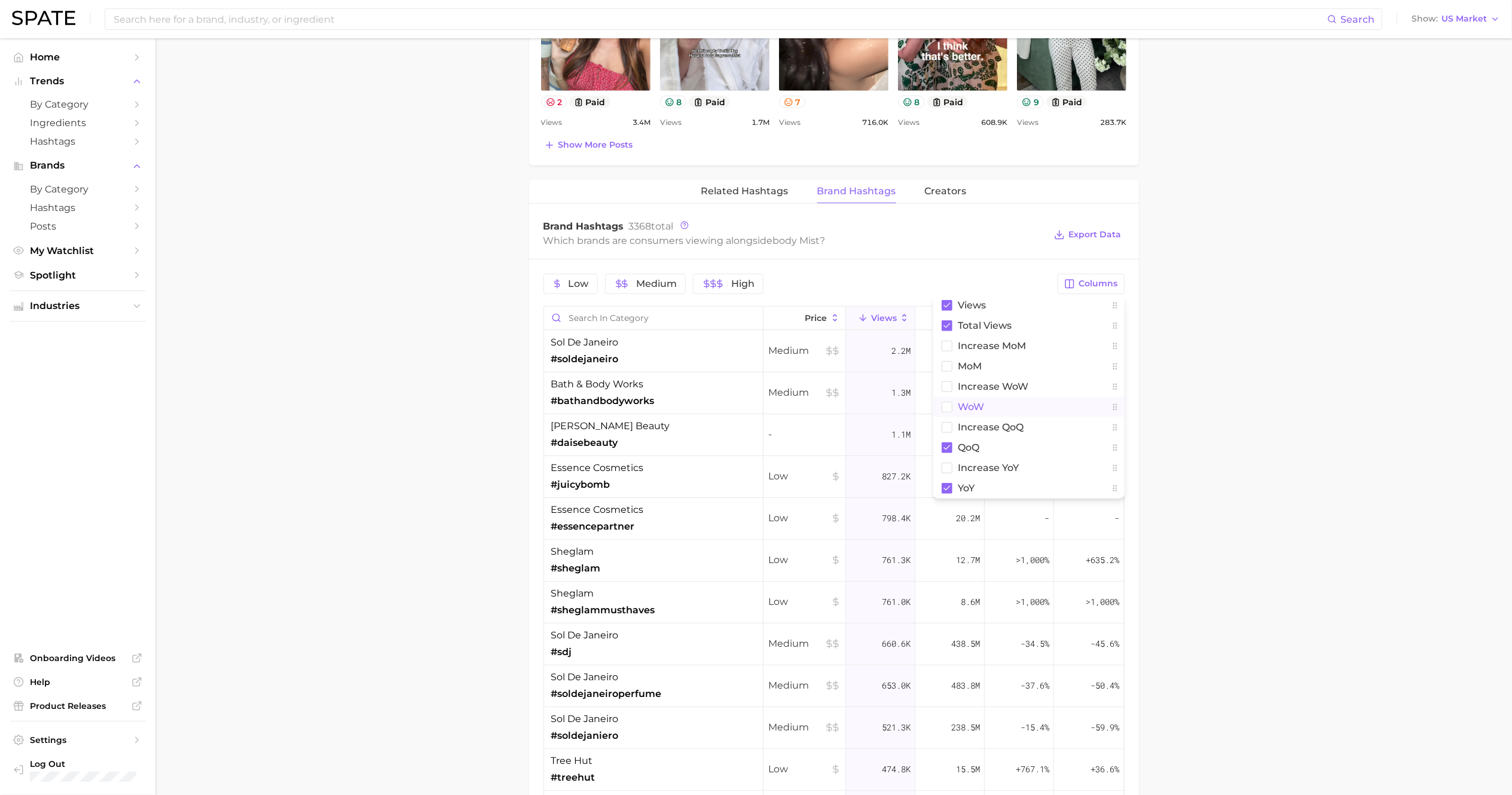
click at [1300, 145] on main "1. fragrance 2. personal fragrance 3. body spray products 4. body mist Overview…" at bounding box center [833, 200] width 1357 height 1950
click at [587, 444] on span "#daisebeauty" at bounding box center [584, 442] width 67 height 14
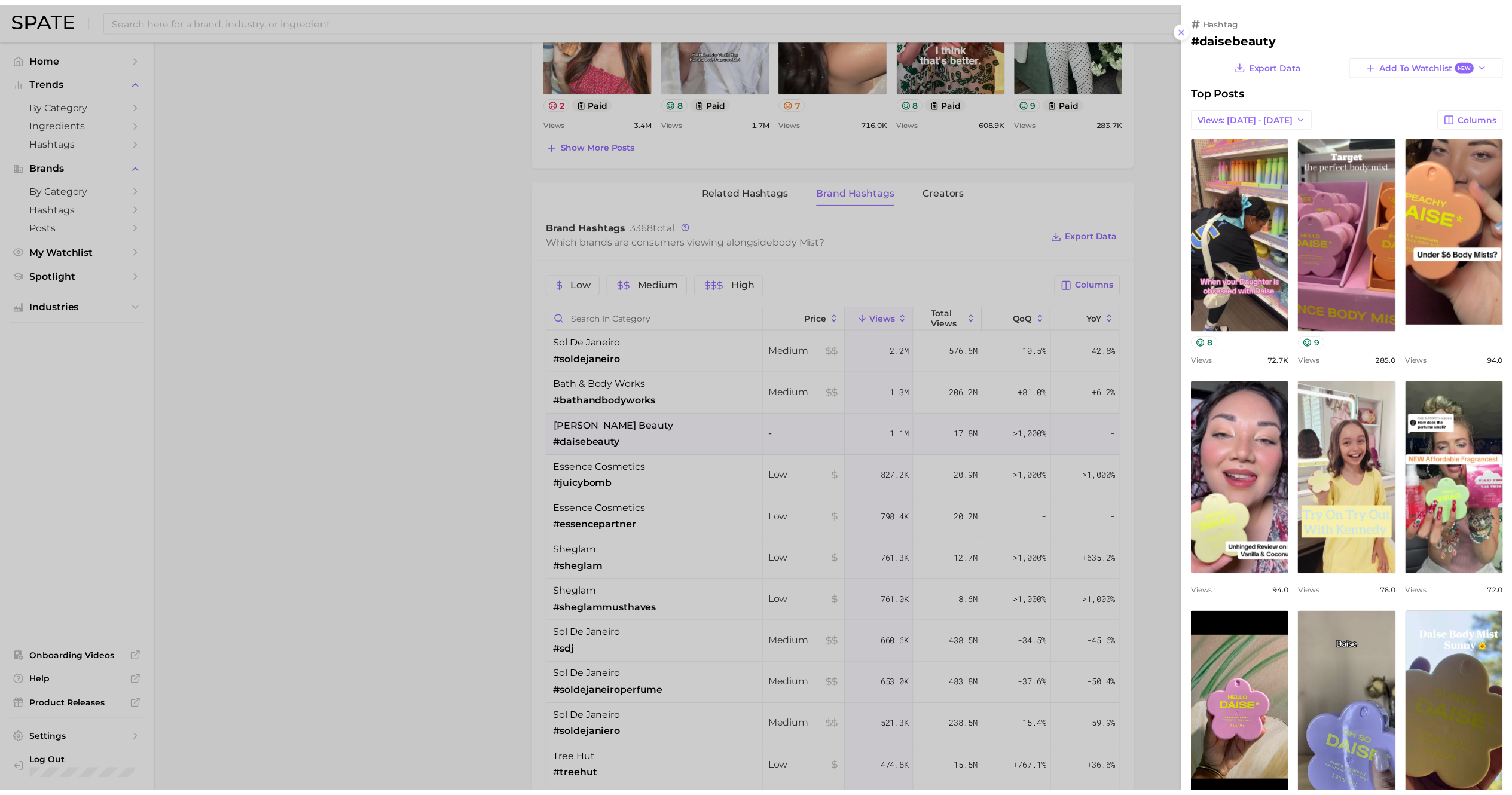
scroll to position [0, 0]
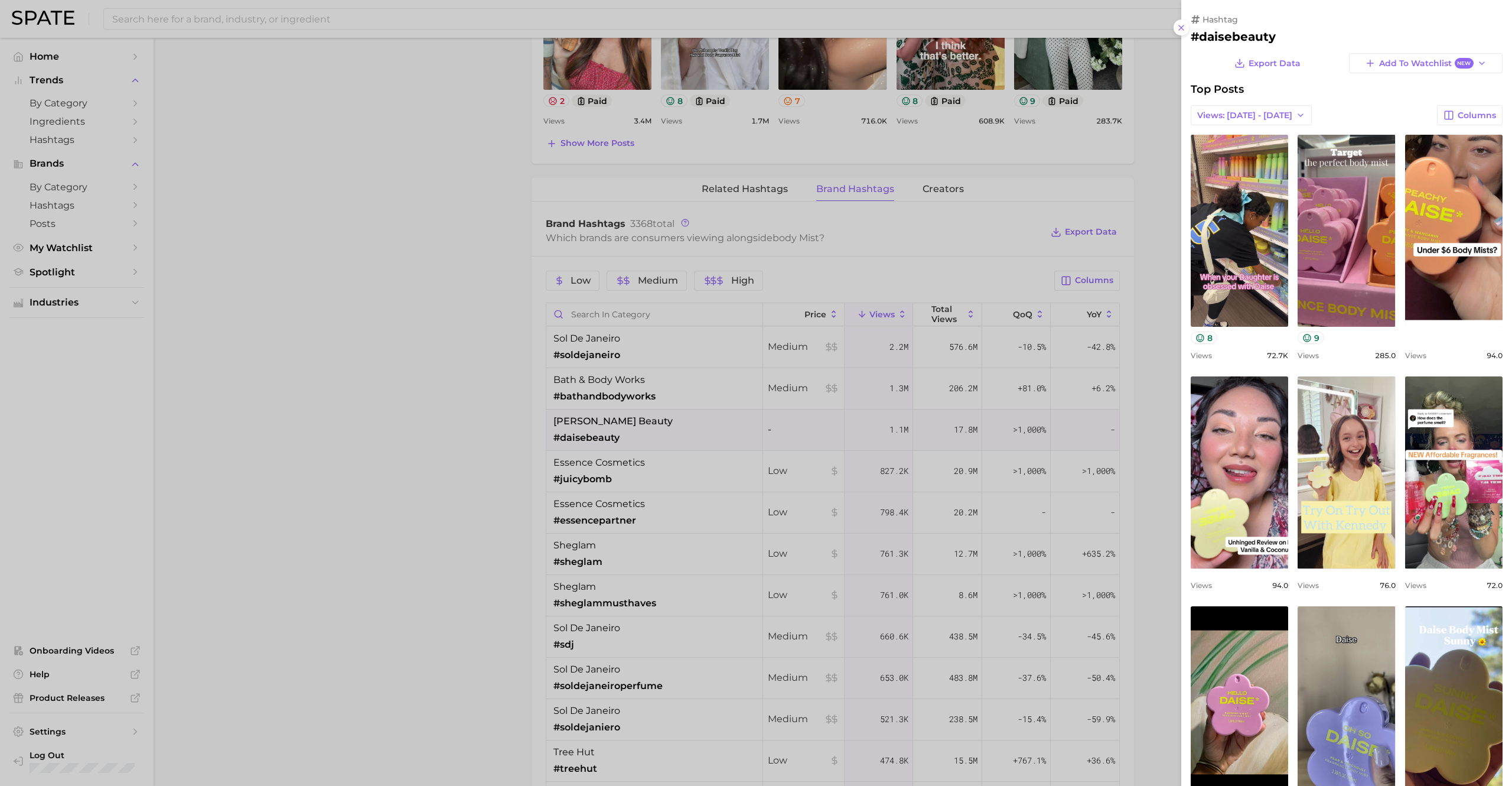
click at [895, 233] on div at bounding box center [756, 393] width 1512 height 786
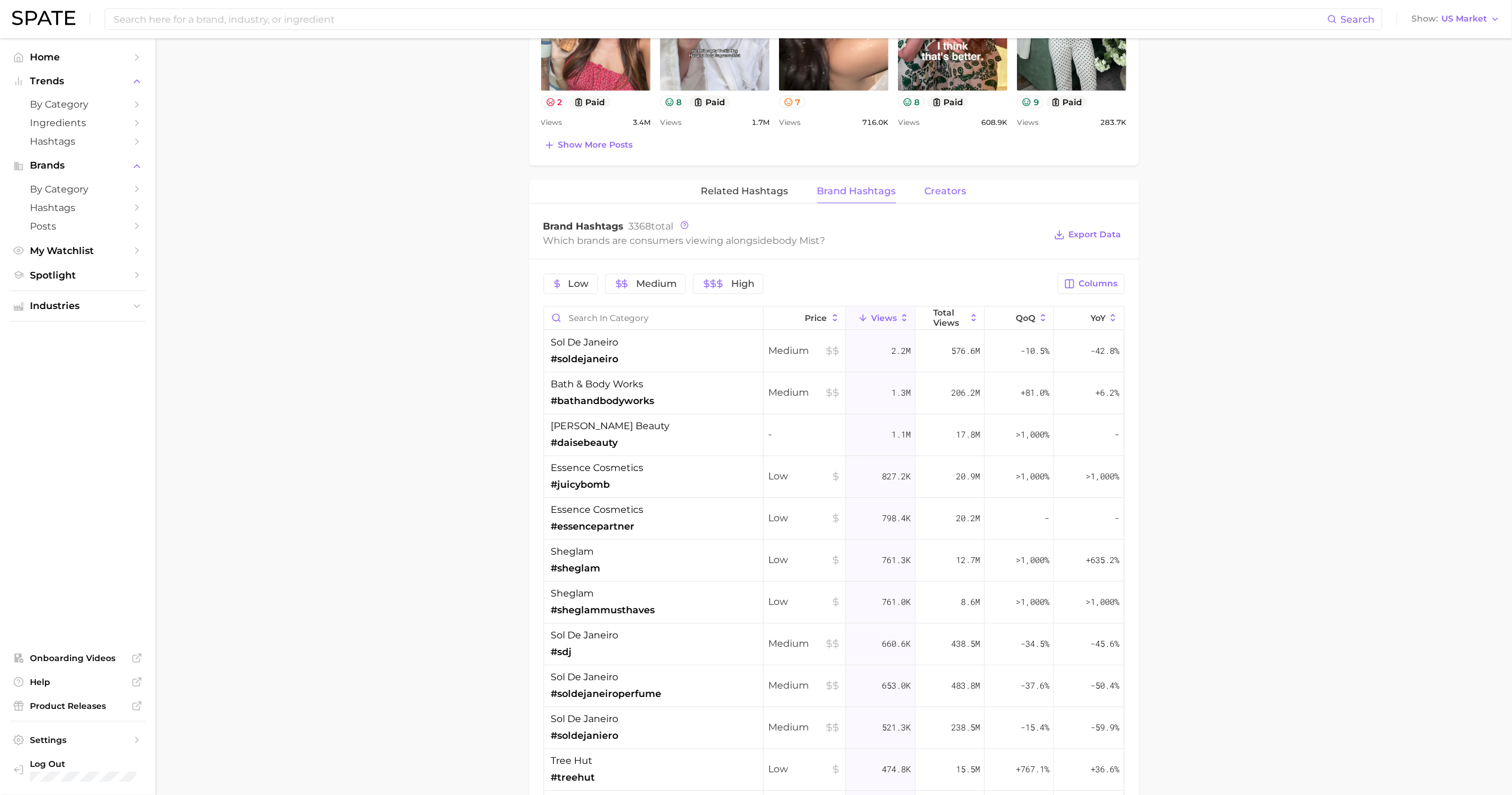
click at [945, 197] on span "Creators" at bounding box center [945, 191] width 42 height 10
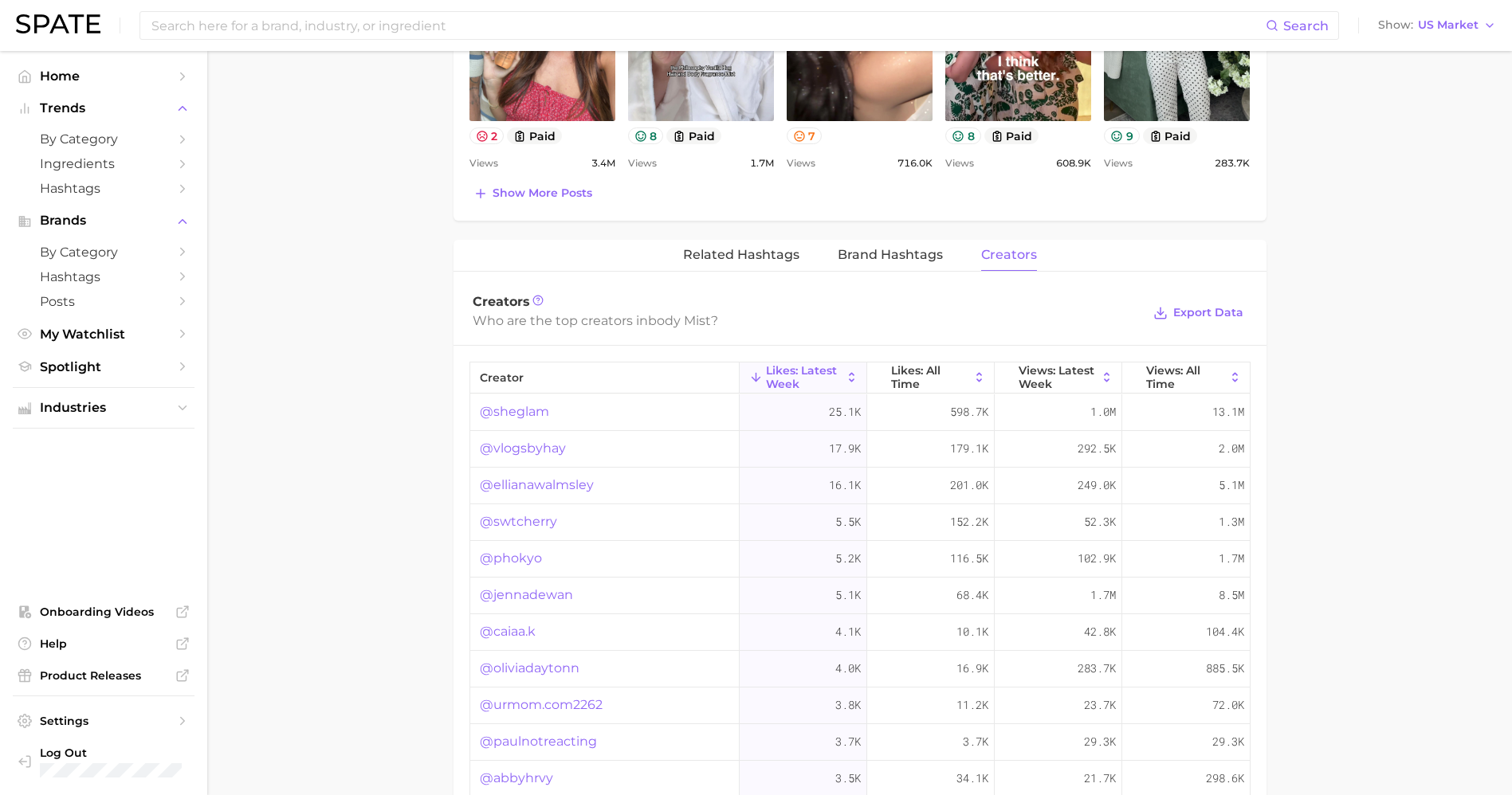
scroll to position [1083, 0]
click at [867, 263] on span "Brand Hashtags" at bounding box center [890, 256] width 105 height 14
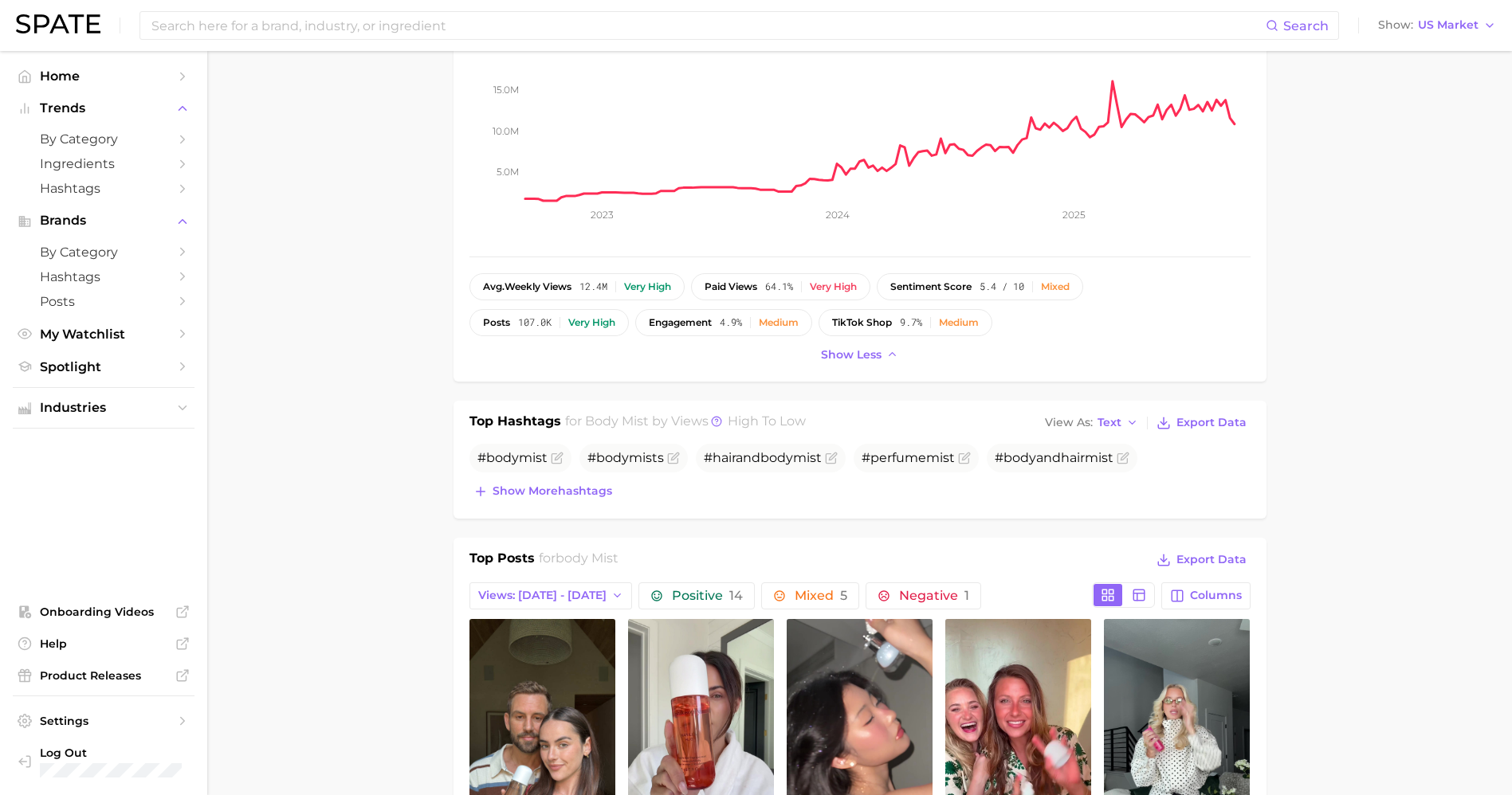
scroll to position [0, 0]
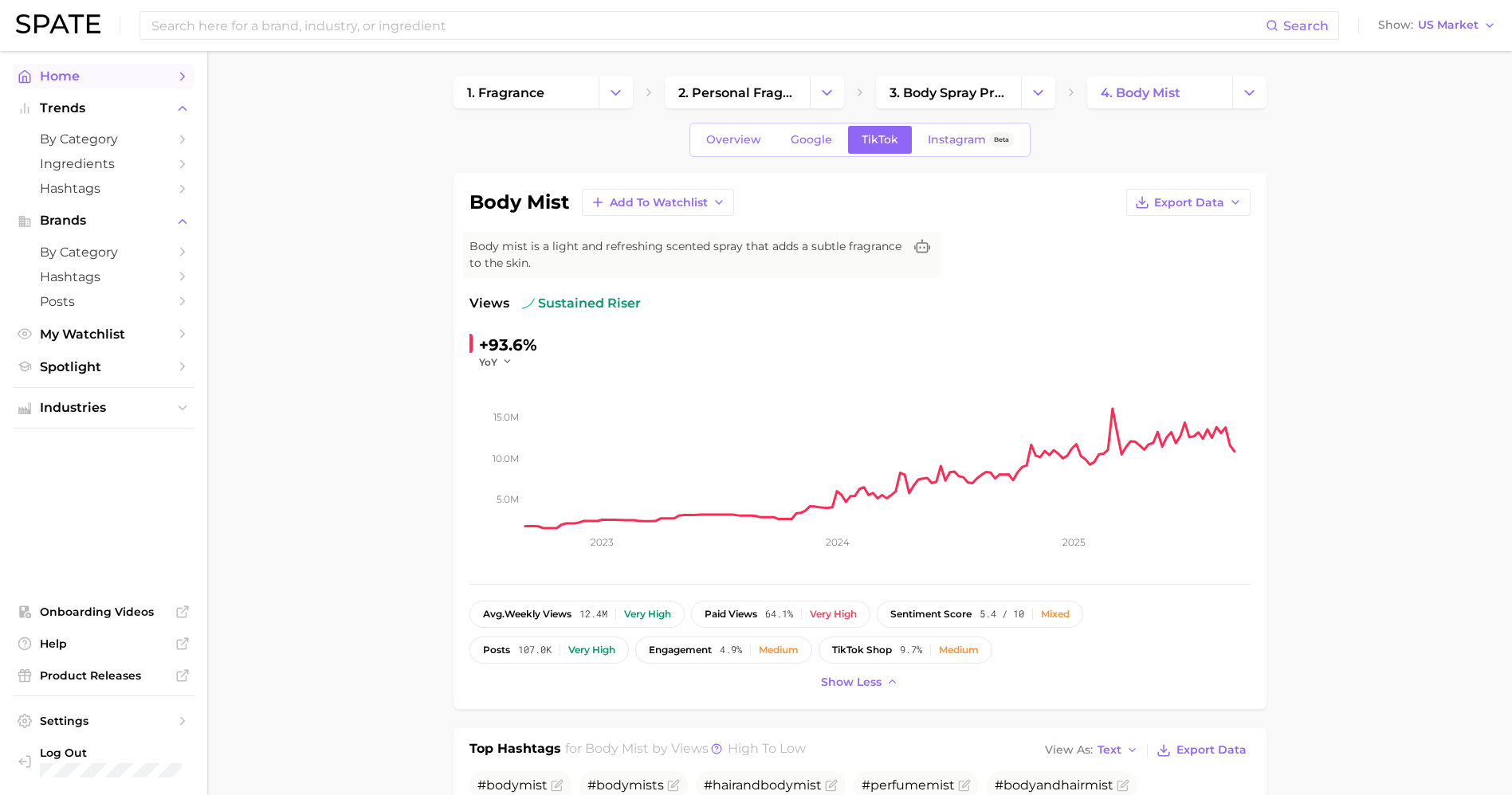
click at [67, 79] on span "Home" at bounding box center [103, 75] width 128 height 15
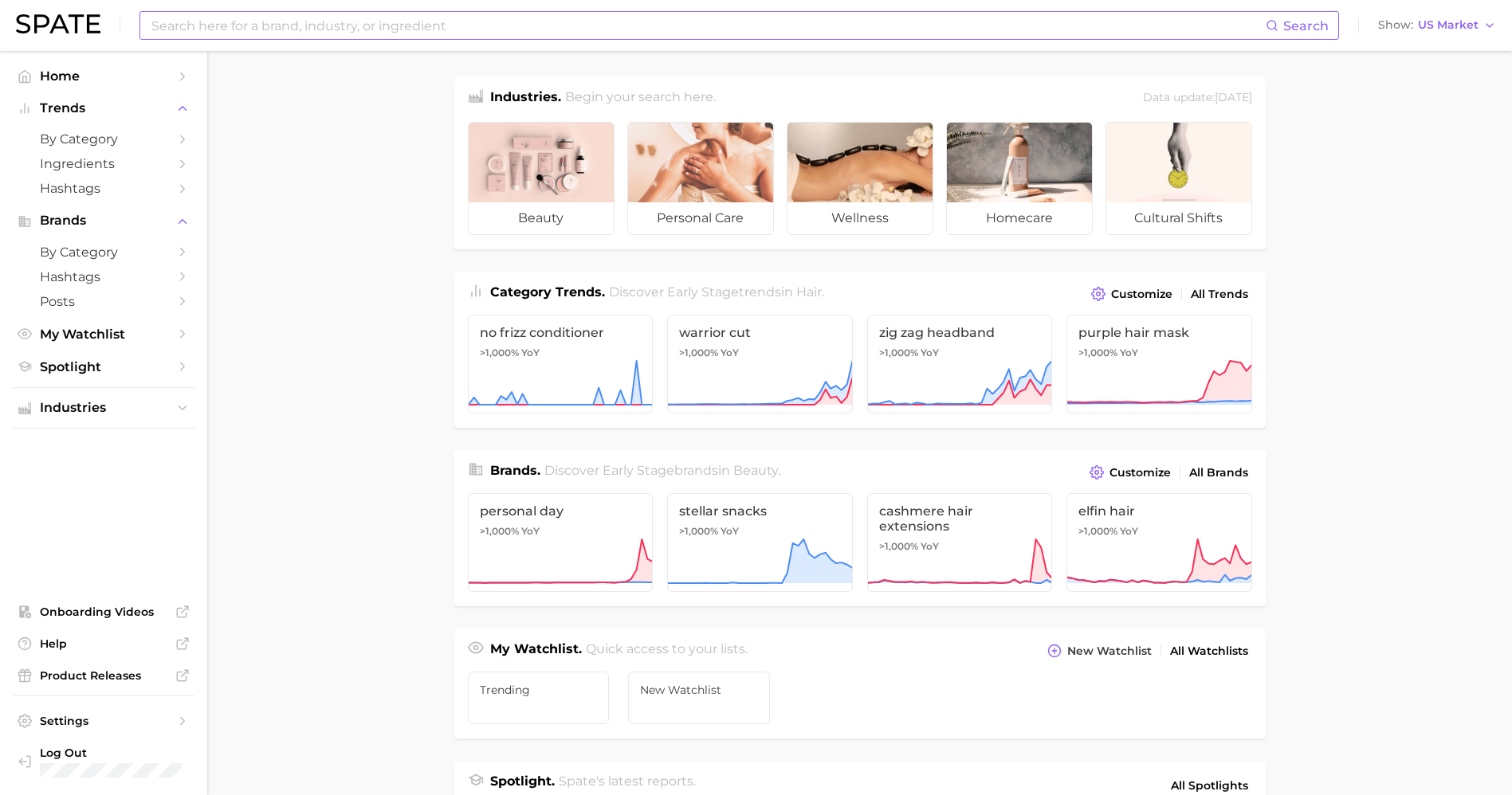
click at [186, 31] on input at bounding box center [707, 25] width 1116 height 27
type input "h"
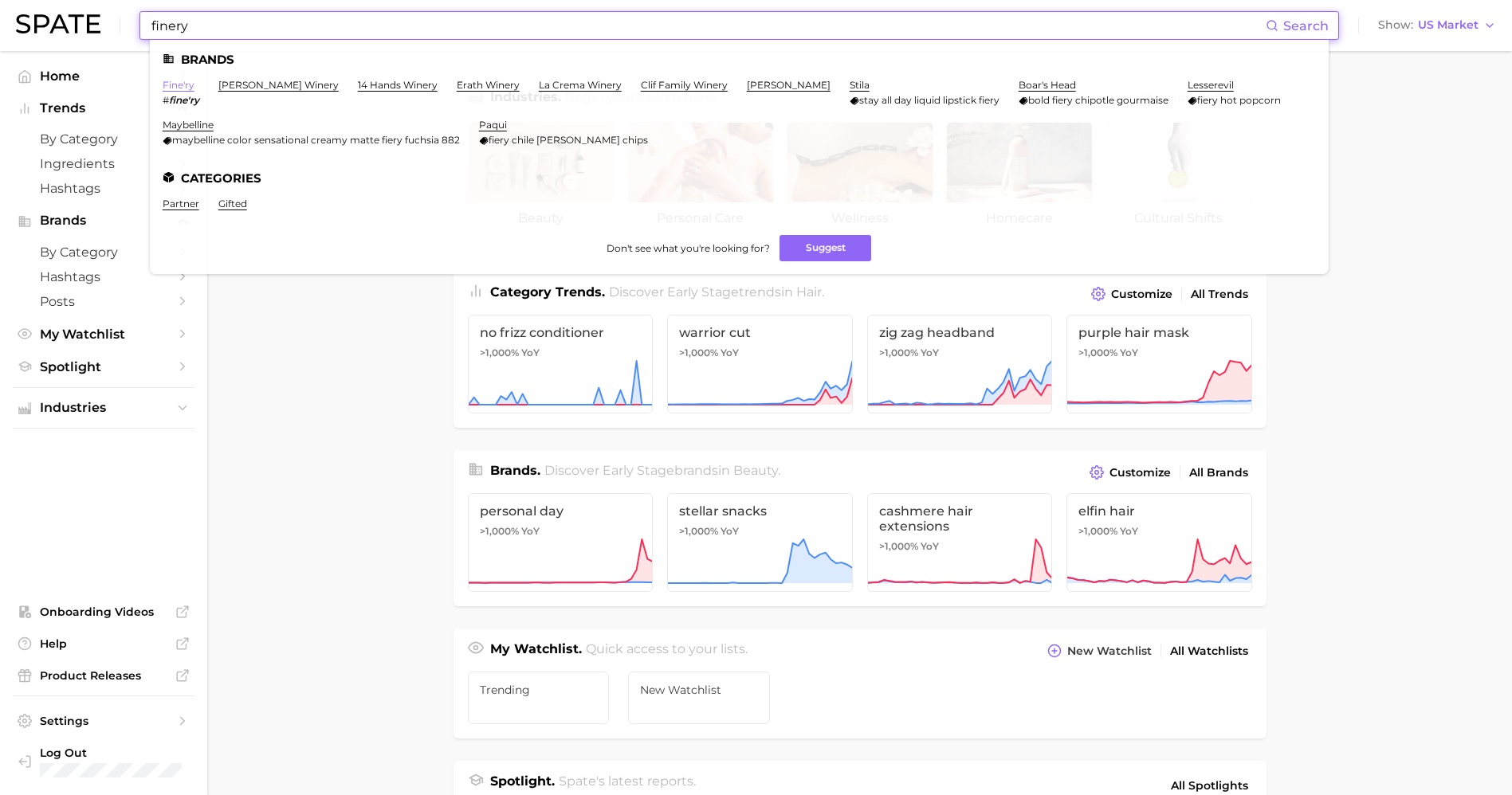
type input "finery"
click at [184, 89] on link "fine'ry" at bounding box center [178, 85] width 32 height 12
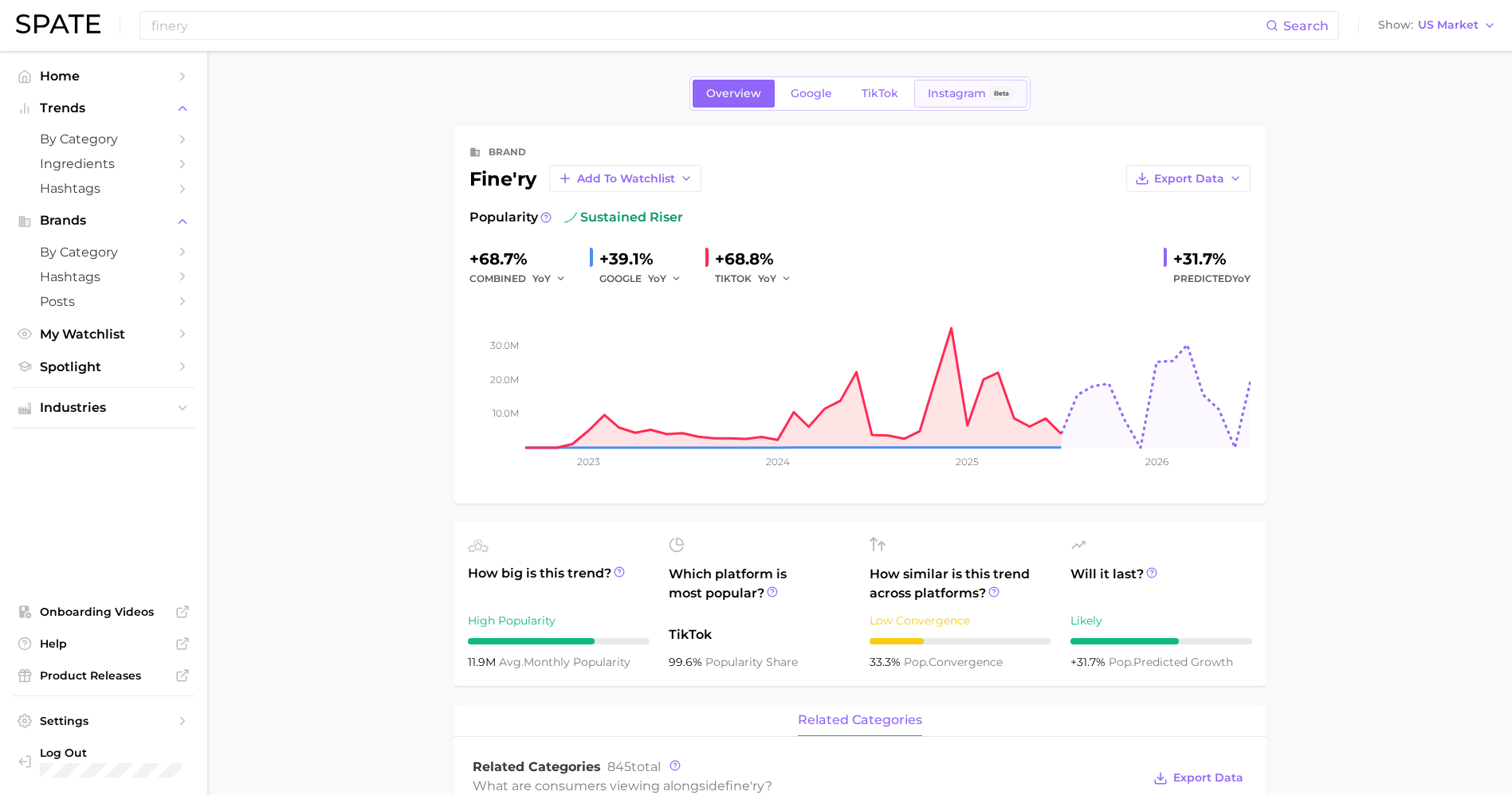
click at [943, 92] on span "Instagram" at bounding box center [957, 94] width 58 height 14
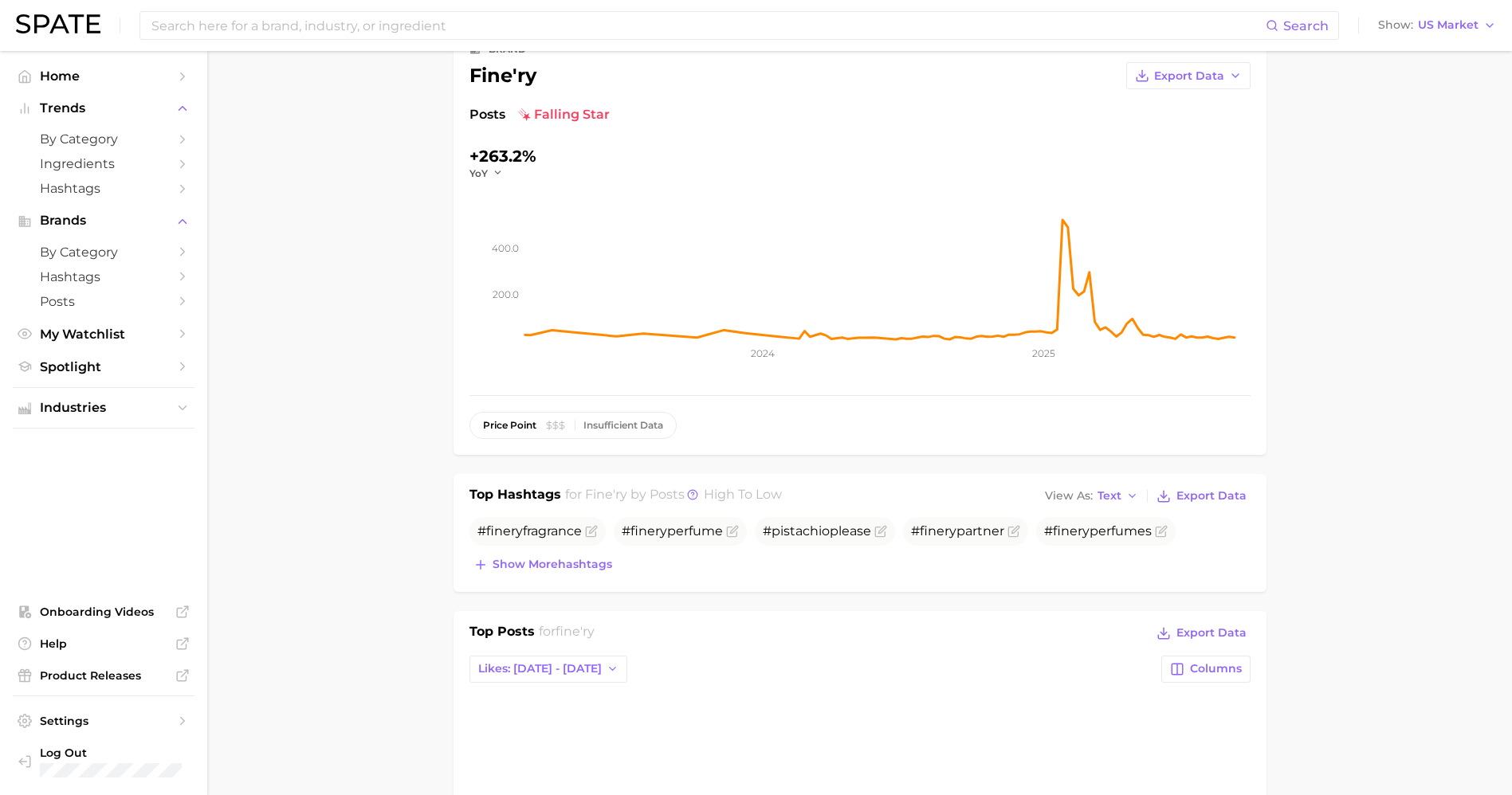
scroll to position [198, 0]
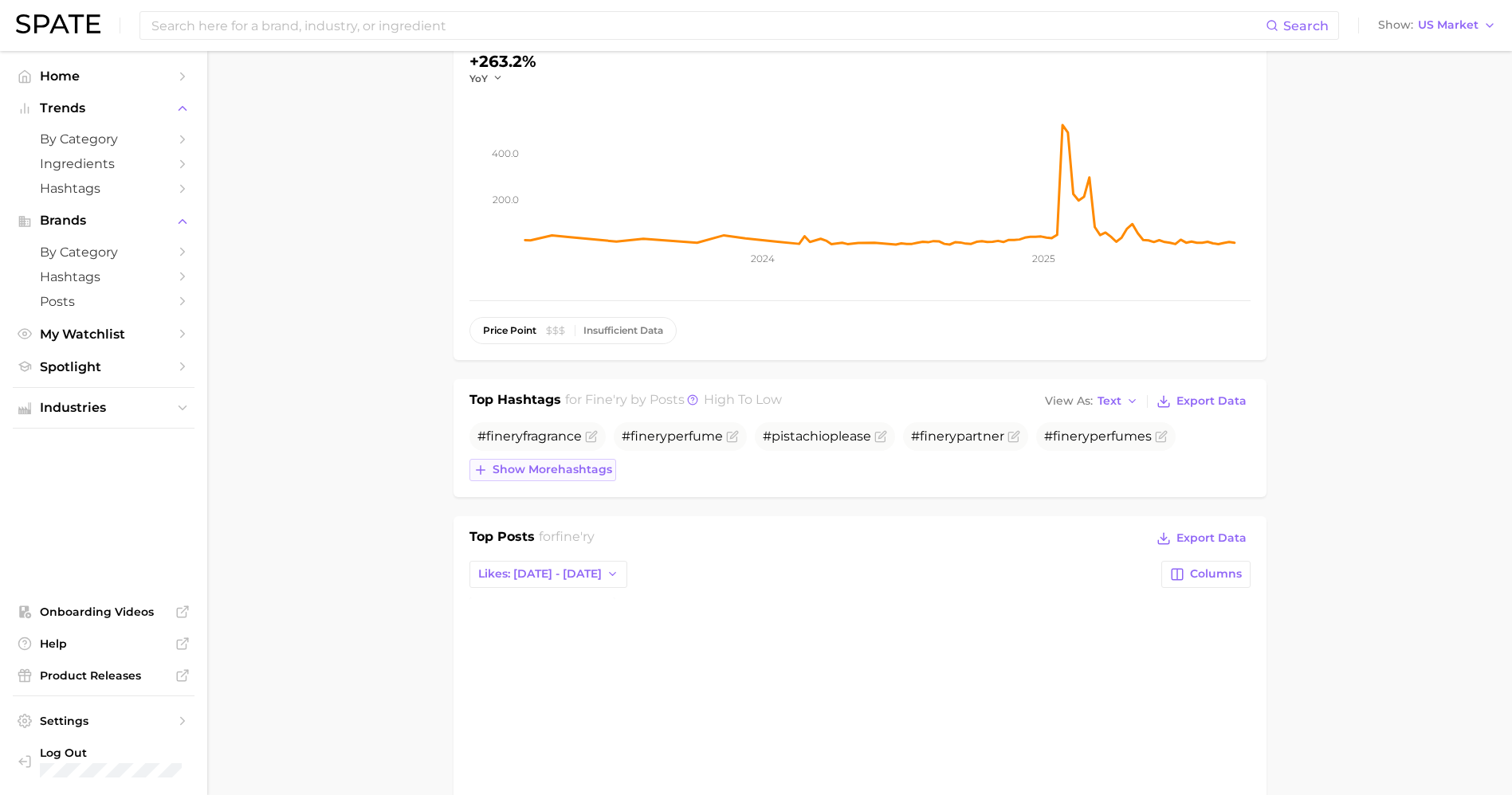
click at [547, 464] on span "Show more hashtags" at bounding box center [552, 470] width 120 height 14
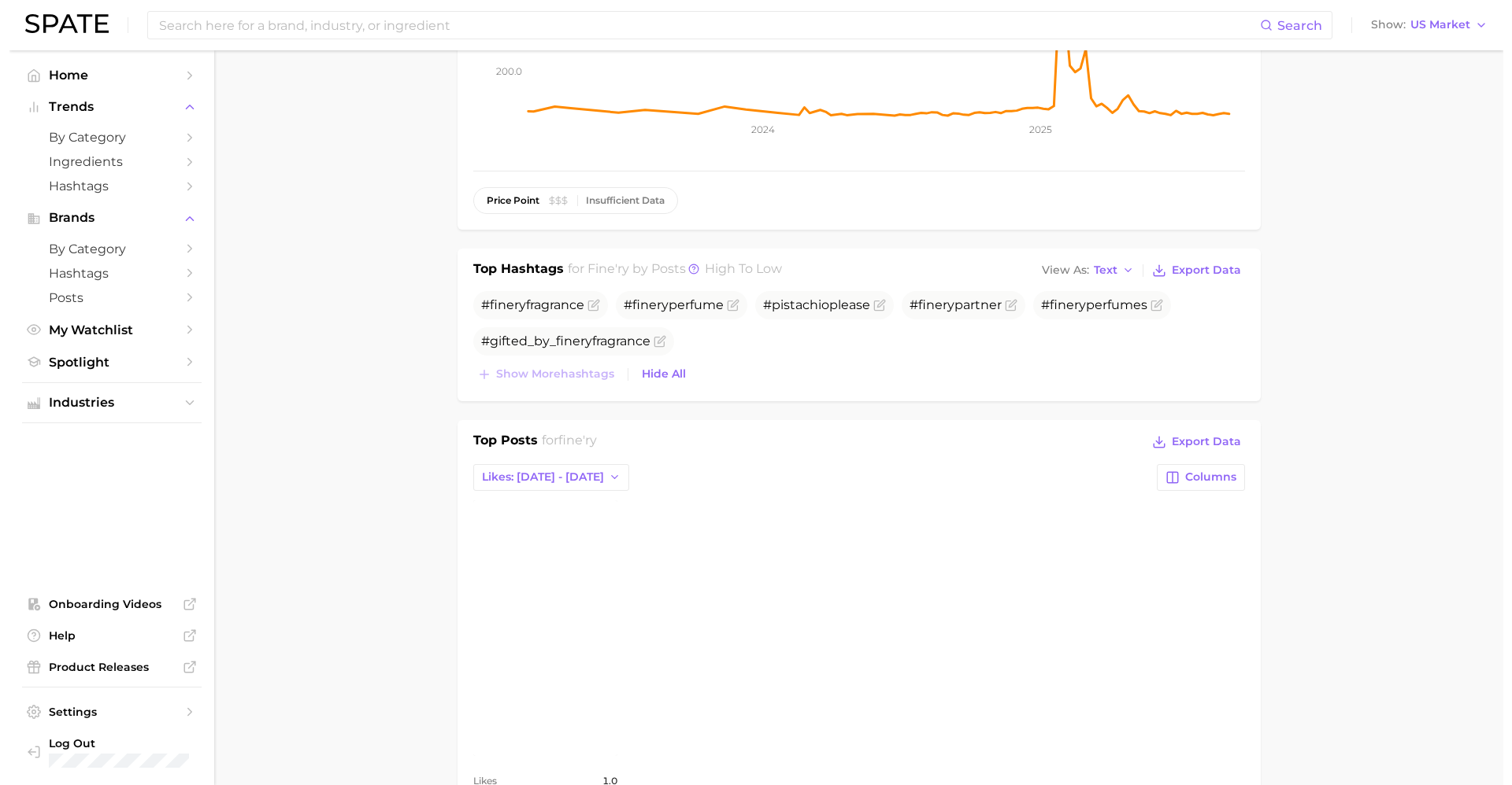
scroll to position [0, 0]
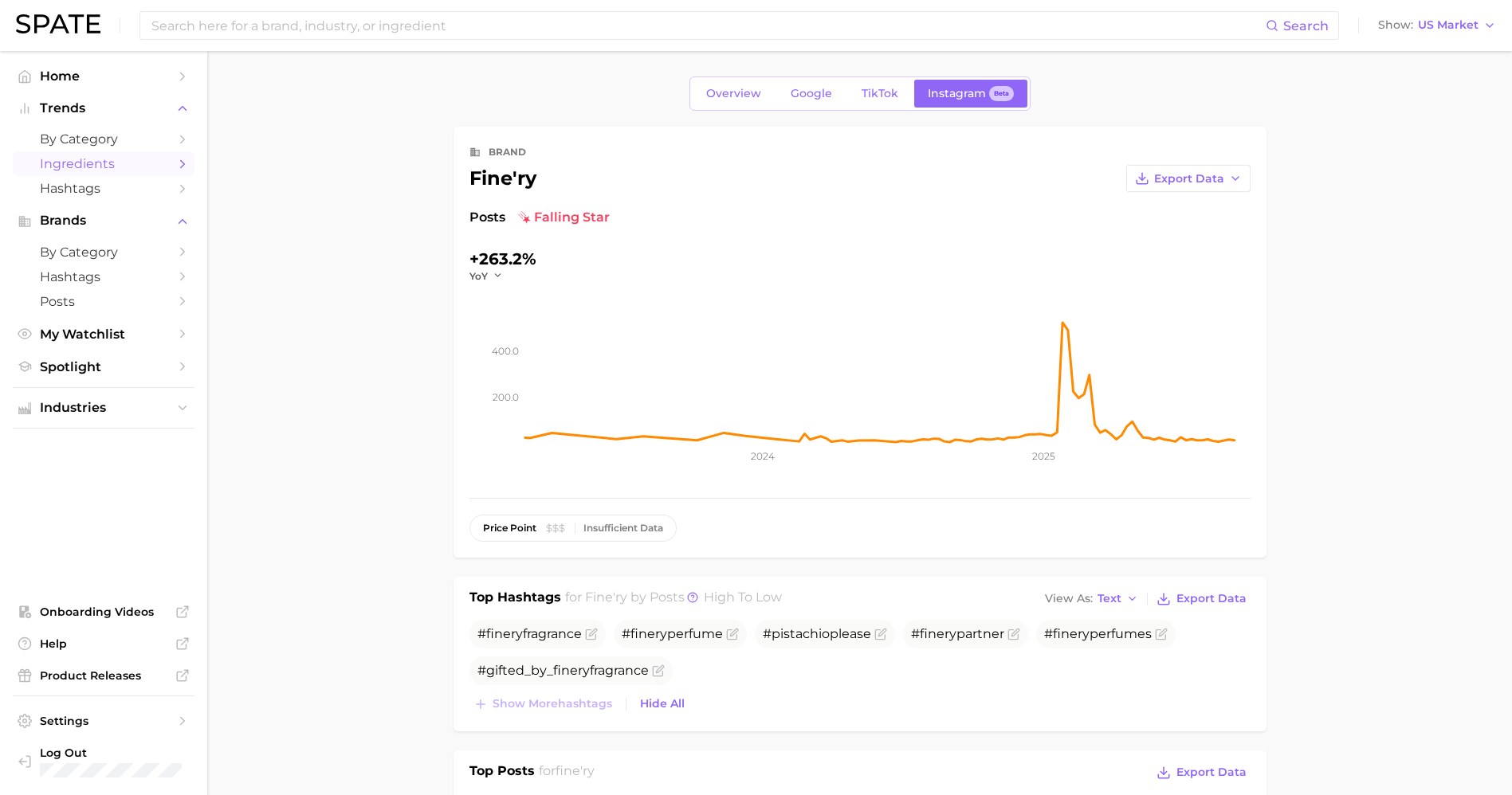
click at [104, 168] on span "Ingredients" at bounding box center [103, 163] width 128 height 15
